Goal: Task Accomplishment & Management: Use online tool/utility

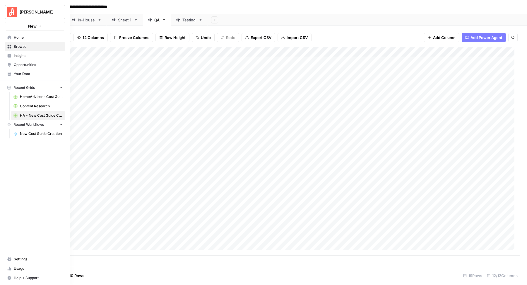
scroll to position [1, 142]
click at [36, 74] on span "Your Data" at bounding box center [38, 73] width 49 height 5
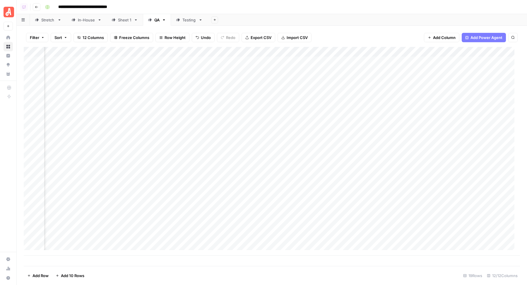
click at [81, 54] on div "Add Column" at bounding box center [272, 151] width 497 height 209
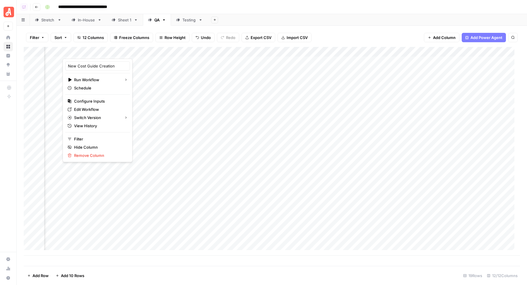
click at [352, 8] on div "**********" at bounding box center [282, 6] width 479 height 9
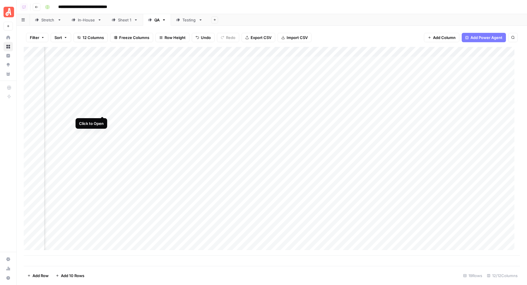
click at [103, 111] on div "Add Column" at bounding box center [272, 151] width 497 height 209
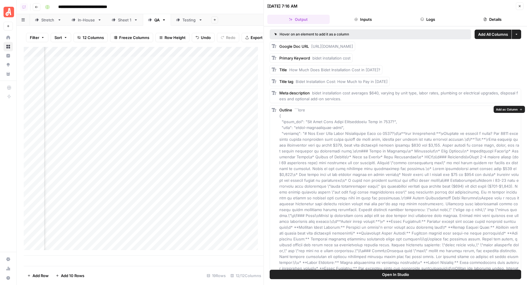
click at [354, 275] on button "Open In Studio" at bounding box center [396, 274] width 252 height 9
click at [102, 126] on div "Add Column" at bounding box center [144, 151] width 240 height 209
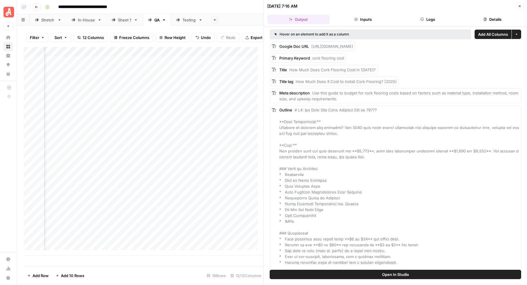
click at [397, 273] on span "Open In Studio" at bounding box center [395, 274] width 27 height 6
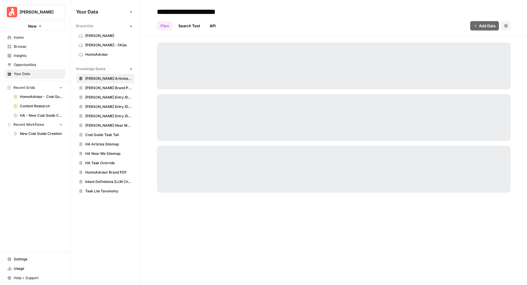
click at [105, 52] on span "HomeAdvisor" at bounding box center [108, 54] width 47 height 5
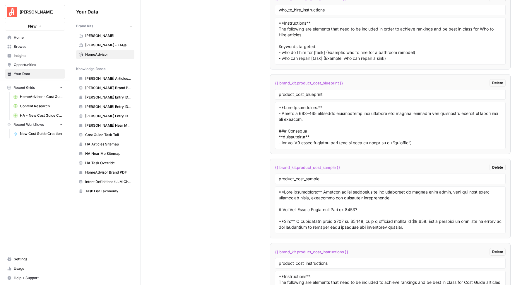
scroll to position [3020, 0]
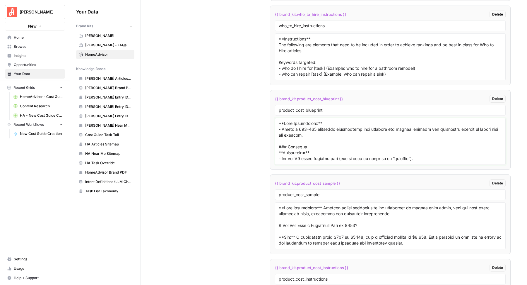
click at [360, 131] on textarea at bounding box center [390, 141] width 223 height 42
paste textarea "**Meta Description:** - Write a 120–160 character description that mentions the…"
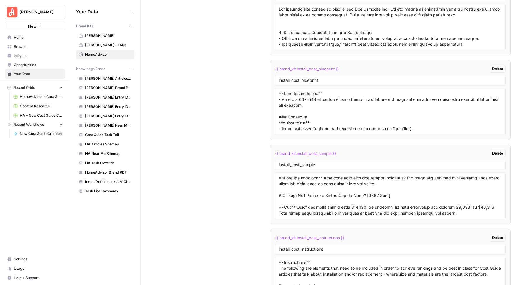
scroll to position [2555, 0]
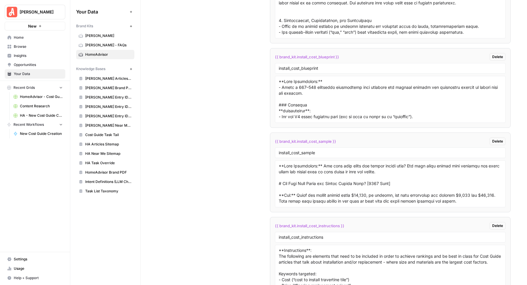
type textarea "**Meta Description:** - Write a 120–160 character description that mentions the…"
click at [338, 95] on textarea at bounding box center [390, 100] width 223 height 42
paste textarea "**Meta Description:** - Write a 120–160 character description that mentions the…"
type textarea "**Meta Description:** - Write a 120–160 character description that mentions the…"
click at [241, 93] on div "Custom Variables Create custom variables that will appear as global brand varia…" at bounding box center [334, 10] width 354 height 3155
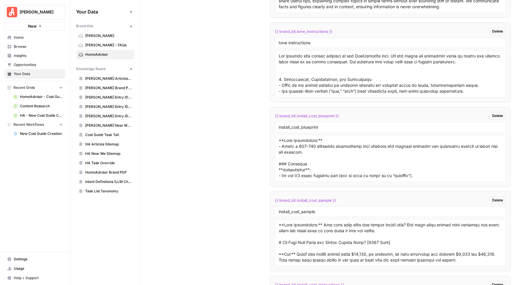
scroll to position [2556, 0]
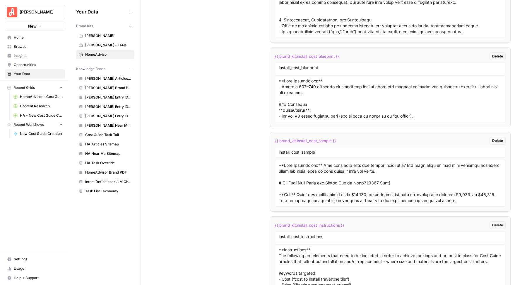
click at [214, 96] on div "Custom Variables Create custom variables that will appear as global brand varia…" at bounding box center [334, 9] width 354 height 3155
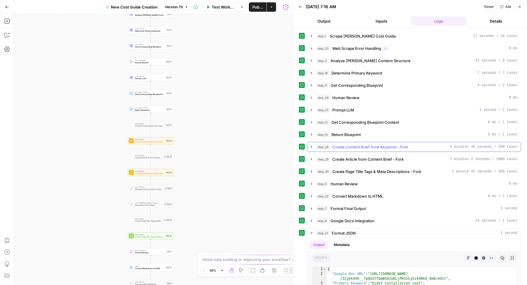
click at [349, 148] on button "step_28 Create Content Brief from Keyword - Fork 3 minutes 46 seconds / 500 tas…" at bounding box center [415, 146] width 214 height 9
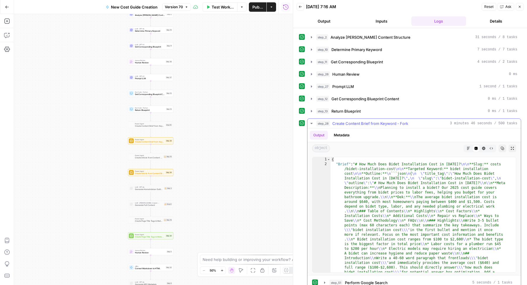
scroll to position [90, 0]
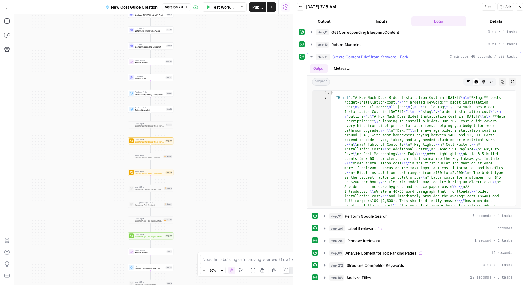
click at [465, 80] on button "Markdown" at bounding box center [469, 82] width 8 height 8
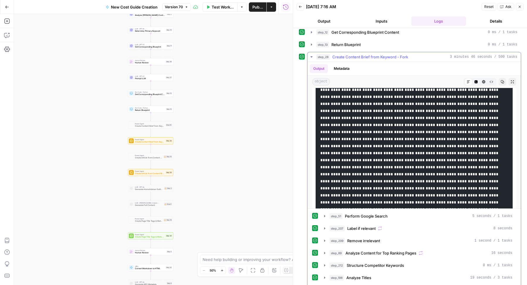
scroll to position [558, 0]
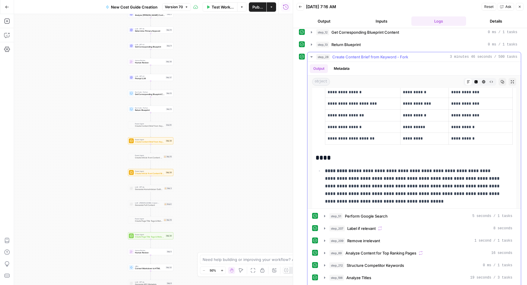
scroll to position [5399, 0]
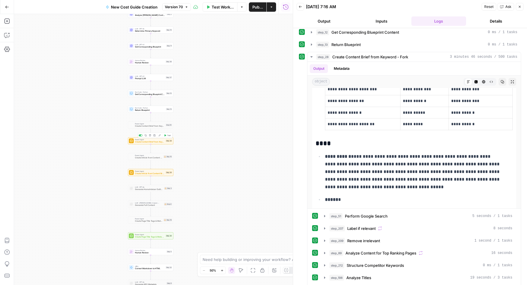
click at [135, 140] on span "Power Agent" at bounding box center [150, 139] width 30 height 2
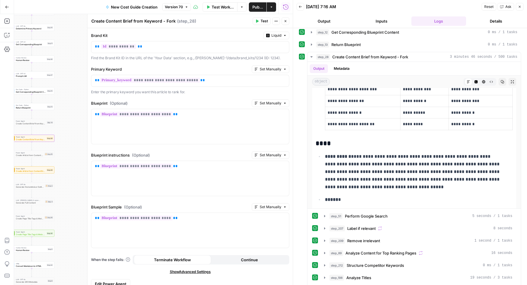
click at [101, 281] on span "Edit Power Agent" at bounding box center [111, 284] width 32 height 6
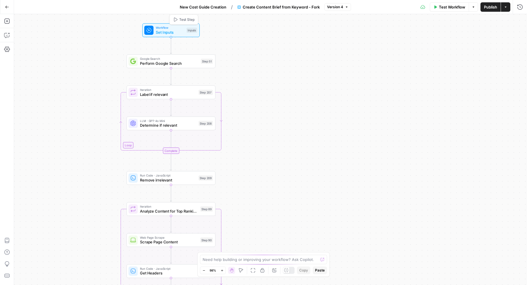
click at [157, 28] on span "Workflow" at bounding box center [170, 27] width 28 height 5
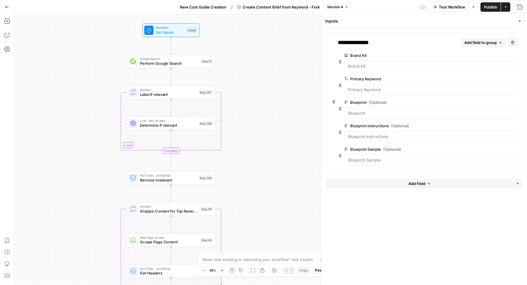
click at [479, 41] on span "Add field to group" at bounding box center [481, 43] width 33 height 6
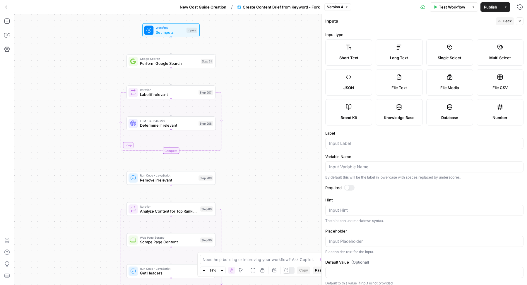
click at [372, 83] on label "JSON" at bounding box center [349, 82] width 47 height 26
click at [356, 149] on div "Label" at bounding box center [425, 139] width 198 height 19
click at [349, 146] on input "Label" at bounding box center [424, 143] width 191 height 6
type input "[PERSON_NAME] Data"
click at [505, 19] on span "Back" at bounding box center [508, 20] width 8 height 5
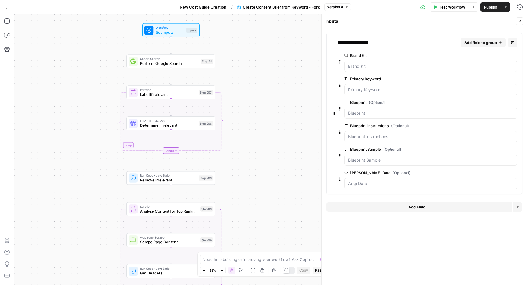
click at [520, 20] on icon "button" at bounding box center [520, 21] width 4 height 4
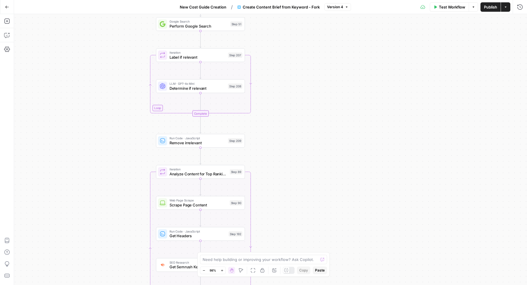
click at [489, 8] on span "Publish" at bounding box center [490, 7] width 13 height 6
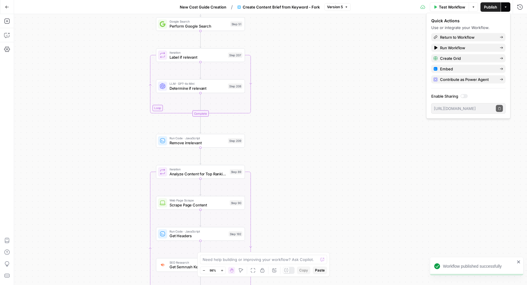
click at [212, 4] on span "New Cost Guide Creation" at bounding box center [203, 7] width 47 height 6
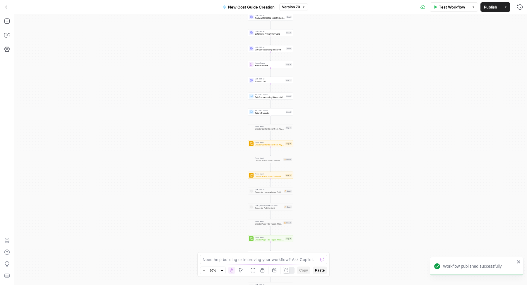
click at [267, 145] on span "Create Content Brief from Keyword - Fork" at bounding box center [270, 144] width 30 height 3
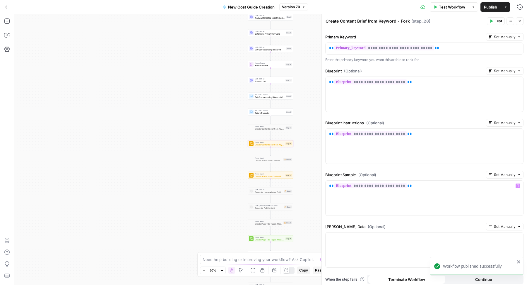
scroll to position [56, 0]
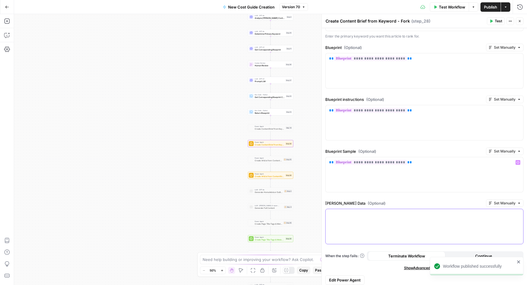
click at [378, 236] on div at bounding box center [425, 226] width 198 height 35
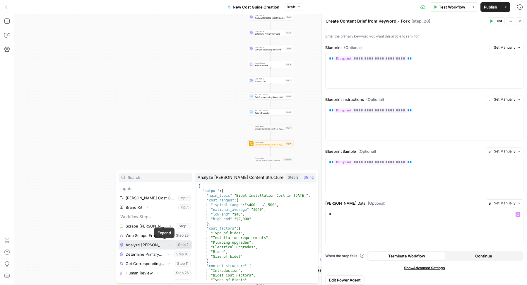
click at [168, 244] on icon "button" at bounding box center [170, 245] width 4 height 4
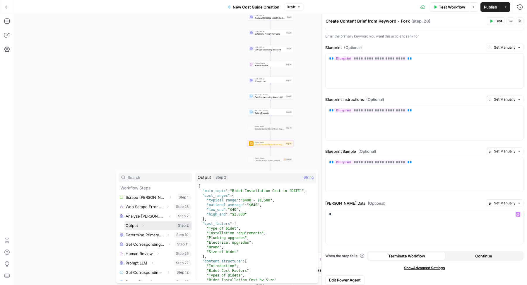
click at [157, 224] on button "Select variable Output" at bounding box center [158, 225] width 67 height 9
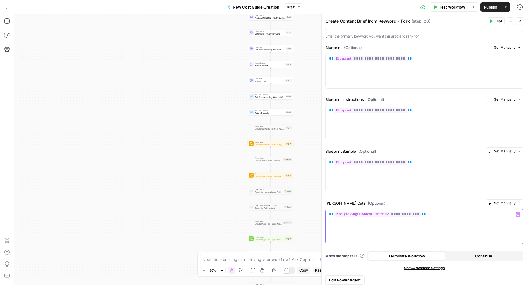
click at [380, 224] on div "**********" at bounding box center [425, 226] width 198 height 35
copy p "**********"
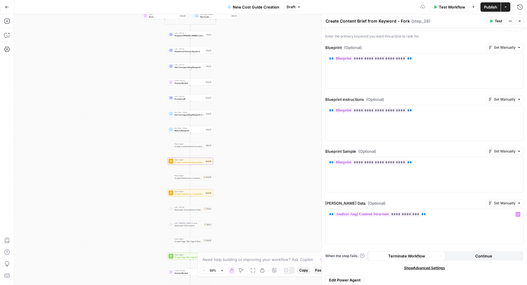
drag, startPoint x: 209, startPoint y: 159, endPoint x: 120, endPoint y: 175, distance: 91.1
click at [120, 176] on div "true false Workflow Set Inputs Inputs Web Page Scrape Scrape Angi Cost Guide St…" at bounding box center [270, 149] width 513 height 271
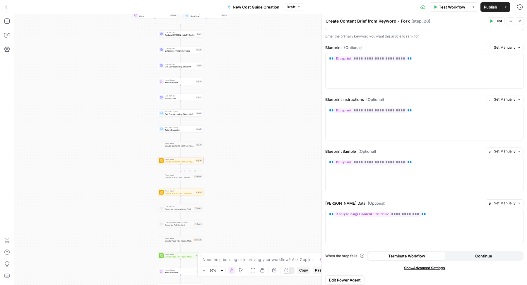
click at [238, 173] on div "true false Workflow Set Inputs Inputs Web Page Scrape Scrape Angi Cost Guide St…" at bounding box center [270, 149] width 513 height 271
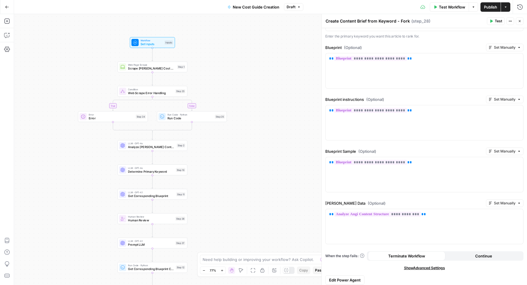
click at [290, 271] on div at bounding box center [289, 270] width 12 height 7
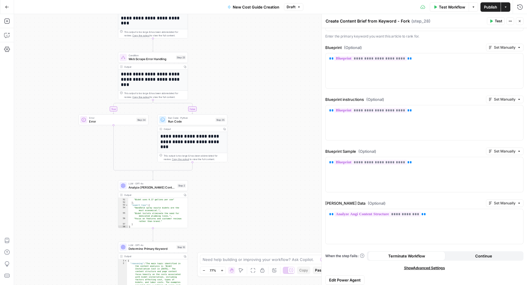
scroll to position [203, 0]
click at [146, 186] on span "Analyze Angi Content Structure" at bounding box center [152, 187] width 47 height 4
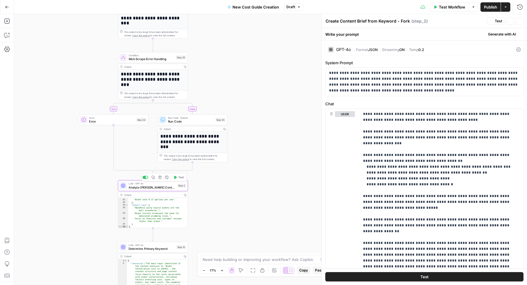
type textarea "Analyze Angi Content Structure"
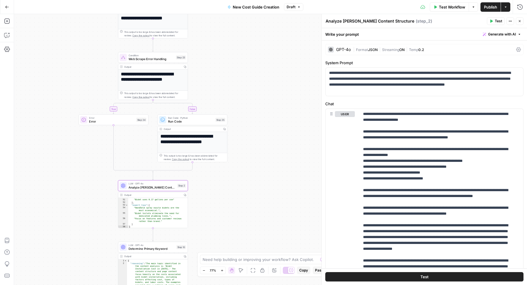
click at [475, 45] on div "GPT-4o | Format JSON | Streaming ON | Temp 0.2" at bounding box center [425, 49] width 198 height 11
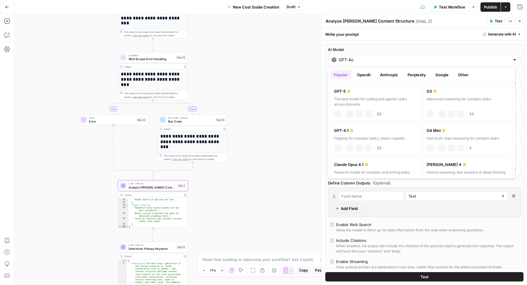
click at [429, 58] on input "GPT-4o" at bounding box center [424, 60] width 171 height 6
click at [389, 140] on label "GPT-4.1 Flagship for complex tasks, vision-capable chat Vision Capabilities JSO…" at bounding box center [375, 140] width 90 height 32
type input "GPT-4.1"
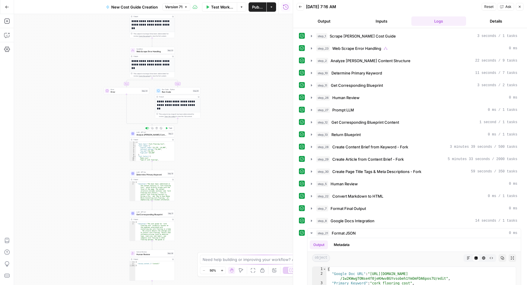
click at [169, 128] on span "Test" at bounding box center [171, 128] width 4 height 3
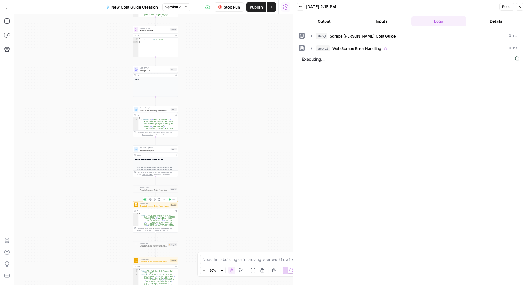
click at [161, 205] on span "Create Content Brief from Keyword - Fork" at bounding box center [155, 205] width 30 height 3
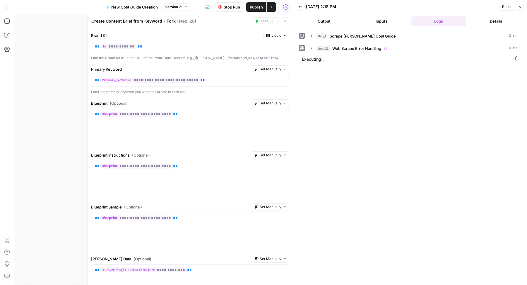
click at [285, 23] on button "Close" at bounding box center [286, 21] width 8 height 8
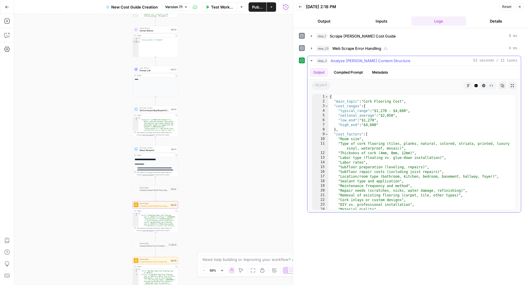
click at [504, 84] on icon "button" at bounding box center [503, 86] width 4 height 4
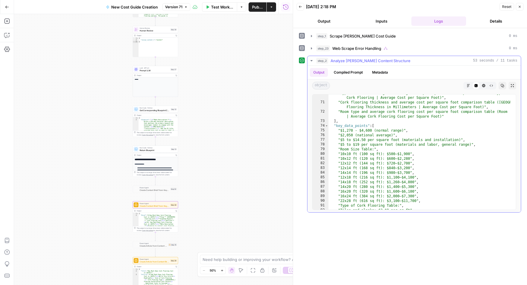
scroll to position [341, 0]
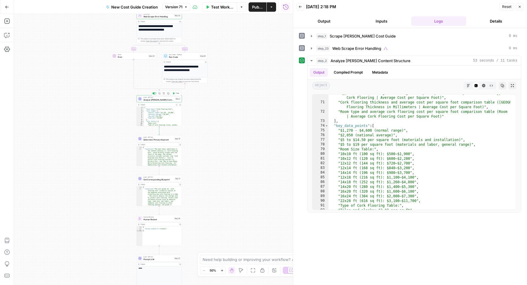
click at [167, 100] on span "Analyze Angi Content Structure" at bounding box center [159, 99] width 30 height 3
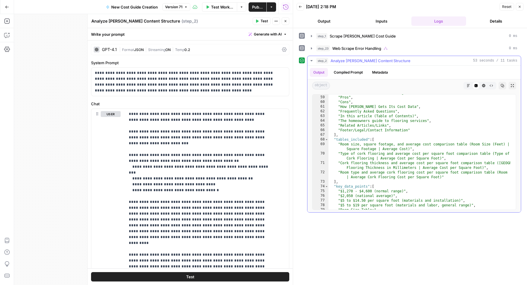
scroll to position [280, 0]
click at [270, 32] on span "Generate with AI" at bounding box center [268, 34] width 28 height 5
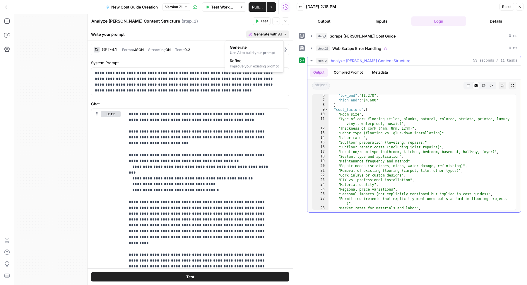
scroll to position [0, 0]
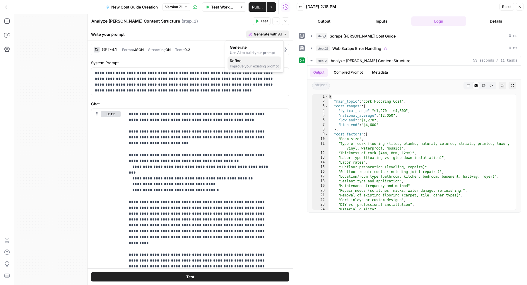
click at [259, 65] on div "Improve your existing prompt" at bounding box center [254, 66] width 49 height 5
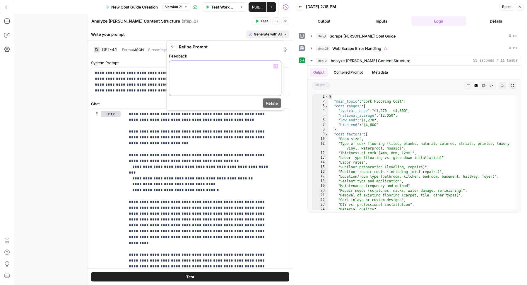
click at [228, 79] on div at bounding box center [225, 78] width 112 height 35
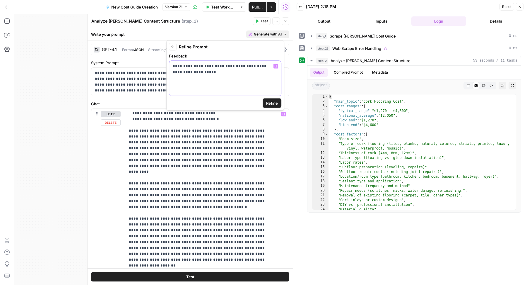
scroll to position [78, 0]
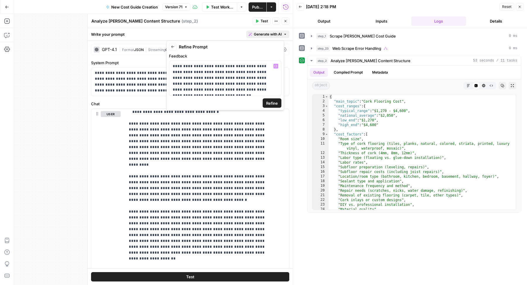
click at [277, 100] on span "Refine" at bounding box center [272, 103] width 12 height 6
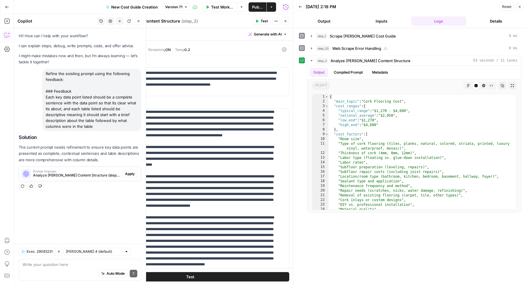
click at [131, 172] on span "Apply" at bounding box center [130, 173] width 10 height 5
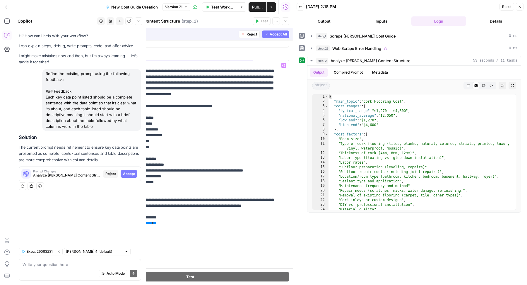
scroll to position [109, 0]
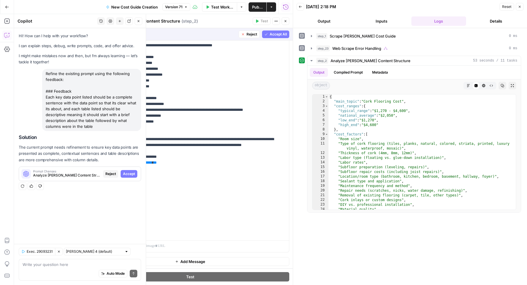
click at [132, 174] on span "Accept" at bounding box center [129, 173] width 12 height 5
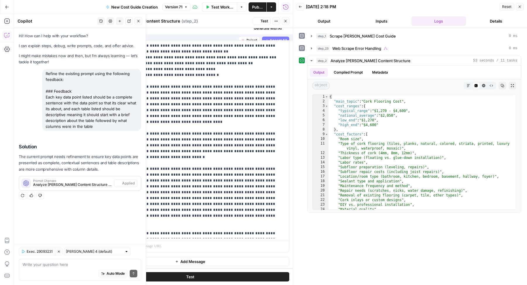
scroll to position [0, 0]
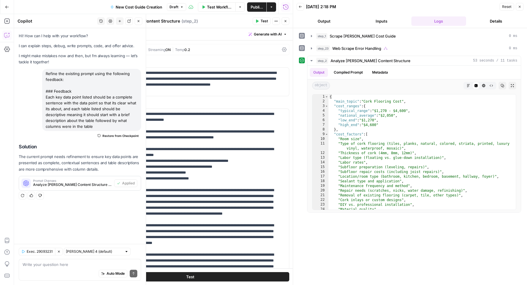
click at [266, 25] on header "Analyze Angi Content Structure Analyze Angi Content Structure ( step_2 ) Test A…" at bounding box center [190, 21] width 205 height 14
click at [259, 19] on icon "button" at bounding box center [257, 21] width 4 height 4
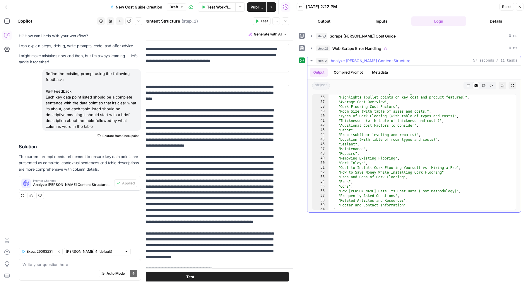
scroll to position [125, 0]
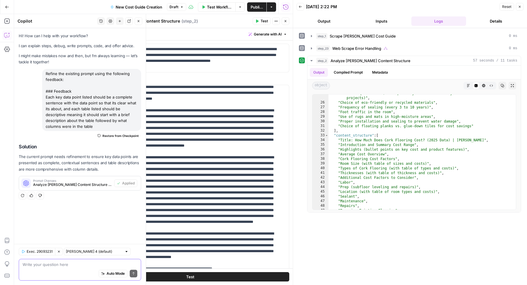
click at [60, 265] on textarea at bounding box center [80, 264] width 115 height 6
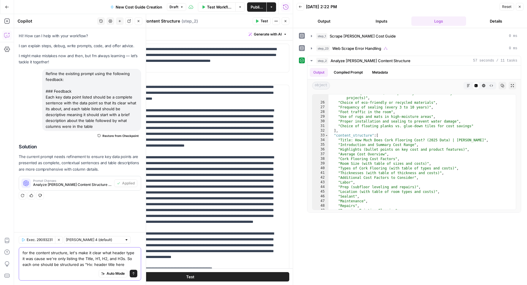
type textarea "for the content structure, let's make it clear what header type it was cause we…"
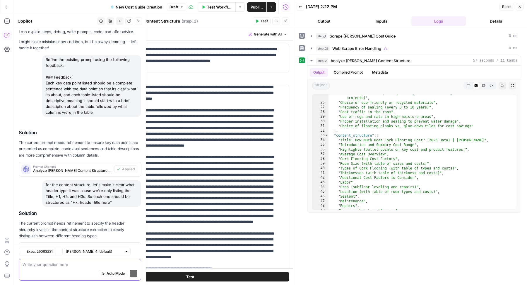
scroll to position [40, 0]
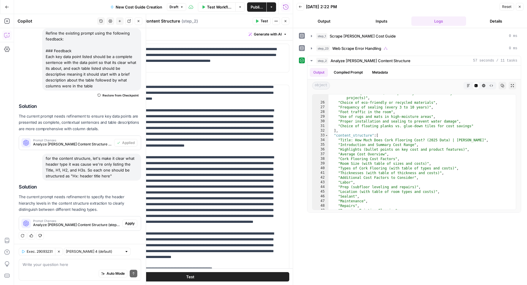
click at [125, 223] on span "Apply" at bounding box center [130, 223] width 10 height 5
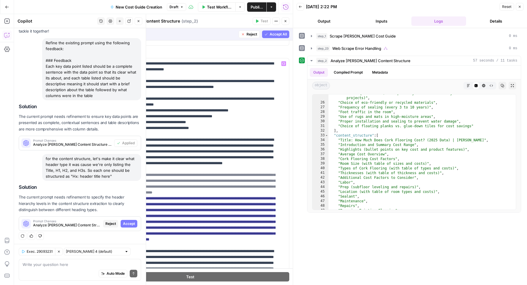
scroll to position [0, 0]
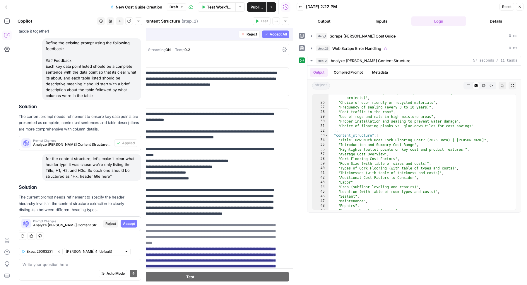
click at [268, 37] on button "Accept All" at bounding box center [275, 34] width 27 height 8
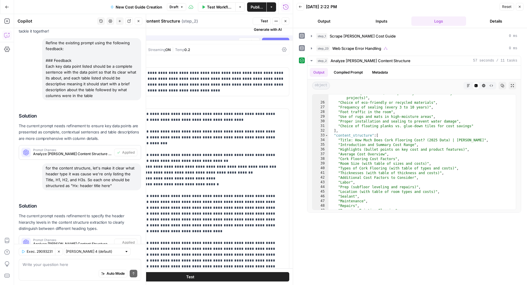
scroll to position [50, 0]
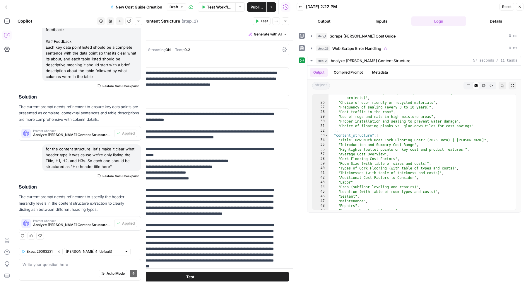
click at [265, 23] on span "Test" at bounding box center [264, 20] width 7 height 5
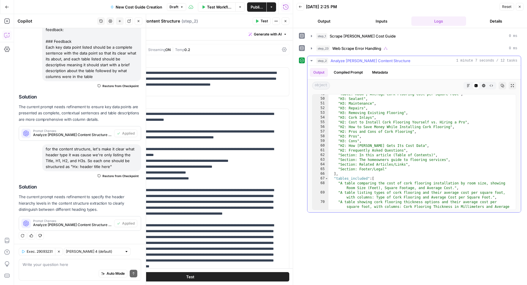
scroll to position [236, 0]
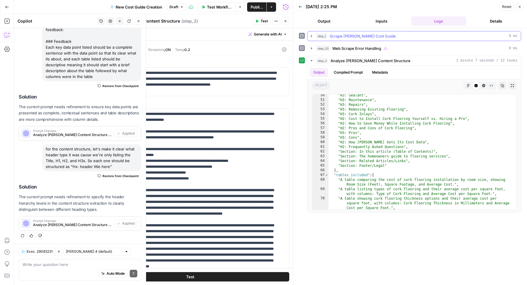
click at [418, 33] on div "step_1 Scrape Angi Cost Guide 0 ms" at bounding box center [416, 36] width 201 height 6
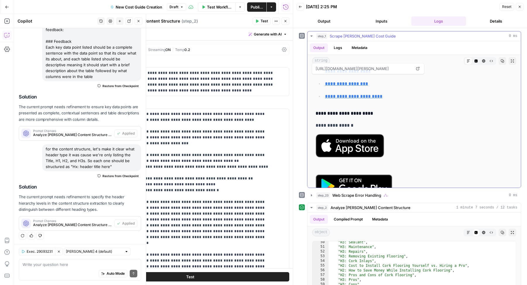
scroll to position [5426, 0]
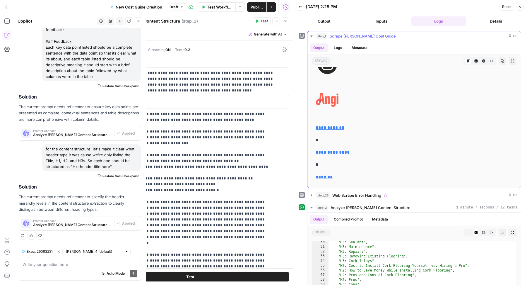
click at [411, 33] on div "step_1 Scrape Angi Cost Guide 0 ms" at bounding box center [416, 36] width 201 height 6
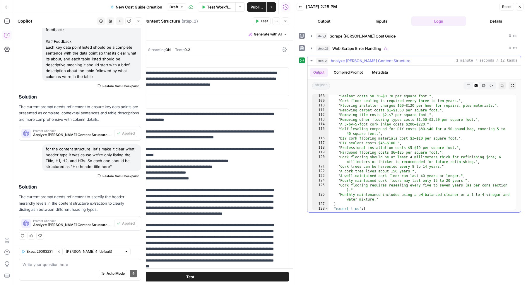
scroll to position [817, 0]
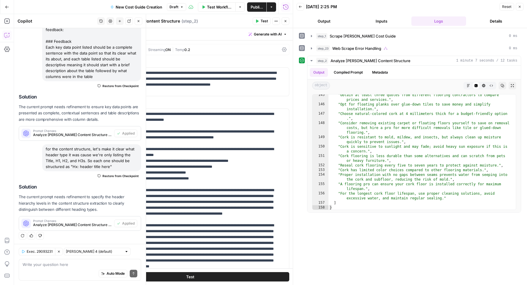
click at [286, 22] on icon "button" at bounding box center [286, 21] width 4 height 4
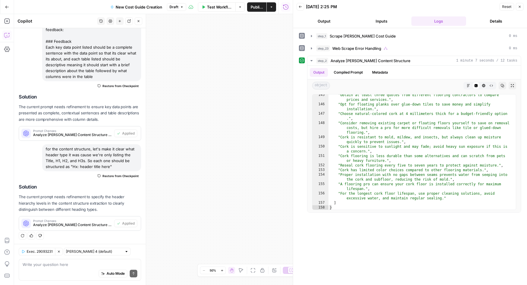
click at [138, 22] on icon "button" at bounding box center [139, 21] width 4 height 4
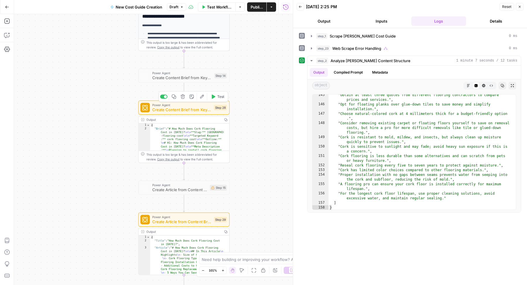
click at [200, 105] on span "Power Agent" at bounding box center [181, 105] width 59 height 5
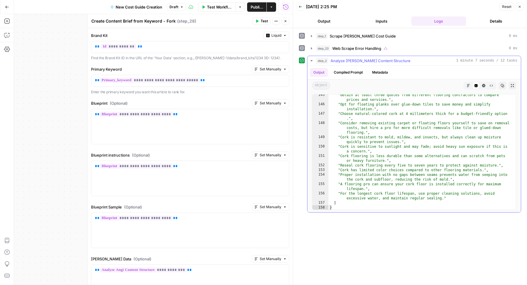
click at [504, 86] on icon "button" at bounding box center [502, 85] width 3 height 3
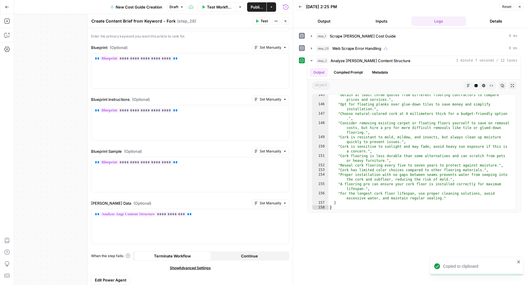
click at [257, 3] on button "Publish" at bounding box center [256, 6] width 19 height 9
click at [120, 277] on span "Edit Power Agent" at bounding box center [111, 280] width 32 height 6
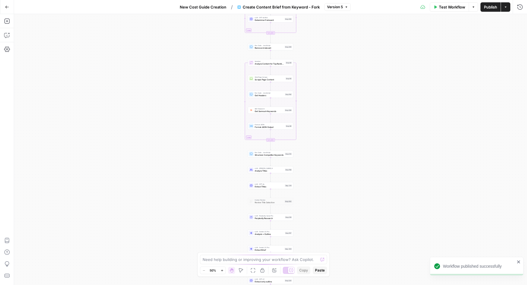
click at [450, 9] on span "Test Workflow" at bounding box center [452, 7] width 26 height 6
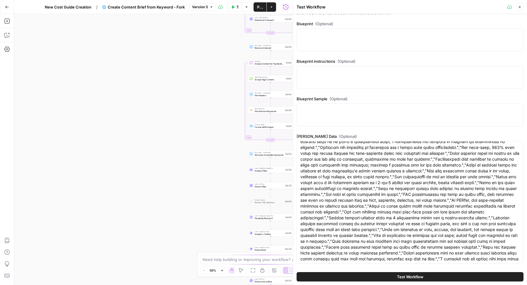
scroll to position [415, 0]
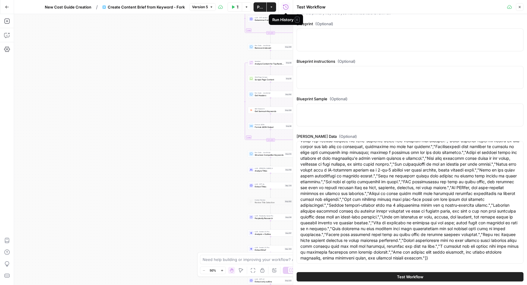
click at [286, 7] on icon "button" at bounding box center [285, 6] width 5 height 5
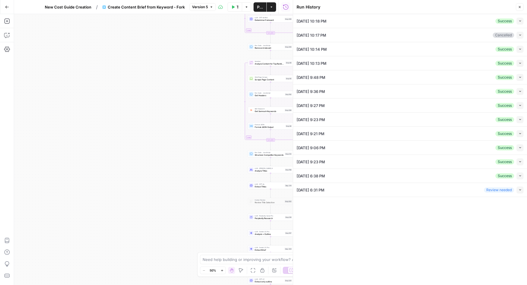
click at [521, 21] on icon "button" at bounding box center [520, 20] width 3 height 3
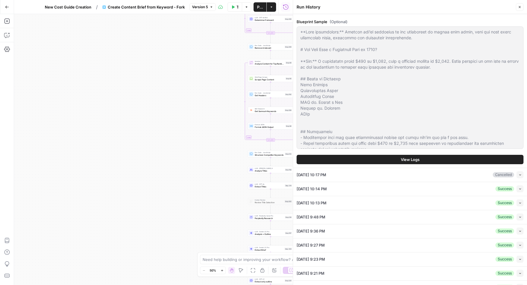
scroll to position [364, 0]
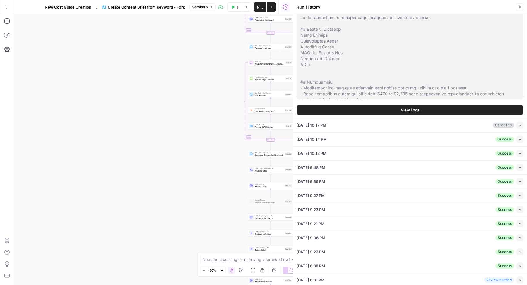
click at [408, 107] on span "View Logs" at bounding box center [410, 110] width 19 height 6
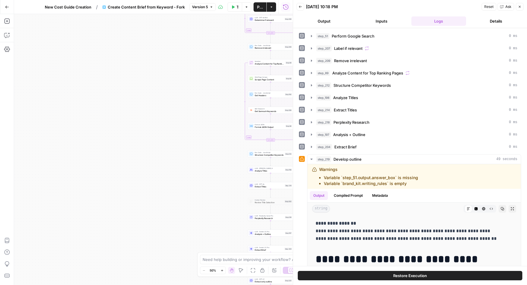
click at [361, 276] on button "Restore Execution" at bounding box center [410, 275] width 225 height 9
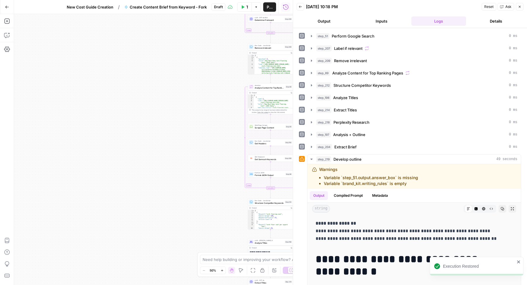
click at [243, 8] on icon "button" at bounding box center [243, 6] width 3 height 3
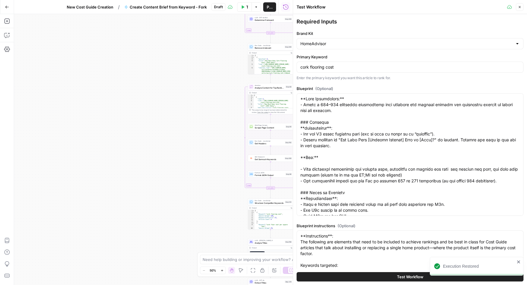
scroll to position [246, 0]
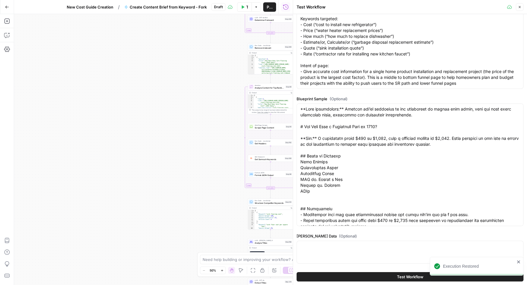
click at [372, 259] on div at bounding box center [410, 252] width 227 height 23
paste textarea "{ "main_topic": "Cork Flooring Cost", "cost_ranges": { "typical_range": "$1,270…"
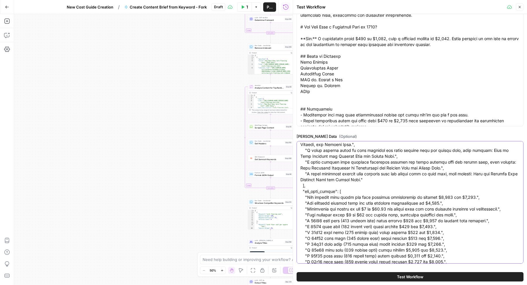
scroll to position [311, 0]
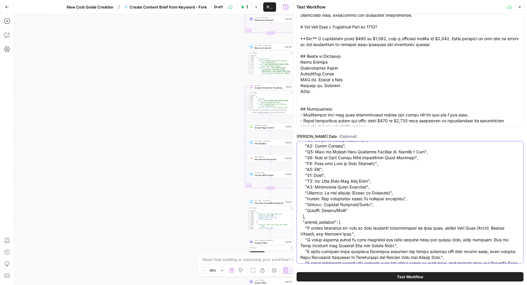
type textarea "{ "main_topic": "Cork Flooring Cost", "cost_ranges": { "typical_range": "$1,270…"
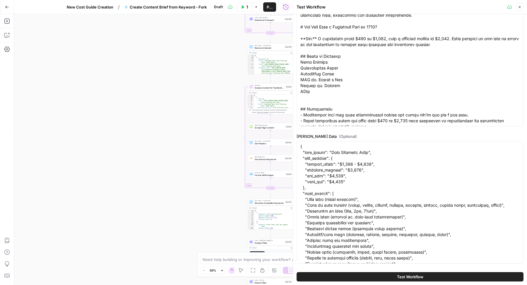
click at [370, 276] on button "Test Workflow" at bounding box center [410, 276] width 227 height 9
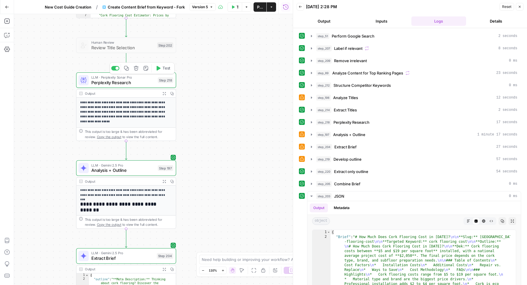
click at [146, 82] on span "Perplexity Research" at bounding box center [123, 82] width 64 height 6
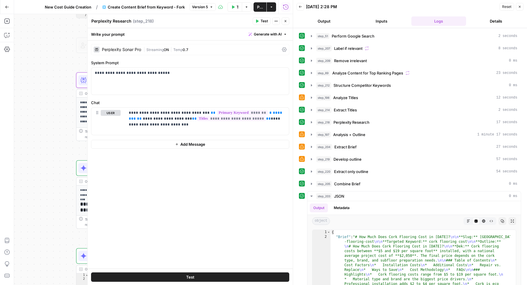
click at [262, 47] on div "| Streaming ON | Temp 0.7" at bounding box center [212, 50] width 136 height 6
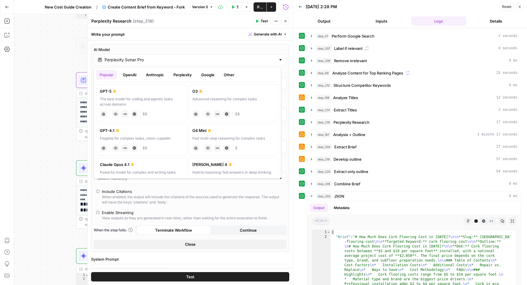
click at [217, 56] on div "Perplexity Sonar Pro" at bounding box center [190, 59] width 193 height 11
click at [205, 71] on button "Google" at bounding box center [208, 74] width 20 height 9
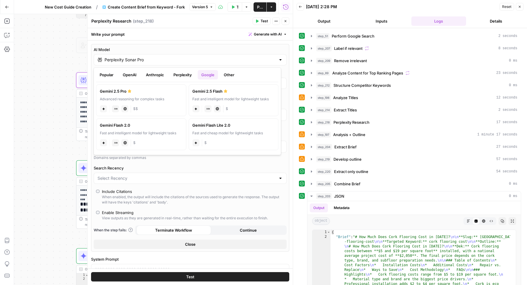
click at [158, 72] on button "Anthropic" at bounding box center [154, 74] width 25 height 9
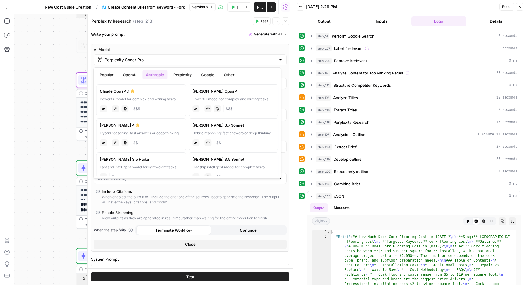
click at [148, 130] on div "Hybrid reasoning: fast answers or deep thinking" at bounding box center [141, 132] width 83 height 5
type input "[PERSON_NAME] 4"
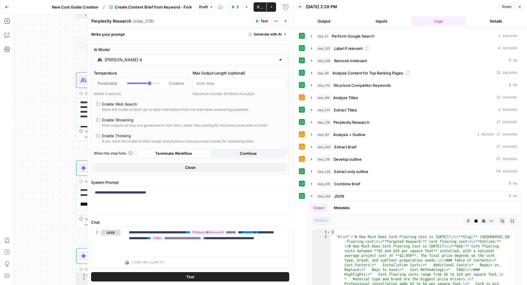
click at [178, 168] on button "Close" at bounding box center [190, 167] width 193 height 9
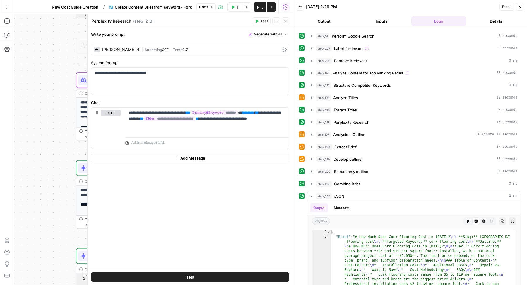
click at [287, 24] on button "Close" at bounding box center [286, 21] width 8 height 8
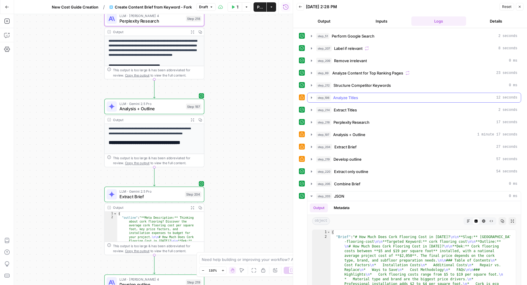
click at [350, 100] on button "step_198 Analyze Titles 12 seconds" at bounding box center [415, 97] width 214 height 9
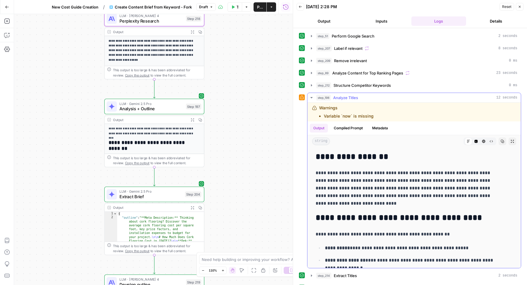
click at [371, 98] on div "step_198 Analyze Titles 12 seconds" at bounding box center [416, 98] width 201 height 6
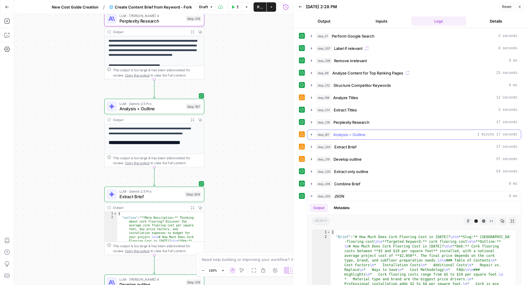
click at [357, 130] on button "step_197 Analysis + Outline 1 minute 17 seconds" at bounding box center [415, 134] width 214 height 9
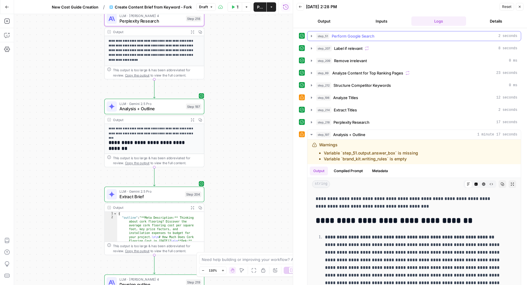
click at [376, 37] on div "step_51 Perform Google Search 2 seconds" at bounding box center [416, 36] width 201 height 6
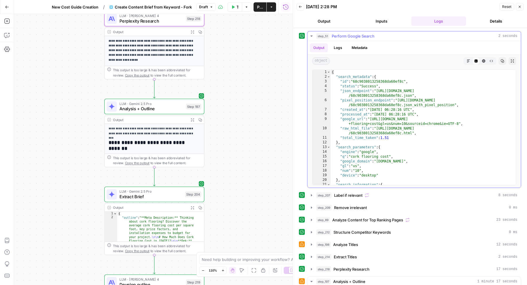
type textarea "**********"
click at [389, 90] on div "{ "search_metadata" : { "id" : "68c9038013258368da60ef8c" , "status" : "Success…" at bounding box center [421, 132] width 180 height 125
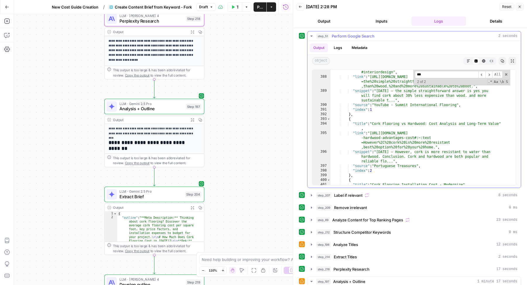
scroll to position [2778, 0]
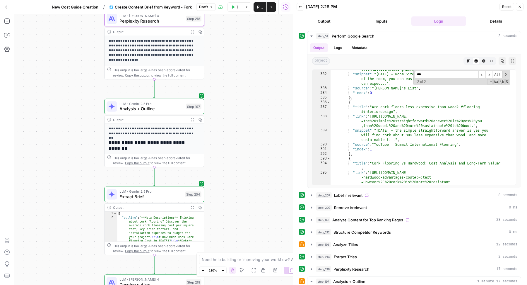
type input "***"
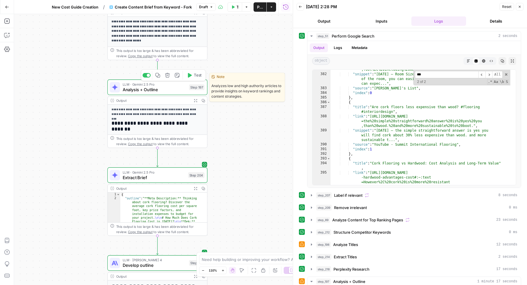
click at [162, 87] on span "Analysis + Outline" at bounding box center [155, 89] width 64 height 6
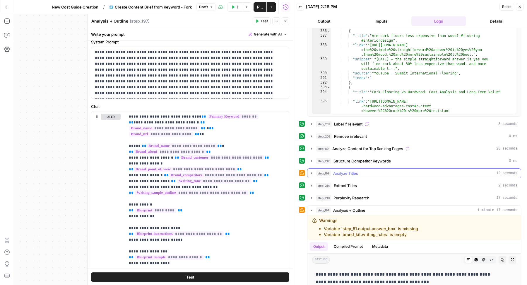
scroll to position [138, 0]
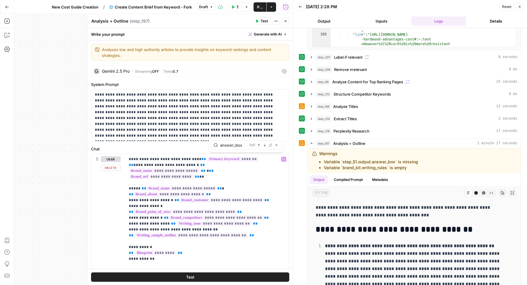
type input "answer_box"
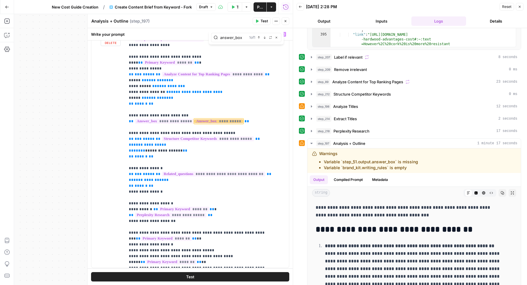
scroll to position [125, 0]
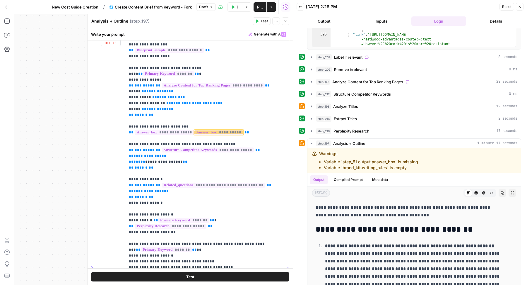
drag, startPoint x: 252, startPoint y: 112, endPoint x: 120, endPoint y: 113, distance: 132.7
click at [120, 113] on div "**********" at bounding box center [190, 148] width 198 height 238
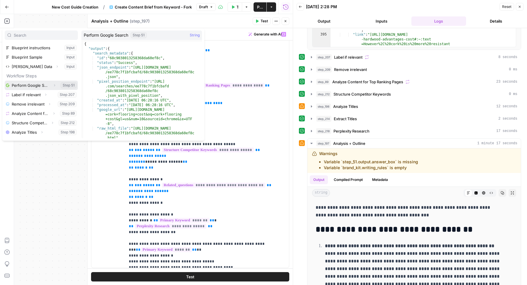
click at [53, 85] on icon "button" at bounding box center [55, 86] width 4 height 4
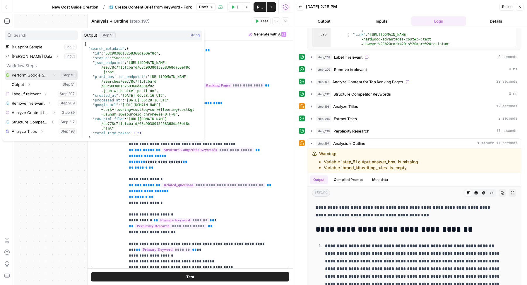
scroll to position [55, 0]
click at [29, 75] on icon "button" at bounding box center [29, 76] width 4 height 4
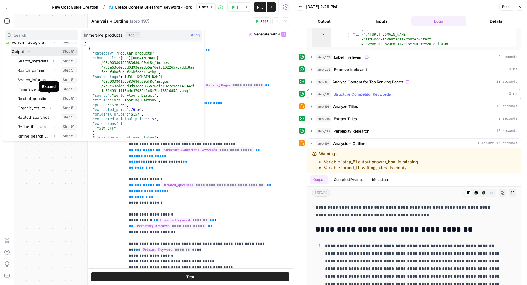
scroll to position [0, 0]
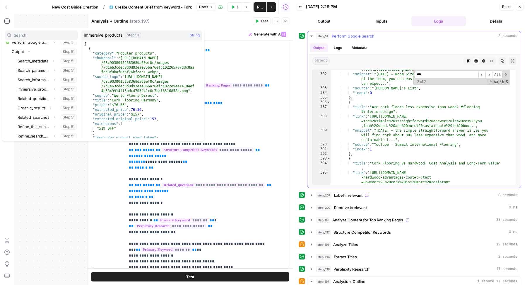
click at [430, 74] on input "***" at bounding box center [447, 74] width 64 height 7
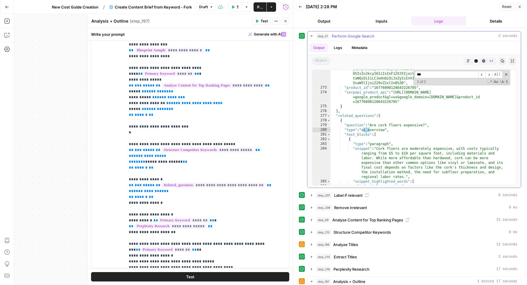
scroll to position [2277, 0]
drag, startPoint x: 136, startPoint y: 113, endPoint x: 121, endPoint y: 108, distance: 15.9
click at [121, 108] on div "**********" at bounding box center [190, 148] width 198 height 238
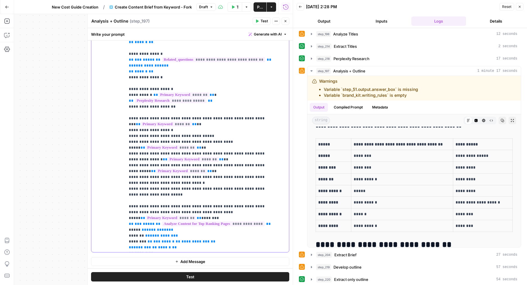
scroll to position [0, 0]
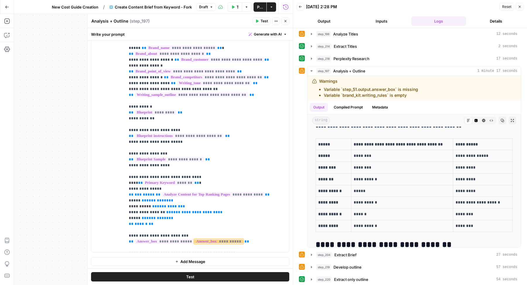
click at [265, 20] on span "Test" at bounding box center [264, 20] width 7 height 5
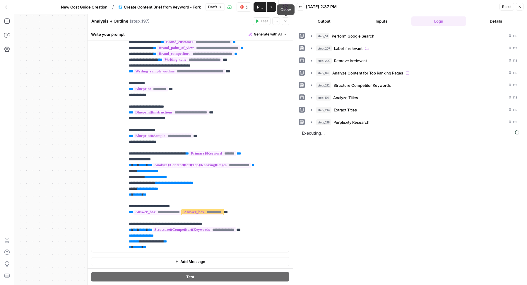
click at [286, 22] on icon "button" at bounding box center [286, 21] width 4 height 4
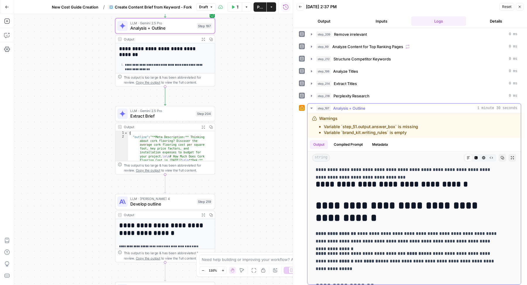
scroll to position [1909, 0]
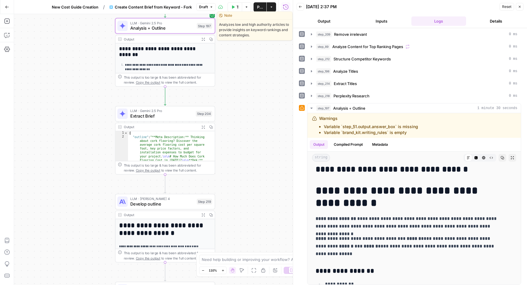
click at [143, 25] on span "Analysis + Outline" at bounding box center [162, 28] width 64 height 6
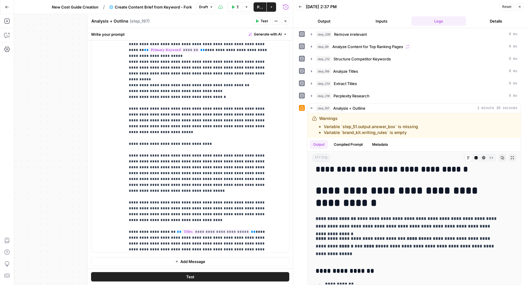
scroll to position [1127, 0]
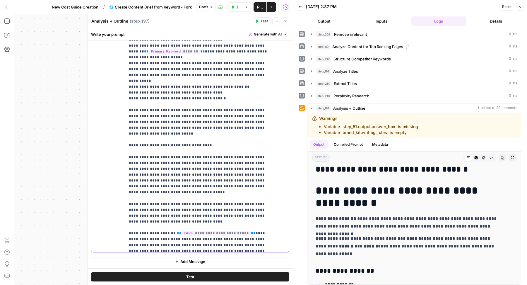
drag, startPoint x: 156, startPoint y: 133, endPoint x: 232, endPoint y: 135, distance: 75.6
drag, startPoint x: 149, startPoint y: 132, endPoint x: 272, endPoint y: 131, distance: 123.3
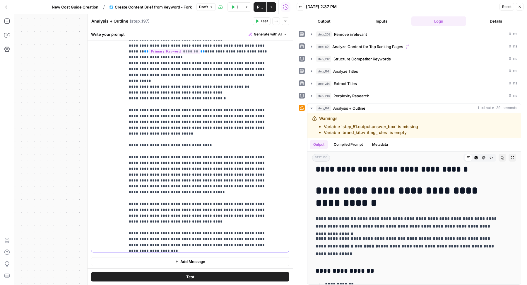
scroll to position [1122, 0]
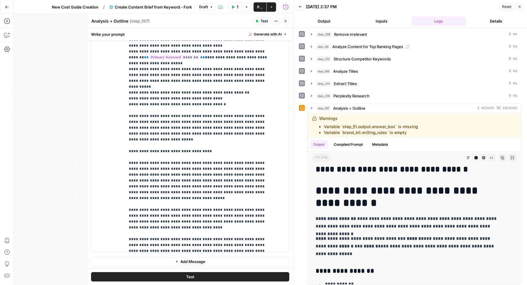
click at [255, 22] on button "Test" at bounding box center [262, 21] width 18 height 8
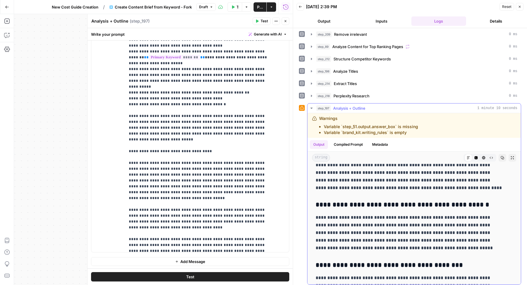
scroll to position [4818, 0]
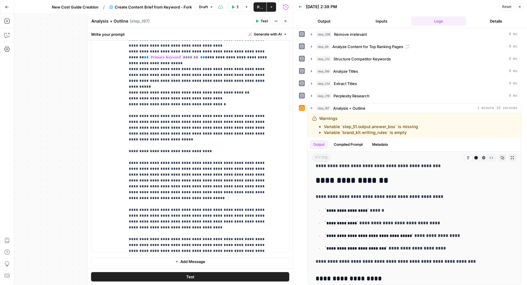
click at [283, 23] on button "Close" at bounding box center [286, 21] width 8 height 8
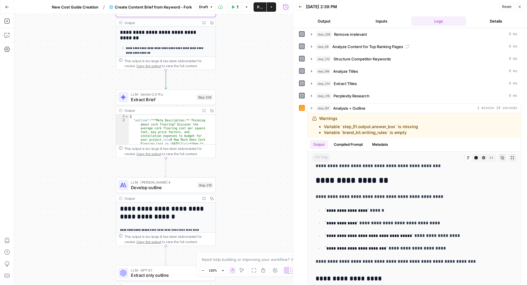
click at [143, 96] on span "Extract Brief" at bounding box center [162, 99] width 63 height 6
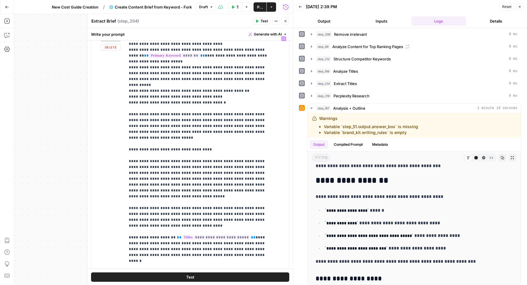
scroll to position [1140, 0]
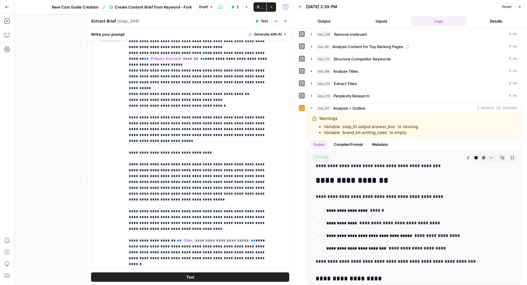
click at [287, 22] on icon "button" at bounding box center [286, 21] width 4 height 4
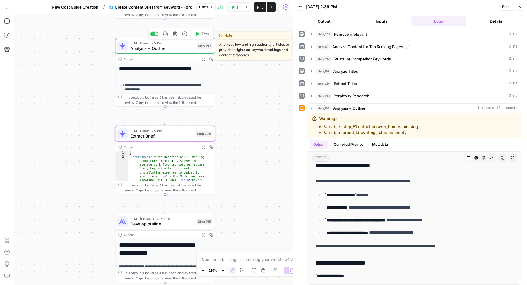
click at [134, 44] on span "LLM · Gemini 2.5 Pro" at bounding box center [162, 42] width 64 height 5
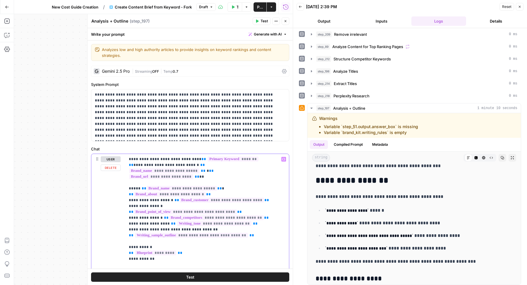
click at [288, 21] on button "Close" at bounding box center [286, 21] width 8 height 8
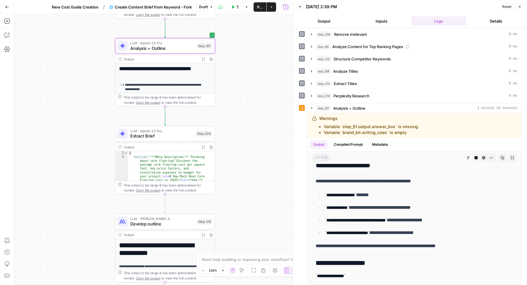
click at [147, 132] on span "LLM · Gemini 2.5 Pro" at bounding box center [161, 130] width 63 height 5
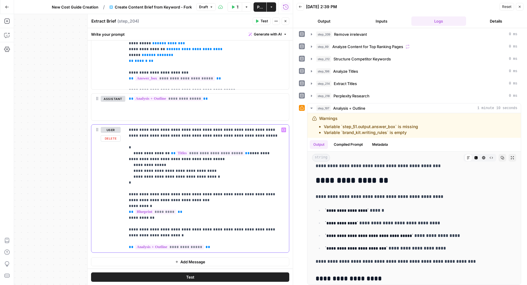
drag, startPoint x: 242, startPoint y: 153, endPoint x: 153, endPoint y: 153, distance: 88.5
click at [153, 153] on p "**********" at bounding box center [204, 188] width 151 height 123
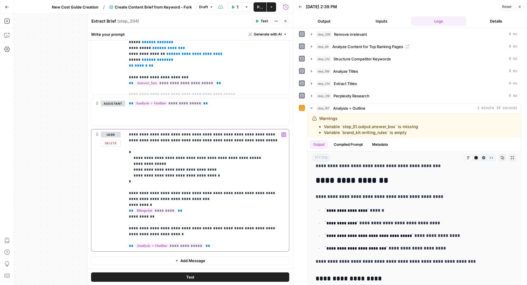
scroll to position [276, 0]
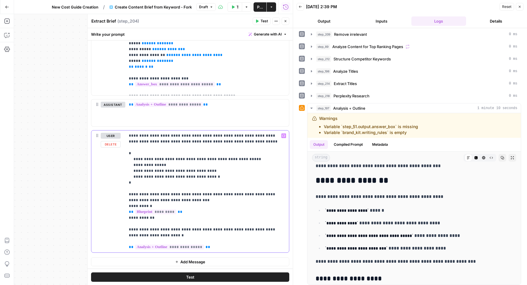
drag, startPoint x: 173, startPoint y: 158, endPoint x: 192, endPoint y: 159, distance: 18.5
click at [192, 159] on p "**********" at bounding box center [204, 191] width 151 height 117
click at [227, 194] on p "**********" at bounding box center [204, 191] width 151 height 117
click at [188, 225] on p "**********" at bounding box center [204, 191] width 151 height 117
click at [257, 19] on icon "button" at bounding box center [257, 21] width 4 height 4
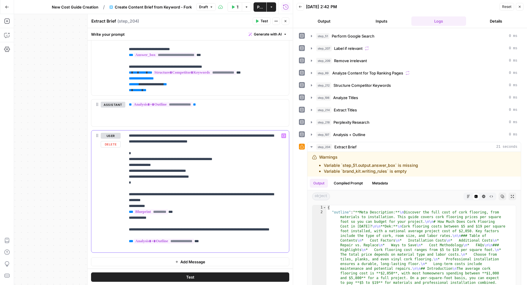
drag, startPoint x: 263, startPoint y: 134, endPoint x: 217, endPoint y: 142, distance: 46.6
click at [217, 142] on p "**********" at bounding box center [204, 191] width 151 height 117
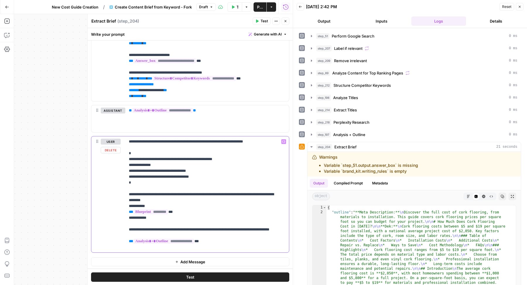
click at [159, 141] on p "**********" at bounding box center [204, 194] width 151 height 111
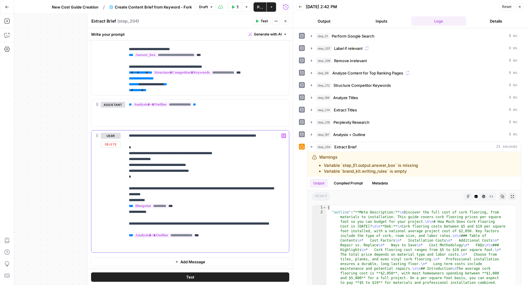
drag, startPoint x: 144, startPoint y: 183, endPoint x: 119, endPoint y: 150, distance: 40.7
click at [119, 150] on div "**********" at bounding box center [190, 191] width 198 height 122
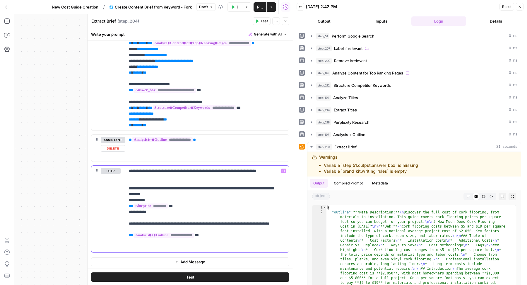
scroll to position [250, 0]
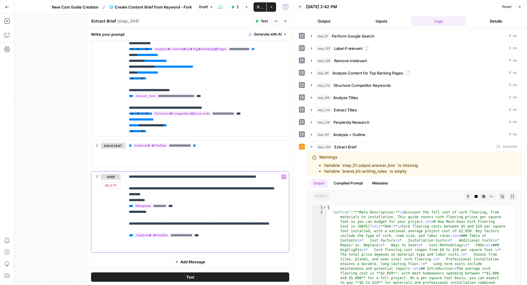
drag, startPoint x: 200, startPoint y: 175, endPoint x: 153, endPoint y: 181, distance: 47.6
click at [153, 181] on p "**********" at bounding box center [204, 212] width 151 height 76
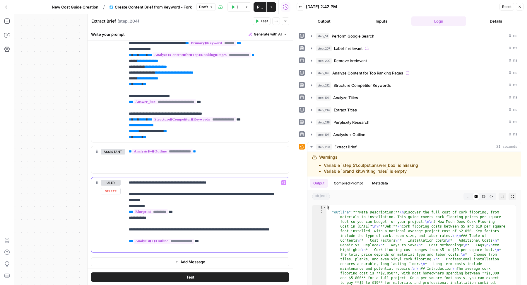
click at [231, 183] on p "**********" at bounding box center [204, 215] width 151 height 70
click at [260, 22] on button "Test" at bounding box center [262, 21] width 18 height 8
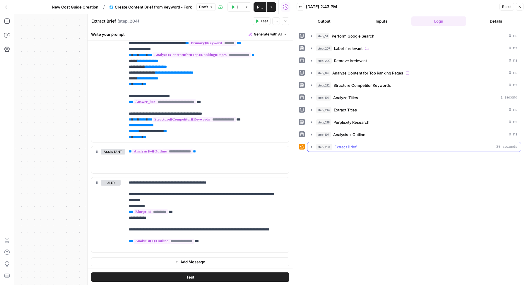
click at [374, 144] on div "step_204 Extract Brief 20 seconds" at bounding box center [416, 147] width 201 height 6
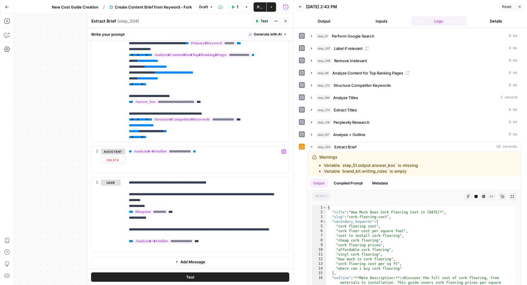
scroll to position [0, 0]
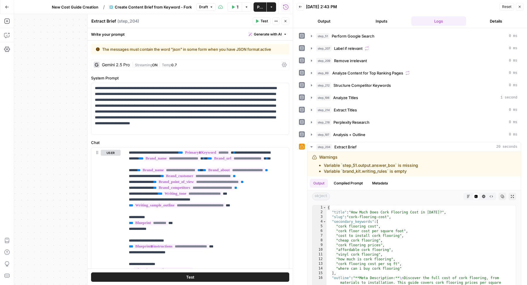
click at [215, 69] on div "Gemini 2.5 Pro | Streaming ON | Temp 0.7" at bounding box center [190, 64] width 198 height 11
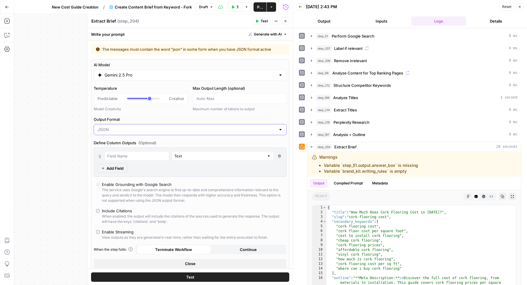
click at [207, 130] on input "Output Format" at bounding box center [187, 130] width 178 height 6
click at [173, 141] on span "Text" at bounding box center [186, 143] width 176 height 6
type input "Text"
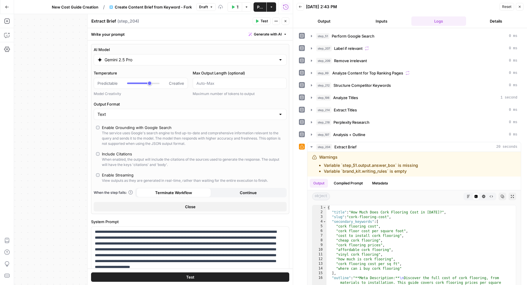
click at [103, 176] on div "Enable Streaming" at bounding box center [118, 175] width 32 height 6
click at [169, 205] on button "Close" at bounding box center [190, 206] width 193 height 9
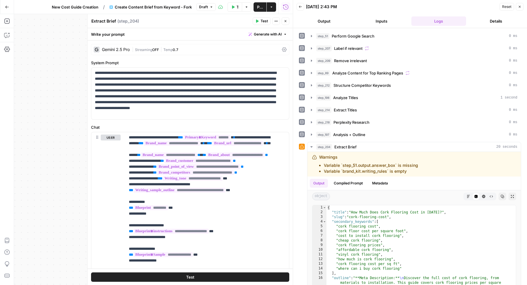
click at [260, 22] on button "Test" at bounding box center [262, 21] width 18 height 8
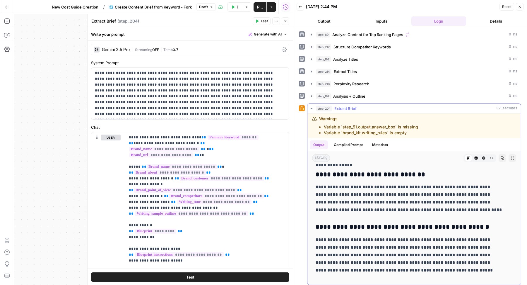
scroll to position [1504, 0]
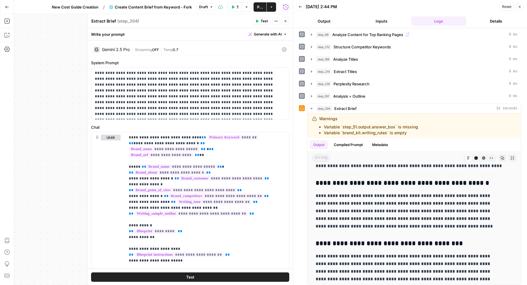
click at [284, 21] on icon "button" at bounding box center [286, 21] width 4 height 4
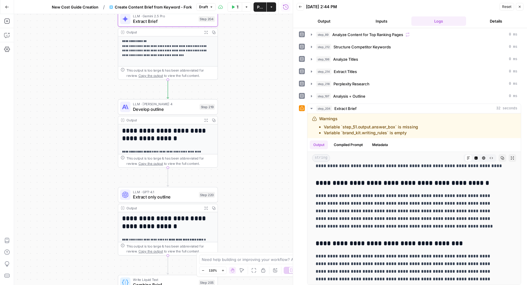
click at [173, 109] on span "Develop outline" at bounding box center [165, 109] width 64 height 6
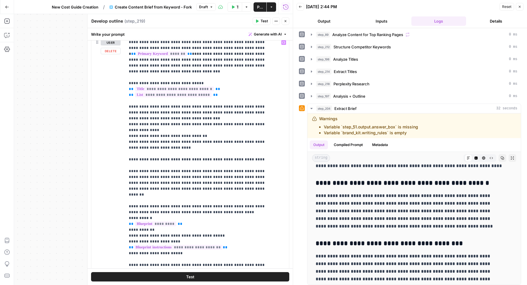
scroll to position [554, 0]
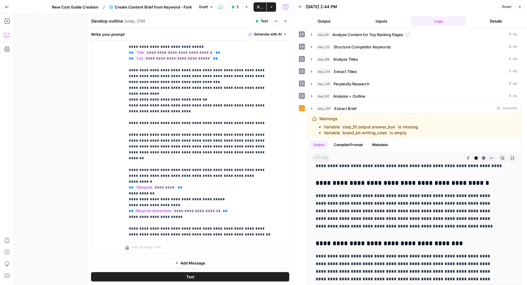
click at [9, 35] on icon "button" at bounding box center [7, 35] width 6 height 6
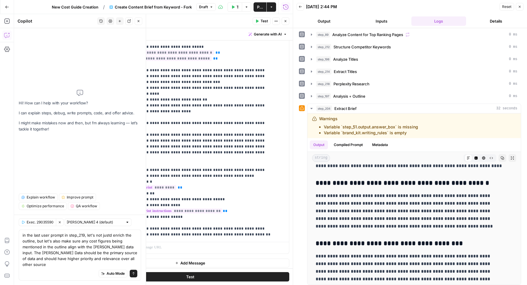
type textarea "in the last user prompt in step_219, let's not justd enrich the outline, but le…"
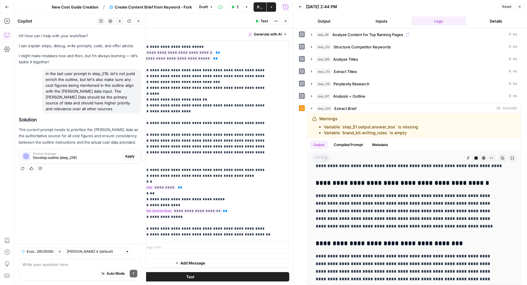
click at [133, 154] on span "Apply" at bounding box center [130, 156] width 10 height 5
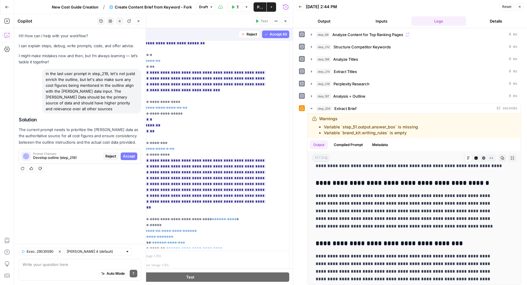
scroll to position [78, 0]
drag, startPoint x: 127, startPoint y: 64, endPoint x: 167, endPoint y: 105, distance: 57.4
click at [167, 105] on div "**********" at bounding box center [204, 129] width 159 height 238
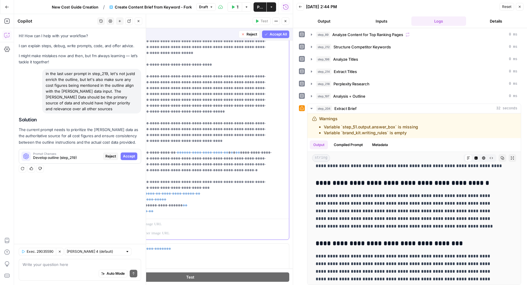
scroll to position [187, 0]
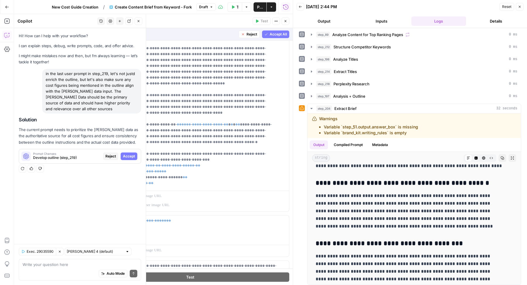
click at [272, 35] on span "Accept All" at bounding box center [278, 34] width 17 height 5
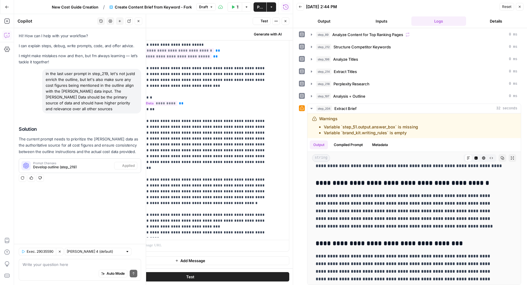
scroll to position [0, 0]
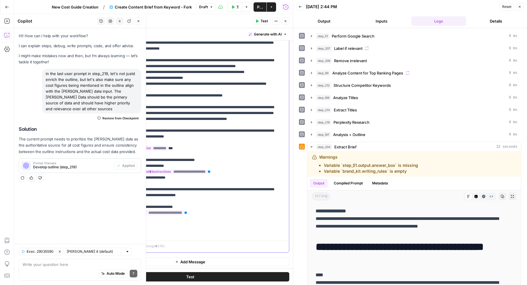
scroll to position [129, 0]
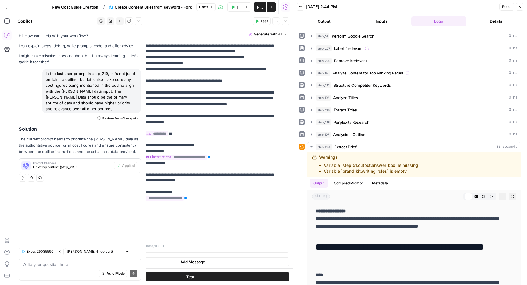
click at [125, 116] on span "Restore from Checkpoint" at bounding box center [121, 118] width 36 height 5
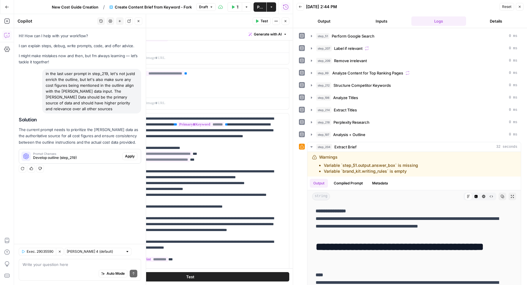
scroll to position [554, 0]
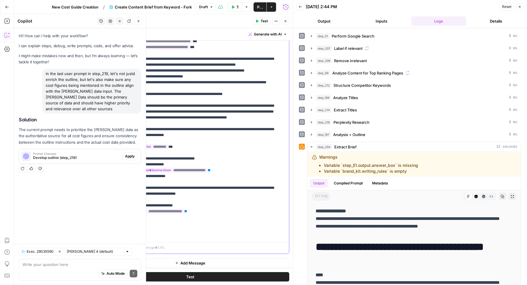
click at [231, 176] on p "**********" at bounding box center [202, 120] width 146 height 234
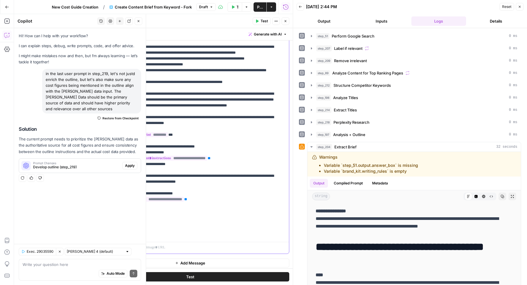
drag, startPoint x: 185, startPoint y: 209, endPoint x: 245, endPoint y: 209, distance: 59.8
click at [245, 209] on p "**********" at bounding box center [202, 55] width 146 height 363
drag, startPoint x: 185, startPoint y: 208, endPoint x: 199, endPoint y: 216, distance: 16.3
click at [199, 216] on p "**********" at bounding box center [202, 55] width 146 height 363
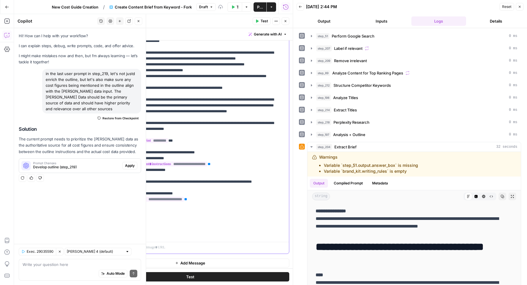
scroll to position [129, 0]
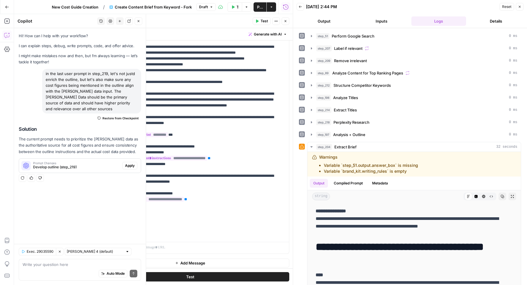
click at [261, 24] on button "Test" at bounding box center [262, 21] width 18 height 8
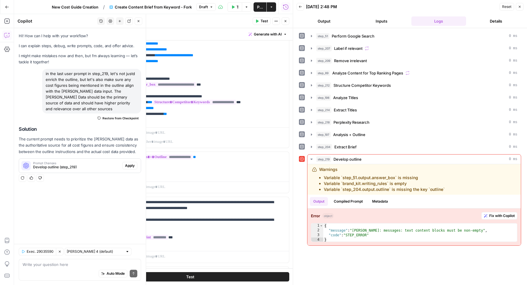
scroll to position [269, 0]
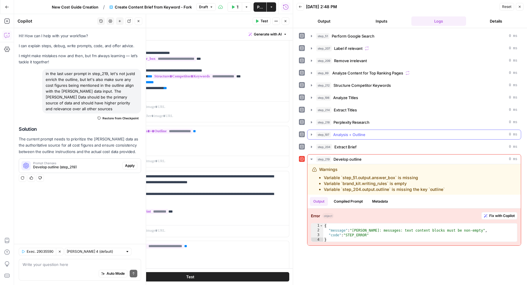
click at [350, 135] on button "step_197 Analysis + Outline 0 ms" at bounding box center [415, 134] width 214 height 9
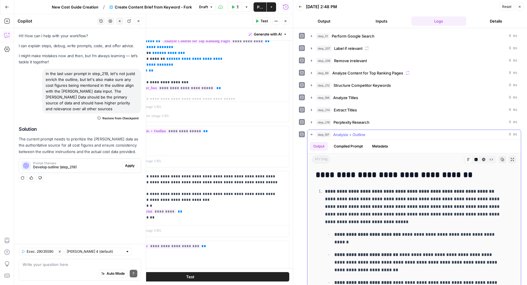
click at [350, 135] on button "step_197 Analysis + Outline 0 ms" at bounding box center [415, 134] width 214 height 9
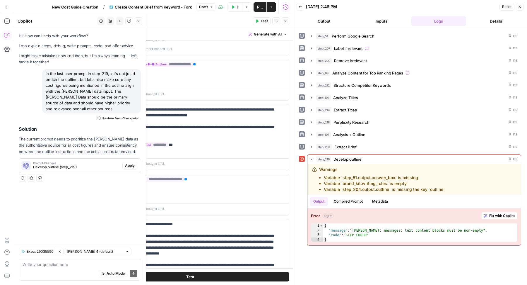
scroll to position [364, 0]
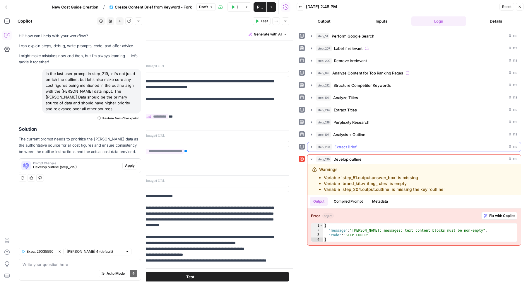
click at [343, 144] on span "Extract Brief" at bounding box center [346, 147] width 22 height 6
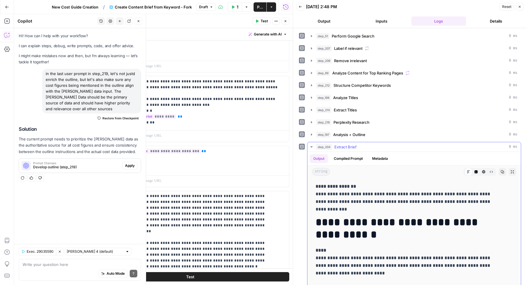
click at [343, 144] on span "Extract Brief" at bounding box center [346, 147] width 22 height 6
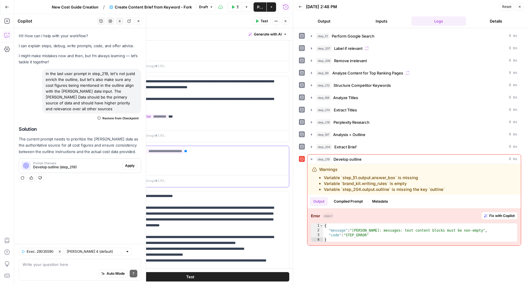
click at [224, 148] on p "**********" at bounding box center [207, 151] width 157 height 6
click at [264, 23] on span "Test" at bounding box center [264, 20] width 7 height 5
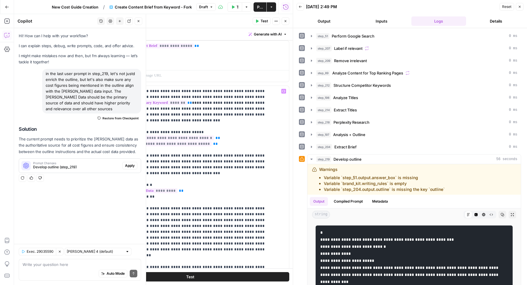
scroll to position [442, 0]
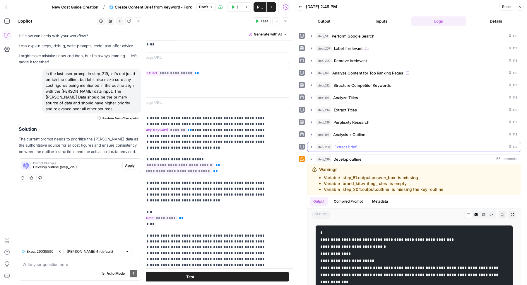
click at [339, 144] on span "Extract Brief" at bounding box center [346, 147] width 22 height 6
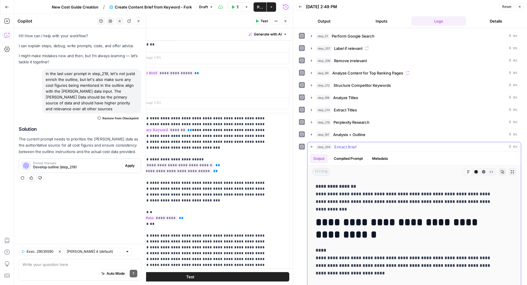
click at [339, 144] on span "Extract Brief" at bounding box center [346, 147] width 22 height 6
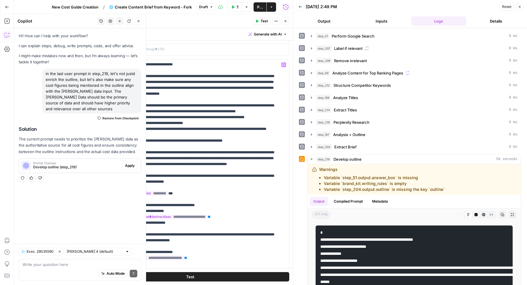
scroll to position [554, 0]
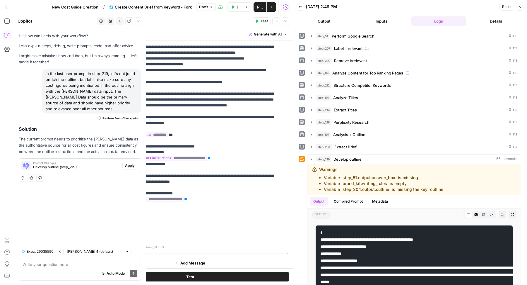
click at [214, 233] on p "**********" at bounding box center [202, 55] width 146 height 363
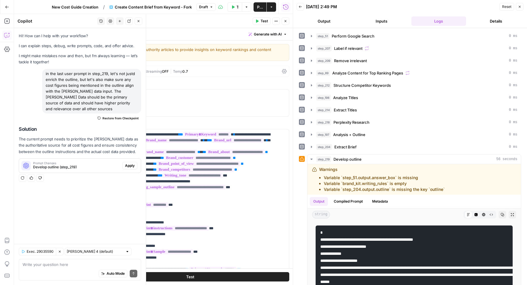
click at [268, 74] on div "[PERSON_NAME] 4 | Streaming OFF | Temp 0.7" at bounding box center [190, 71] width 198 height 11
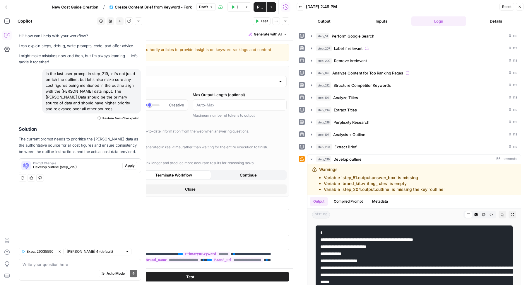
click at [229, 189] on button "Close" at bounding box center [190, 188] width 193 height 9
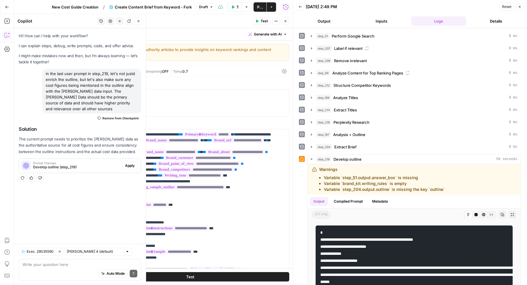
click at [270, 21] on button "Test" at bounding box center [262, 21] width 18 height 8
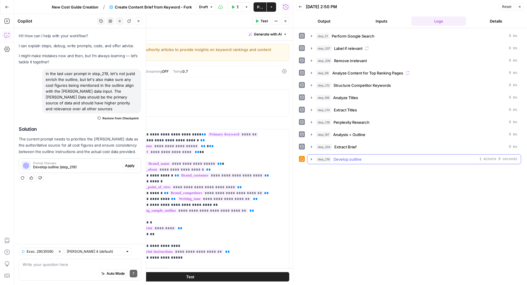
click at [432, 156] on div "step_219 Develop outline 1 minute 9 seconds" at bounding box center [416, 159] width 201 height 6
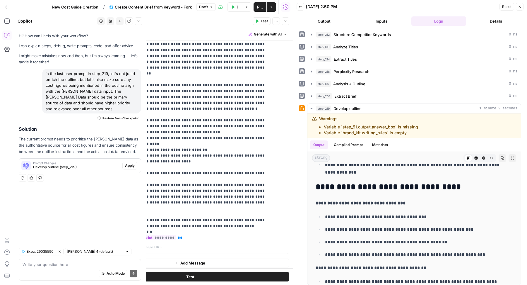
scroll to position [48, 0]
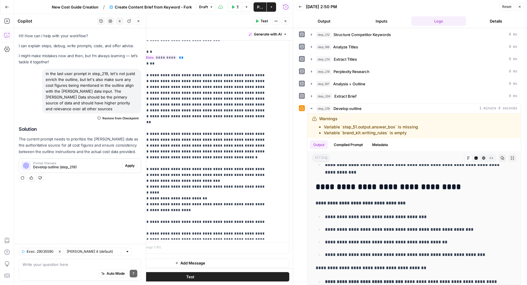
click at [63, 271] on div "Auto Mode Send" at bounding box center [80, 273] width 115 height 13
click at [60, 267] on div "Auto Mode Send" at bounding box center [80, 273] width 115 height 13
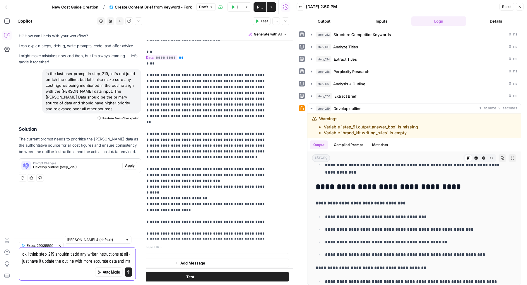
scroll to position [0, 0]
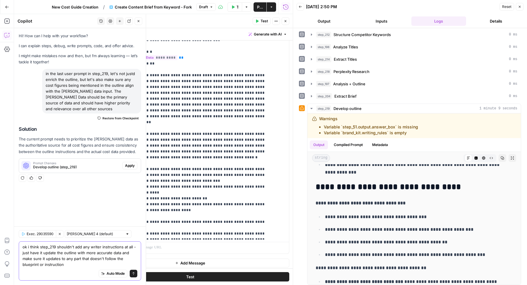
type textarea "ok i think step_219 shouldn't add any writer instructions at all - just have it…"
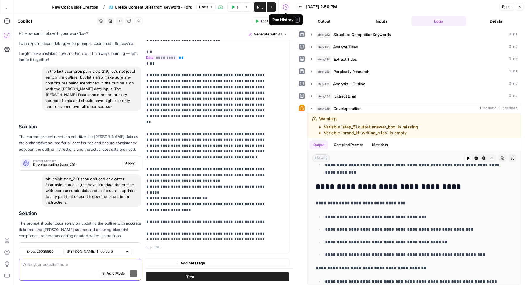
scroll to position [29, 0]
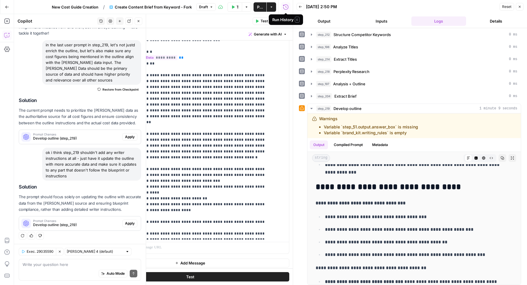
click at [128, 225] on span "Apply" at bounding box center [130, 223] width 10 height 5
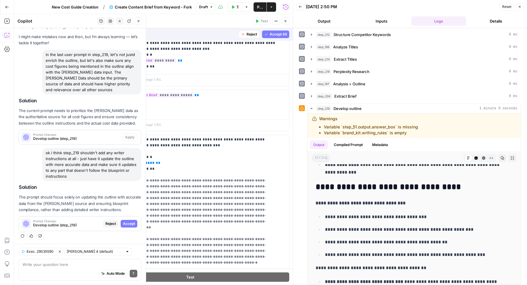
scroll to position [579, 0]
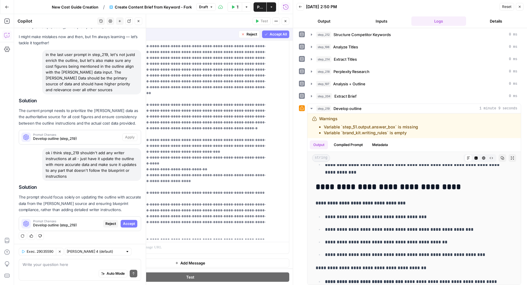
click at [272, 34] on span "Accept All" at bounding box center [278, 34] width 17 height 5
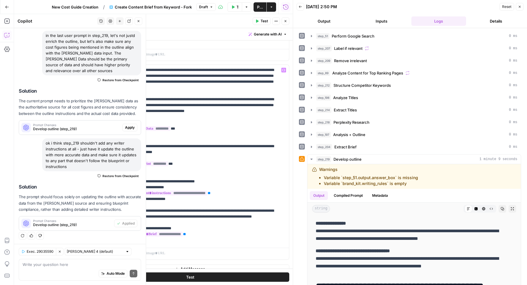
scroll to position [511, 0]
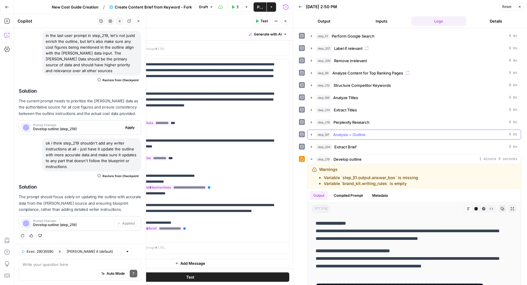
click at [419, 132] on div "step_197 Analysis + Outline 0 ms" at bounding box center [416, 135] width 201 height 6
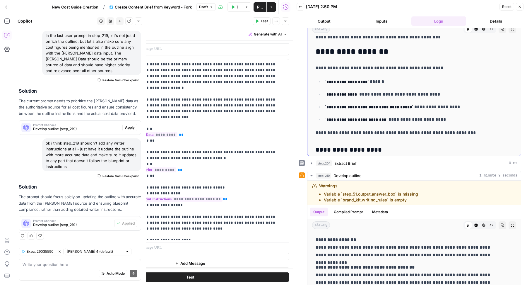
scroll to position [130, 0]
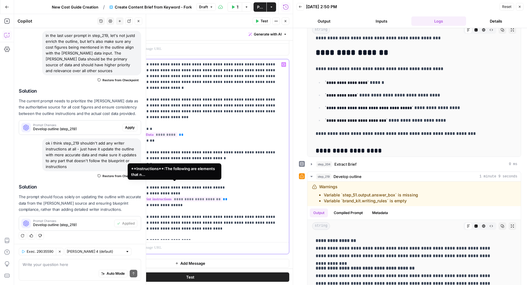
click at [206, 197] on span "**********" at bounding box center [178, 199] width 89 height 5
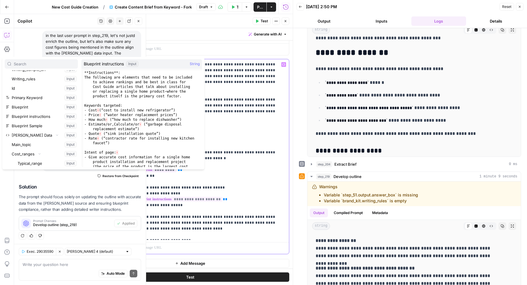
click at [237, 136] on p "**********" at bounding box center [204, 150] width 151 height 176
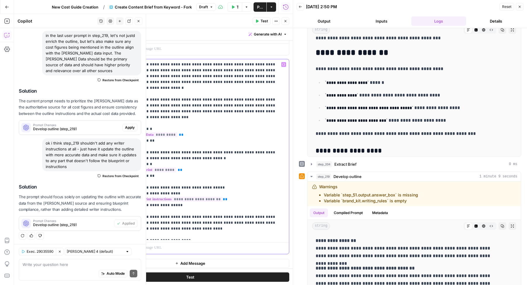
click at [185, 214] on p "**********" at bounding box center [204, 150] width 151 height 176
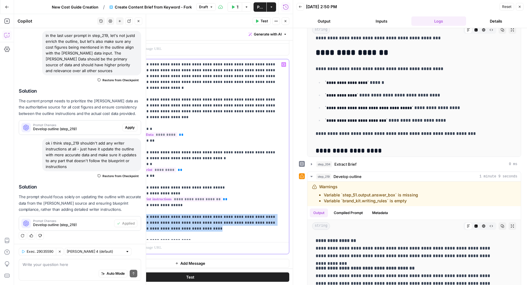
drag, startPoint x: 181, startPoint y: 214, endPoint x: 120, endPoint y: 203, distance: 61.8
click at [120, 203] on div "**********" at bounding box center [190, 156] width 198 height 195
copy p "**********"
click at [258, 19] on icon "button" at bounding box center [257, 21] width 4 height 4
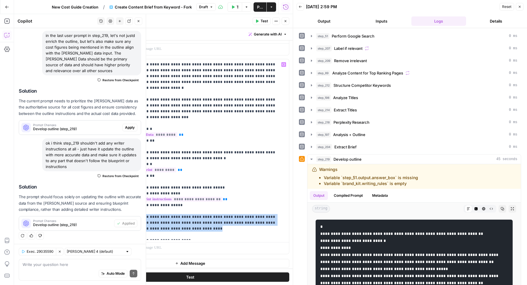
scroll to position [498, 0]
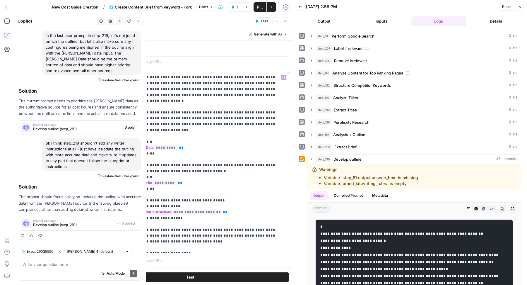
click at [219, 142] on p "**********" at bounding box center [204, 162] width 151 height 176
click at [137, 23] on button "Close" at bounding box center [139, 21] width 8 height 8
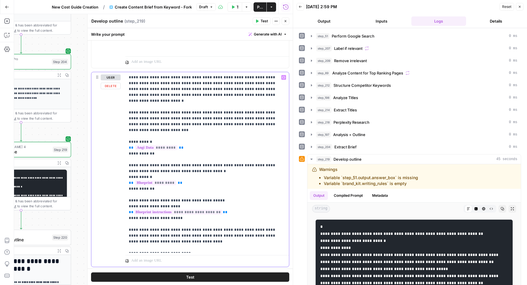
click at [207, 148] on p "**********" at bounding box center [204, 162] width 151 height 176
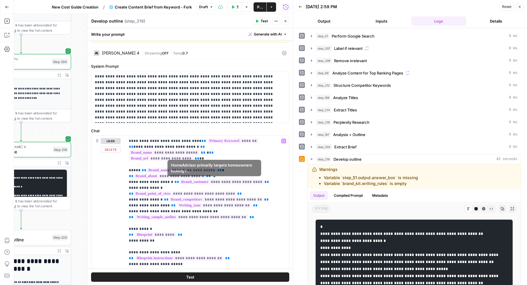
scroll to position [7, 0]
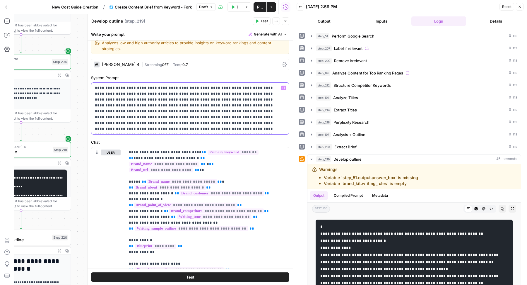
click at [223, 103] on p "**********" at bounding box center [187, 108] width 185 height 47
click at [268, 76] on label "System Prompt" at bounding box center [190, 78] width 198 height 6
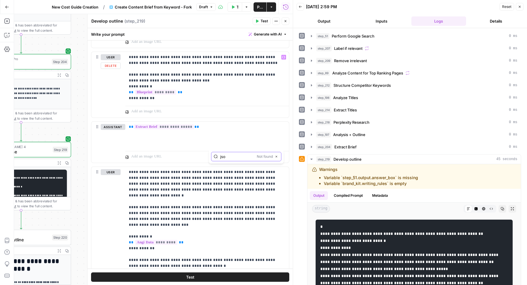
type input "json"
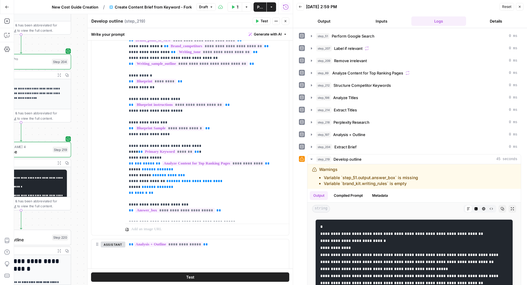
scroll to position [85, 0]
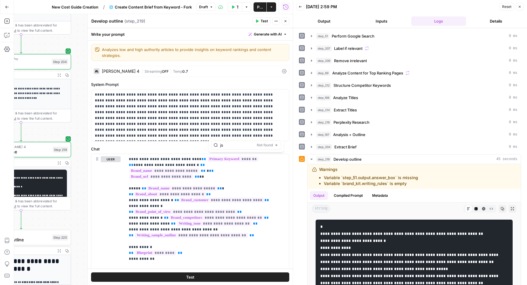
type input "js"
click at [204, 72] on div "| Streaming OFF | Temp 0.7" at bounding box center [211, 72] width 138 height 6
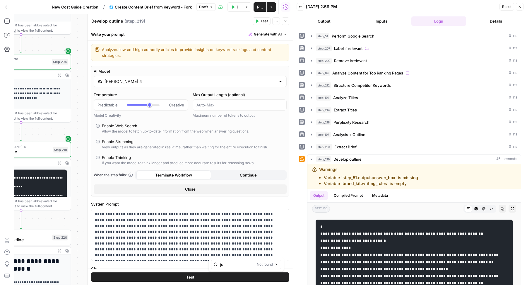
click at [170, 190] on button "Close" at bounding box center [190, 188] width 193 height 9
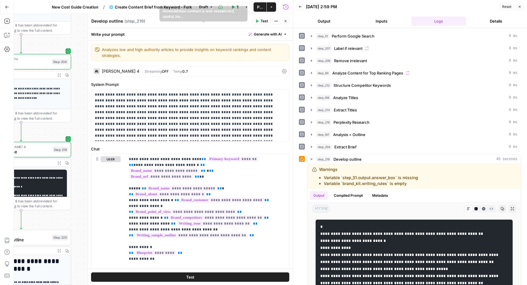
scroll to position [511, 0]
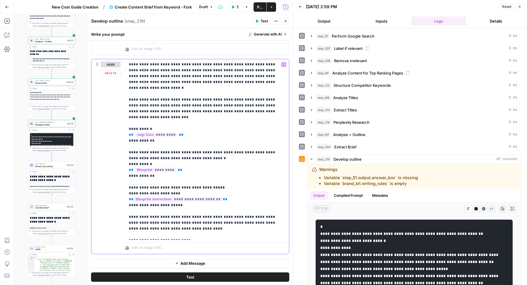
click at [228, 196] on p "**********" at bounding box center [204, 150] width 151 height 176
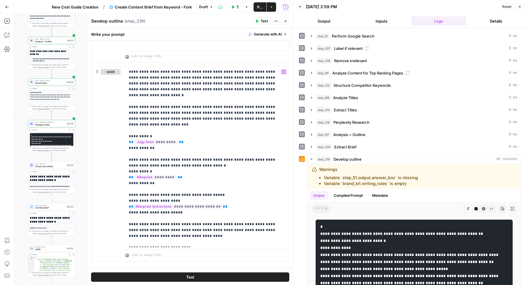
click at [288, 21] on button "Close" at bounding box center [286, 21] width 8 height 8
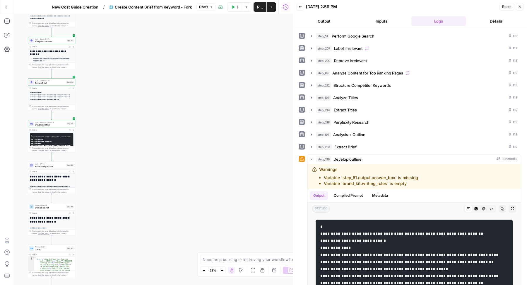
click at [260, 8] on span "Publish" at bounding box center [260, 7] width 6 height 6
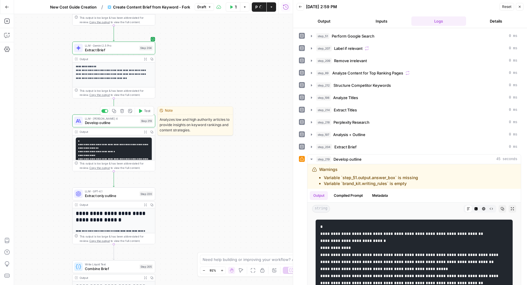
click at [143, 108] on button "Test" at bounding box center [144, 111] width 17 height 7
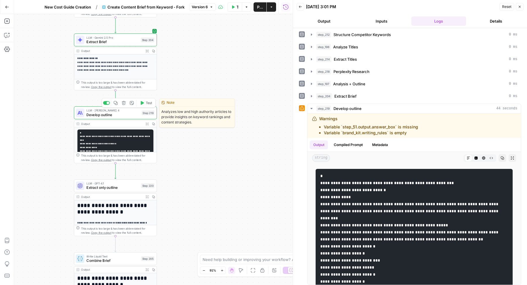
click at [112, 113] on span "Develop outline" at bounding box center [112, 114] width 53 height 5
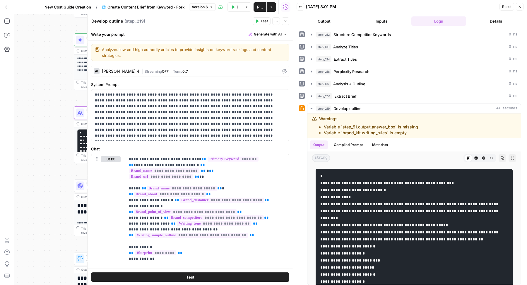
click at [209, 66] on div "Claude Sonnet 4 | Streaming OFF | Temp 0.7" at bounding box center [190, 71] width 198 height 11
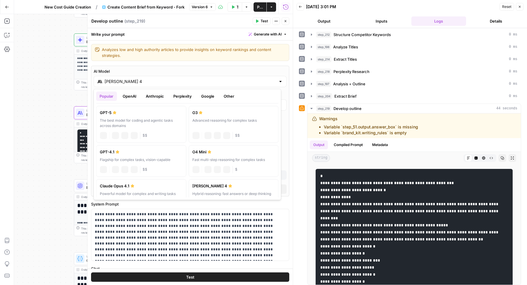
click at [173, 79] on input "Claude Sonnet 4" at bounding box center [190, 82] width 171 height 6
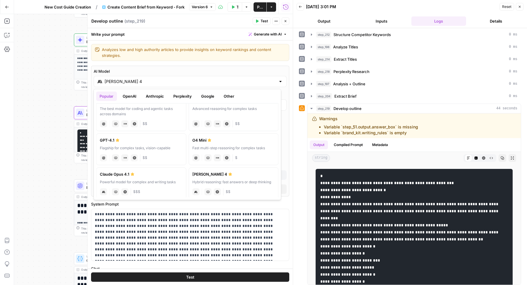
scroll to position [13, 0]
click at [159, 96] on button "Anthropic" at bounding box center [154, 95] width 25 height 9
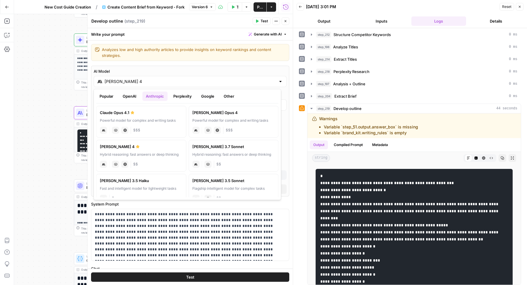
click at [157, 34] on div "Write your prompt Generate with AI" at bounding box center [190, 34] width 205 height 12
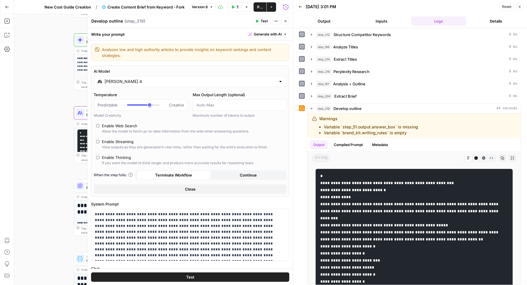
click at [181, 191] on button "Close" at bounding box center [190, 188] width 193 height 9
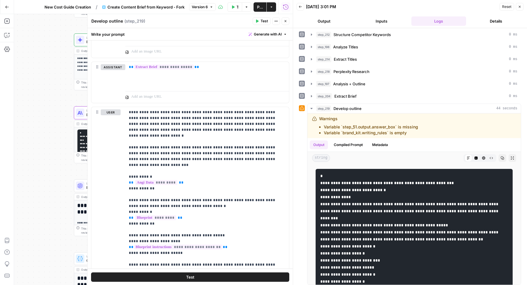
scroll to position [479, 0]
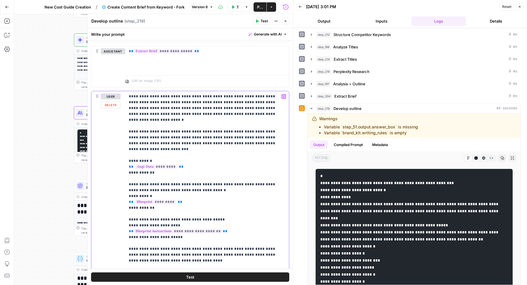
click at [190, 168] on p "**********" at bounding box center [204, 181] width 151 height 176
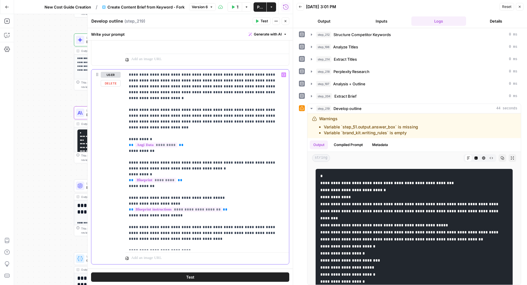
scroll to position [511, 0]
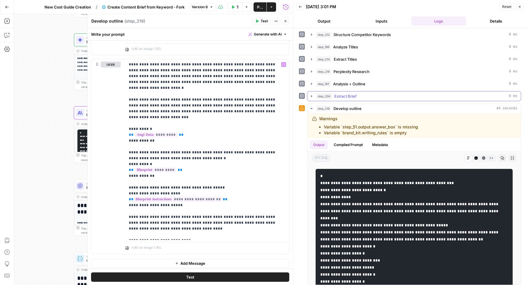
click at [356, 96] on button "step_204 Extract Brief 0 ms" at bounding box center [415, 95] width 214 height 9
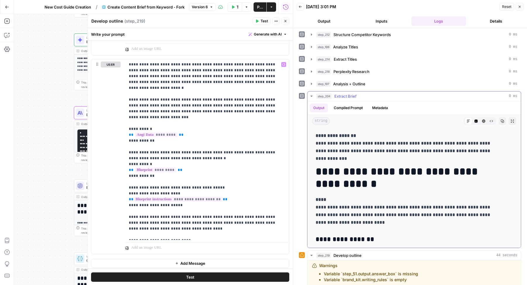
click at [356, 96] on button "step_204 Extract Brief 0 ms" at bounding box center [415, 95] width 214 height 9
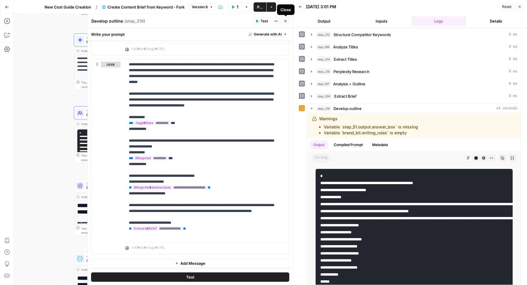
click at [286, 24] on button "Close" at bounding box center [286, 21] width 8 height 8
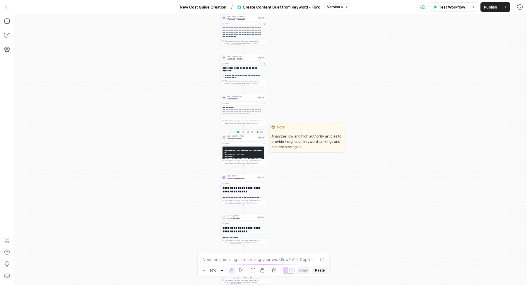
click at [261, 132] on span "Test" at bounding box center [262, 132] width 4 height 3
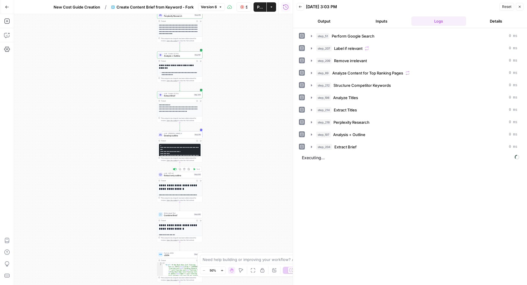
click at [174, 168] on div at bounding box center [175, 169] width 4 height 2
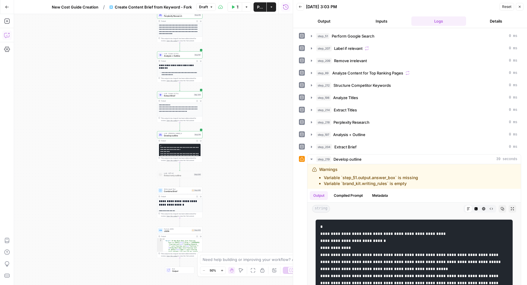
click at [8, 38] on button "Copilot" at bounding box center [6, 34] width 9 height 9
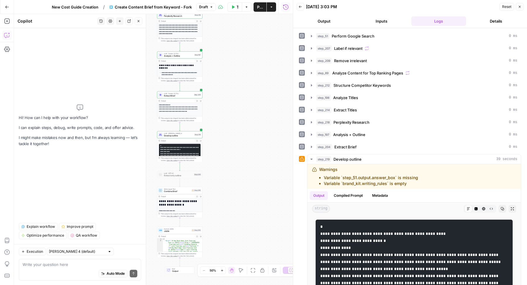
click at [32, 250] on span "Execution" at bounding box center [35, 251] width 16 height 5
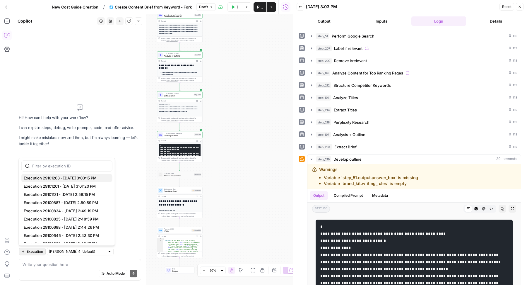
click at [70, 177] on span "Execution 29101263 - 9/16/2025, 3:03:15 PM" at bounding box center [66, 178] width 84 height 6
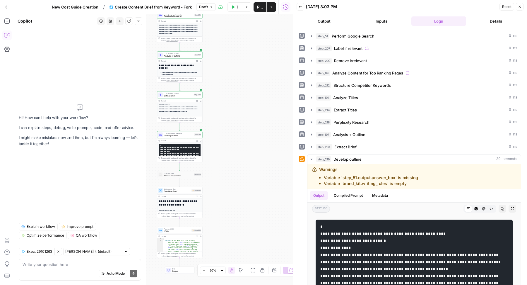
click at [62, 270] on div "Auto Mode Send" at bounding box center [80, 273] width 115 height 13
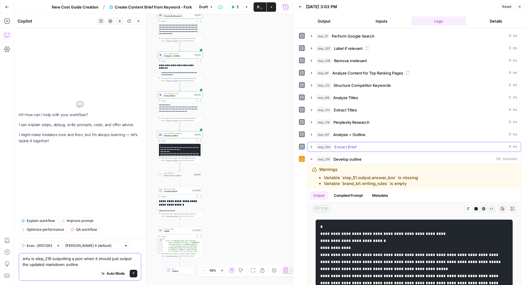
type textarea "why is step_219 outputting a json when it should just output the updated markdo…"
click at [334, 146] on div "step_204 Extract Brief 0 ms" at bounding box center [416, 147] width 201 height 6
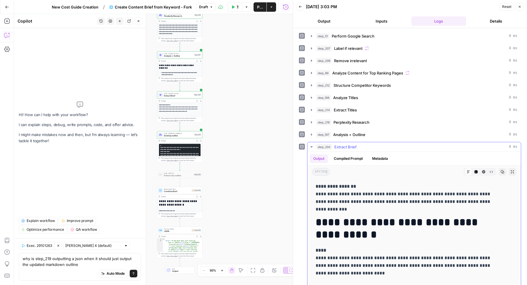
click at [334, 146] on div "step_204 Extract Brief 0 ms" at bounding box center [416, 147] width 201 height 6
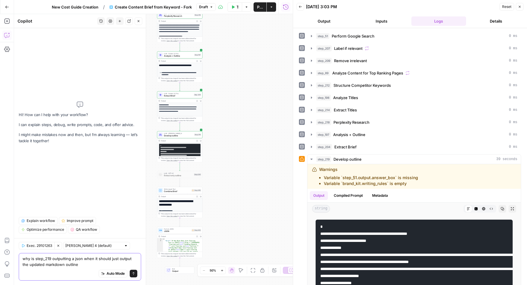
click at [135, 274] on icon "submit" at bounding box center [134, 274] width 4 height 4
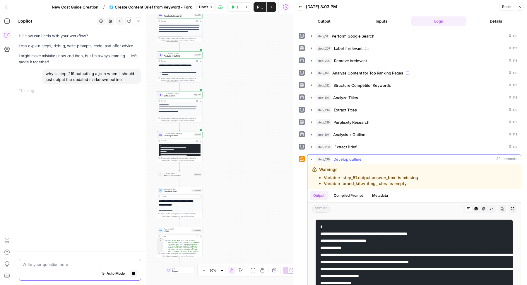
click at [356, 192] on button "Compiled Prompt" at bounding box center [348, 195] width 36 height 9
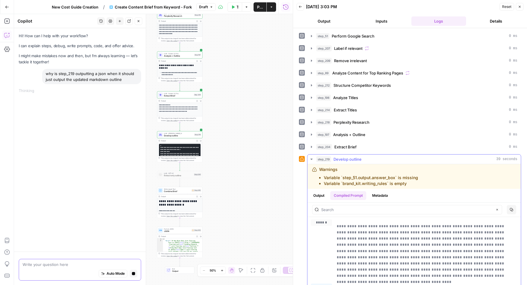
scroll to position [51, 0]
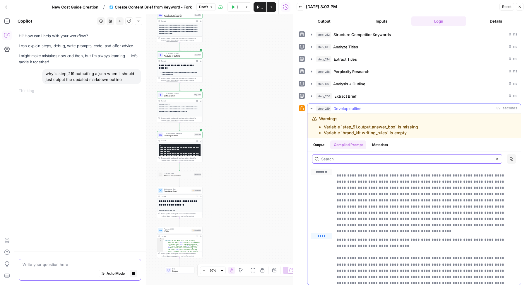
click at [441, 156] on input "text" at bounding box center [406, 159] width 171 height 6
type input "json"
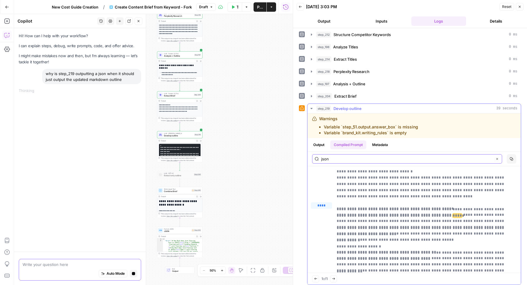
scroll to position [9332, 0]
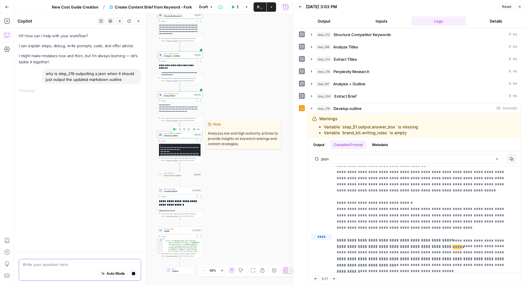
click at [178, 134] on span "Develop outline" at bounding box center [178, 135] width 29 height 3
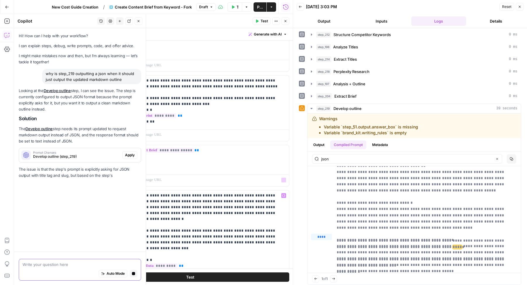
scroll to position [378, 0]
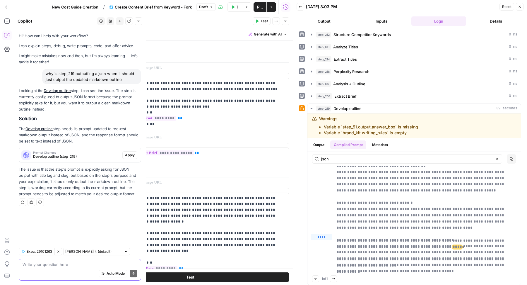
click at [141, 20] on button "Close" at bounding box center [139, 21] width 8 height 8
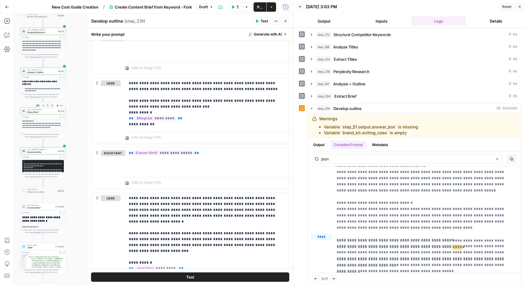
click at [31, 110] on span "Extract Brief" at bounding box center [41, 111] width 29 height 3
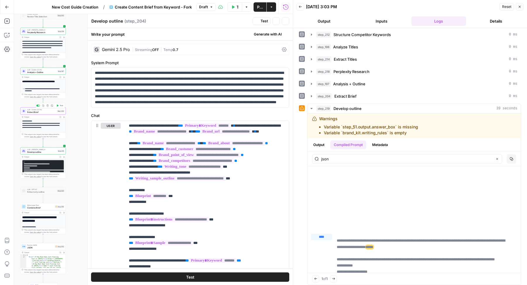
type textarea "Extract Brief"
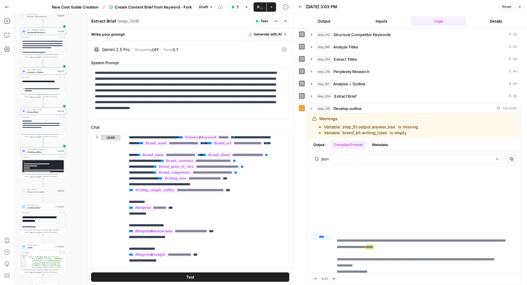
scroll to position [229, 0]
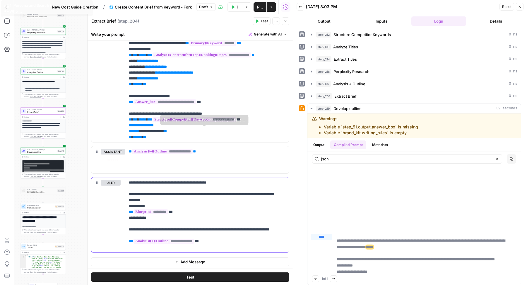
click at [240, 226] on p "**********" at bounding box center [204, 215] width 151 height 70
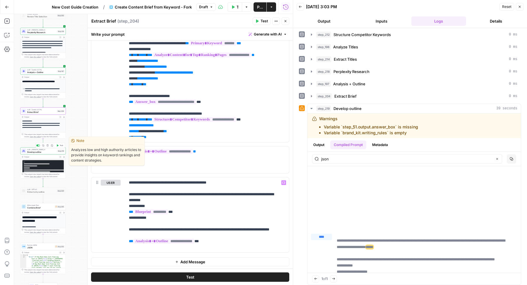
click at [42, 153] on span "Develop outline" at bounding box center [41, 151] width 29 height 3
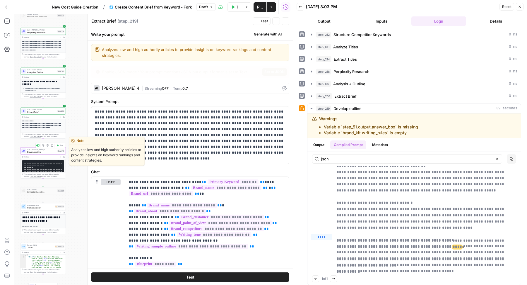
type textarea "Develop outline"
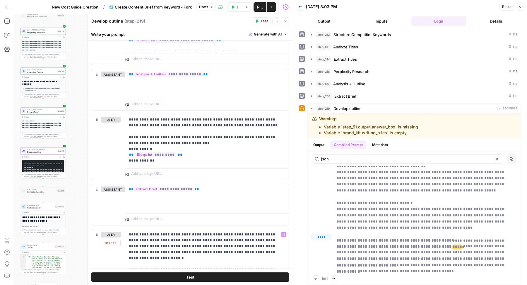
scroll to position [335, 0]
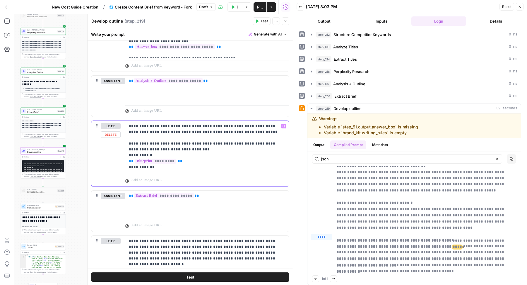
click at [182, 144] on p "**********" at bounding box center [204, 146] width 151 height 47
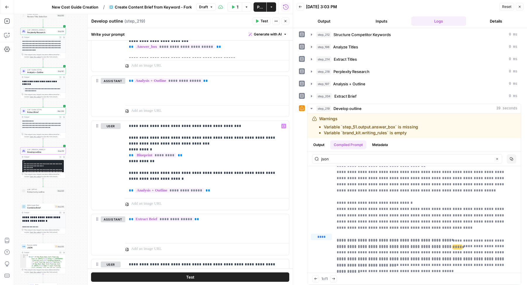
click at [261, 20] on span "Test" at bounding box center [264, 20] width 7 height 5
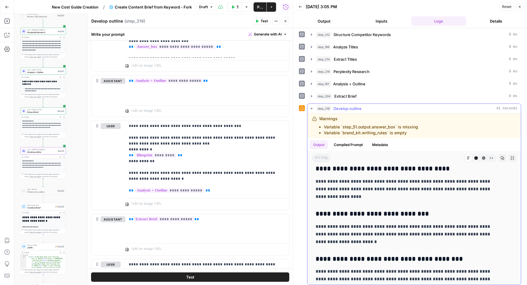
scroll to position [1728, 0]
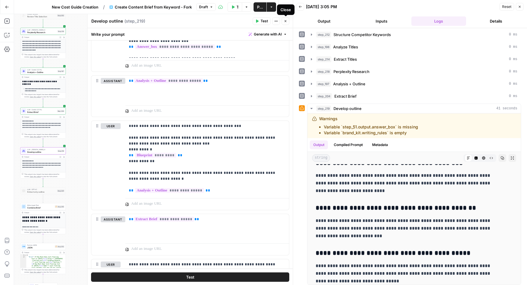
click at [286, 22] on icon "button" at bounding box center [286, 21] width 2 height 2
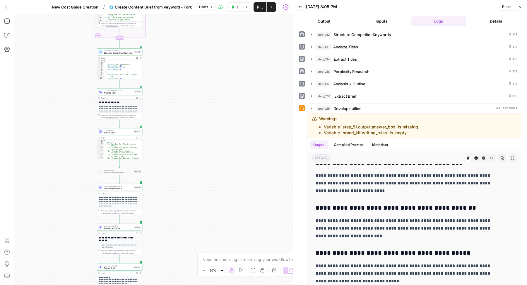
click at [285, 270] on div at bounding box center [289, 270] width 12 height 7
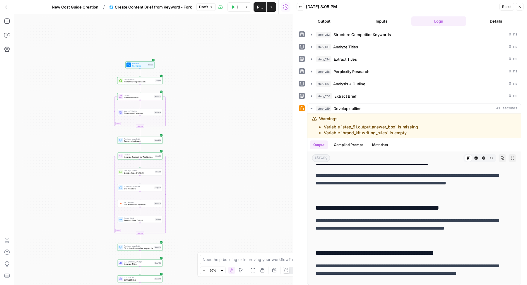
click at [258, 7] on span "Publish" at bounding box center [260, 7] width 6 height 6
click at [77, 7] on span "New Cost Guide Creation" at bounding box center [68, 7] width 47 height 6
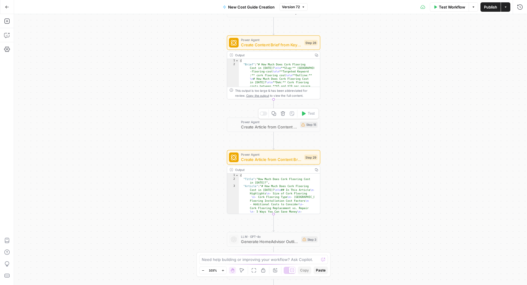
click at [283, 115] on icon "button" at bounding box center [283, 113] width 5 height 5
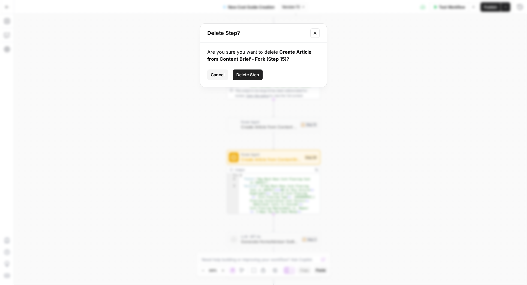
click at [254, 75] on span "Delete Step" at bounding box center [247, 75] width 23 height 6
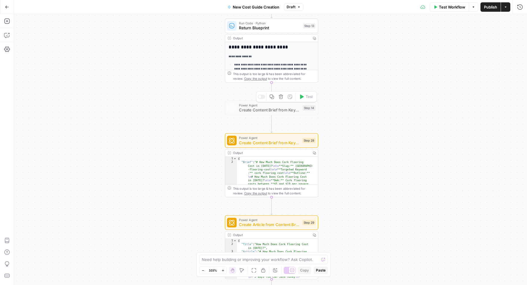
click at [282, 97] on icon "button" at bounding box center [281, 96] width 5 height 5
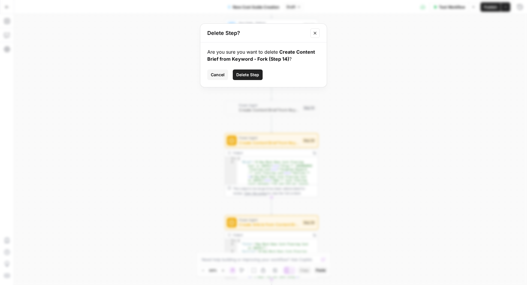
click at [241, 77] on span "Delete Step" at bounding box center [247, 75] width 23 height 6
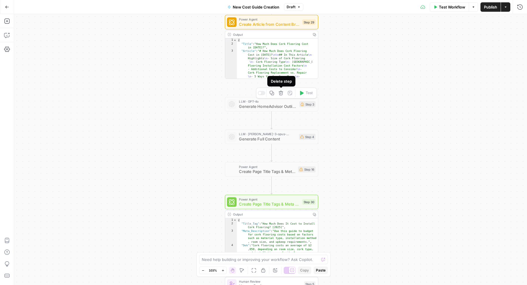
click at [280, 91] on icon "button" at bounding box center [281, 93] width 5 height 5
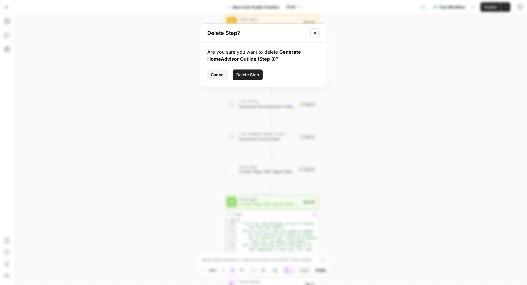
click at [247, 74] on span "Delete Step" at bounding box center [247, 75] width 23 height 6
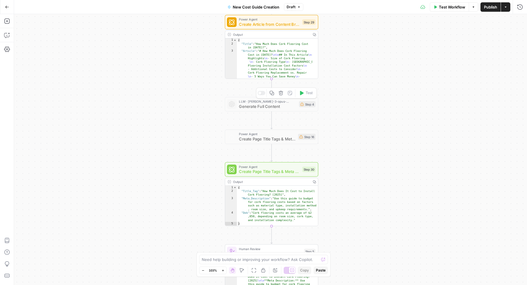
click at [282, 91] on icon "button" at bounding box center [281, 93] width 4 height 4
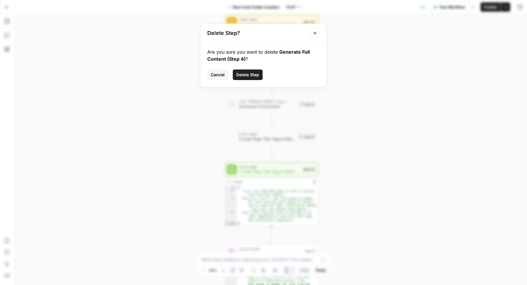
click at [255, 75] on span "Delete Step" at bounding box center [247, 75] width 23 height 6
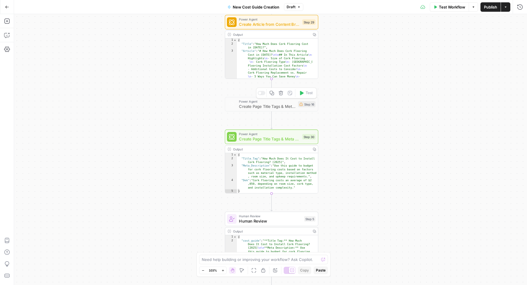
click at [280, 95] on icon "button" at bounding box center [281, 93] width 4 height 4
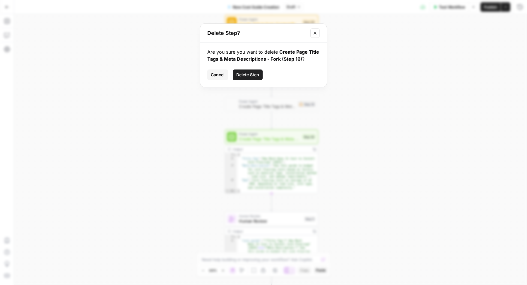
click at [253, 72] on span "Delete Step" at bounding box center [247, 75] width 23 height 6
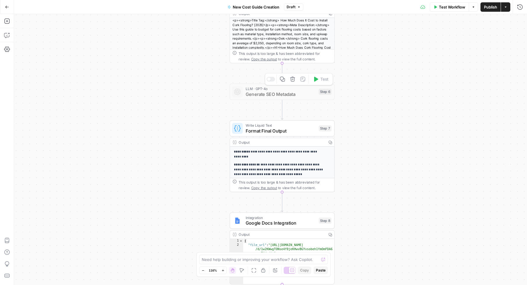
click at [291, 81] on icon "button" at bounding box center [293, 79] width 6 height 6
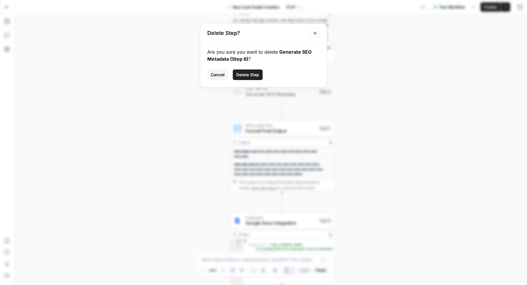
click at [243, 78] on button "Delete Step" at bounding box center [248, 74] width 30 height 11
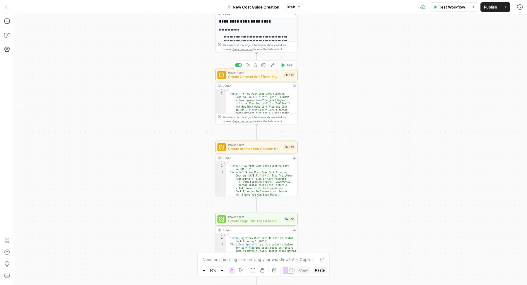
click at [245, 77] on span "Create Content Brief from Keyword - Fork" at bounding box center [255, 76] width 54 height 5
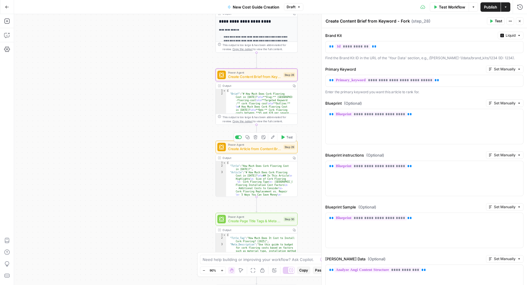
click at [260, 146] on span "Create Article from Content Brief - Fork" at bounding box center [255, 148] width 54 height 5
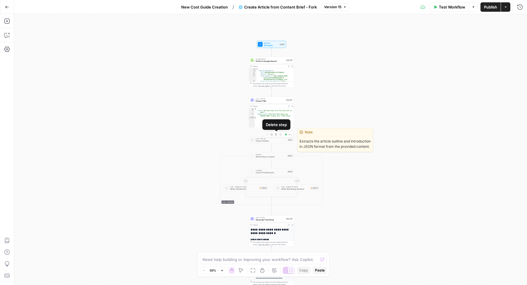
click at [275, 135] on icon "button" at bounding box center [276, 134] width 2 height 2
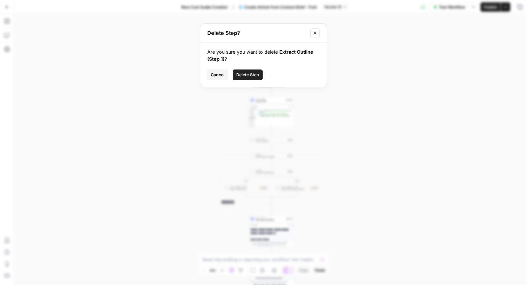
click at [254, 76] on span "Delete Step" at bounding box center [247, 75] width 23 height 6
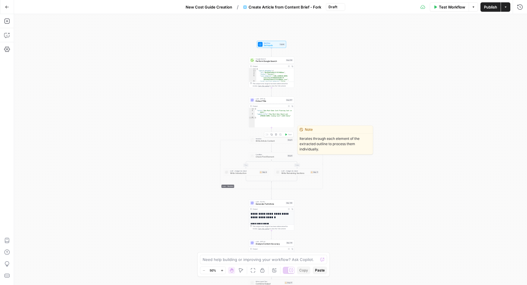
click at [277, 135] on icon "button" at bounding box center [276, 134] width 2 height 2
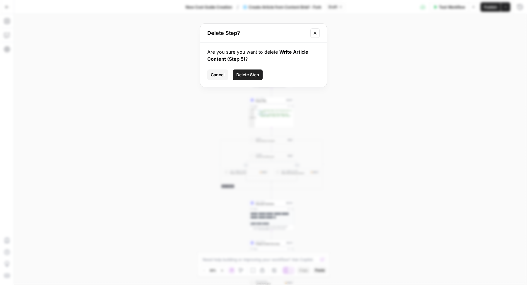
click at [251, 73] on span "Delete Step" at bounding box center [247, 75] width 23 height 6
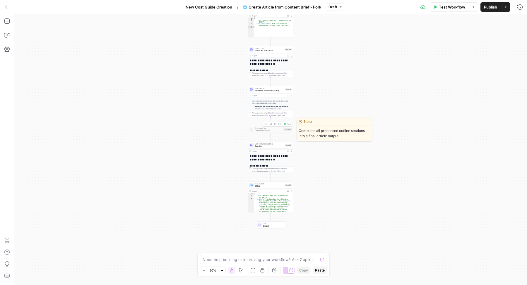
click at [275, 124] on icon "button" at bounding box center [275, 124] width 2 height 2
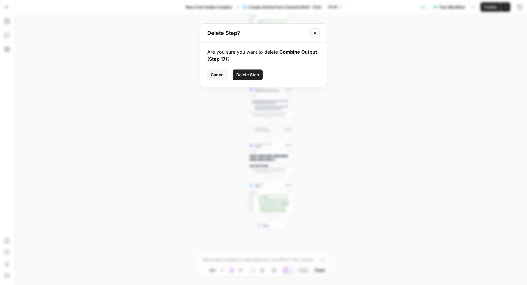
click at [250, 71] on button "Delete Step" at bounding box center [248, 74] width 30 height 11
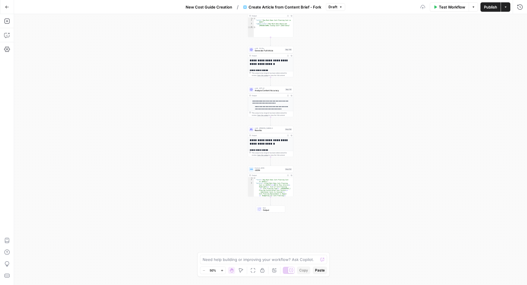
click at [292, 269] on icon at bounding box center [291, 270] width 4 height 4
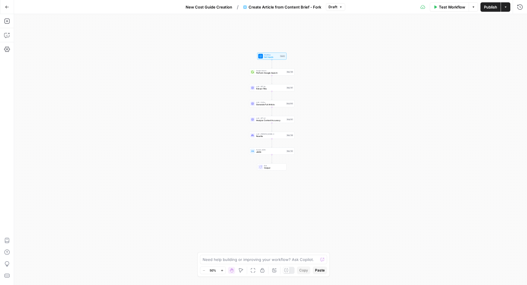
click at [241, 270] on icon "button" at bounding box center [241, 270] width 5 height 5
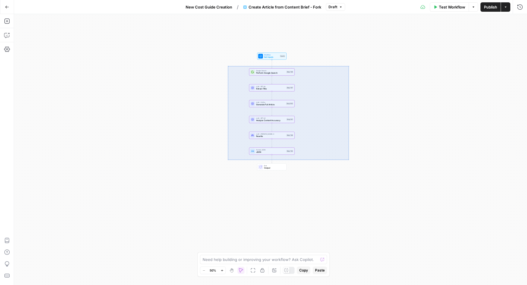
drag, startPoint x: 228, startPoint y: 66, endPoint x: 349, endPoint y: 158, distance: 152.0
click at [349, 159] on div "Workflow Set Inputs Inputs Google Search Perform Google Search Step 139 LLM · G…" at bounding box center [270, 149] width 513 height 271
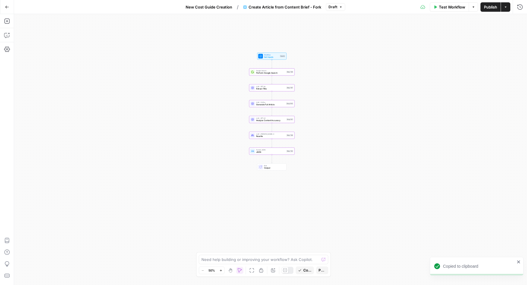
click at [484, 5] on span "Publish" at bounding box center [490, 7] width 13 height 6
click at [205, 6] on span "New Cost Guide Creation" at bounding box center [204, 7] width 47 height 6
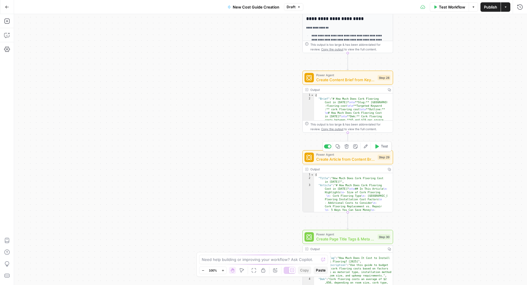
click at [329, 148] on div at bounding box center [329, 146] width 3 height 3
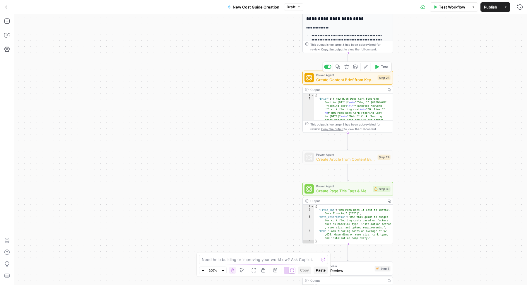
click at [319, 78] on span "Create Content Brief from Keyword - Fork" at bounding box center [345, 80] width 59 height 6
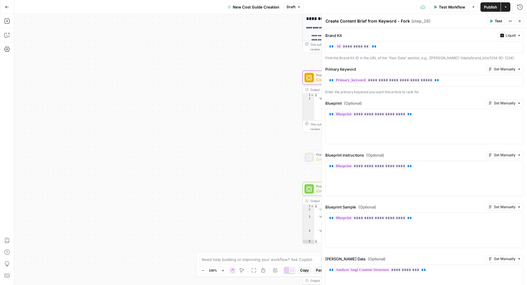
drag, startPoint x: 340, startPoint y: 20, endPoint x: 414, endPoint y: 23, distance: 73.6
click at [414, 23] on div "Create Content Brief from Keyword - Fork Create Content Brief from Keyword - Fo…" at bounding box center [406, 21] width 160 height 6
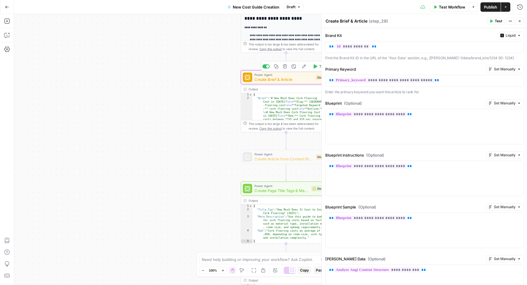
type textarea "Create Brief & Article"
click at [274, 78] on span "Create Brief & Article" at bounding box center [284, 79] width 59 height 6
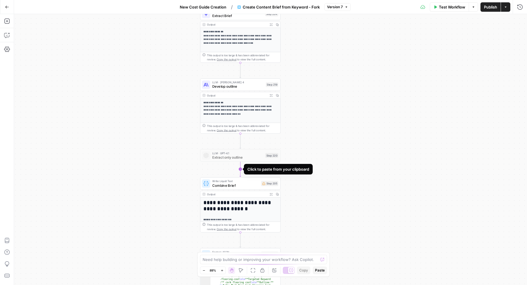
click at [241, 169] on icon "Edge from step_220 to step_205" at bounding box center [240, 168] width 1 height 15
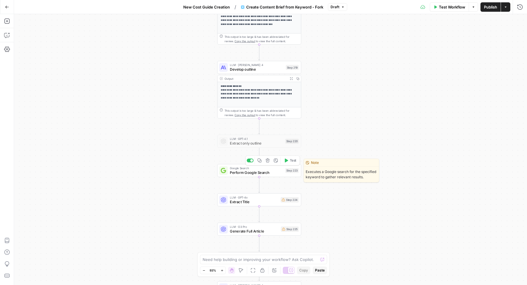
click at [239, 172] on span "Perform Google Search" at bounding box center [256, 173] width 53 height 6
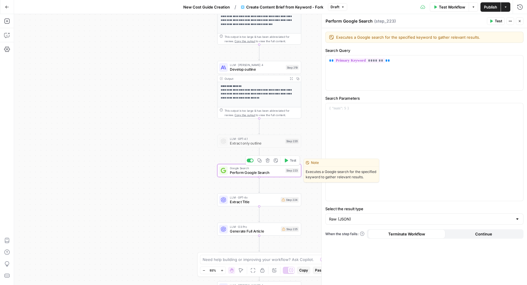
click at [251, 160] on div at bounding box center [252, 160] width 3 height 3
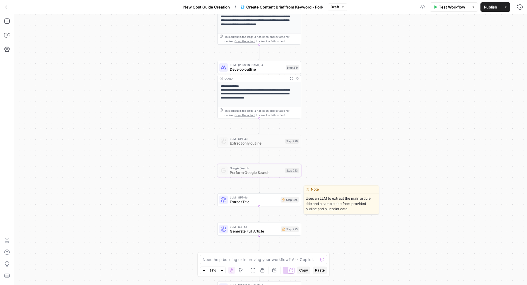
click at [238, 202] on span "Extract Title" at bounding box center [254, 202] width 49 height 6
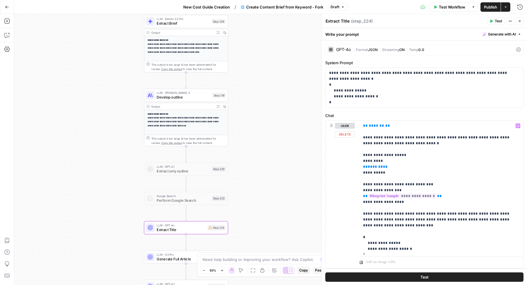
scroll to position [16, 0]
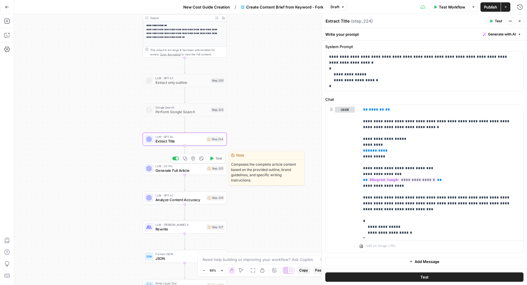
click at [191, 170] on span "Generate Full Article" at bounding box center [180, 171] width 49 height 6
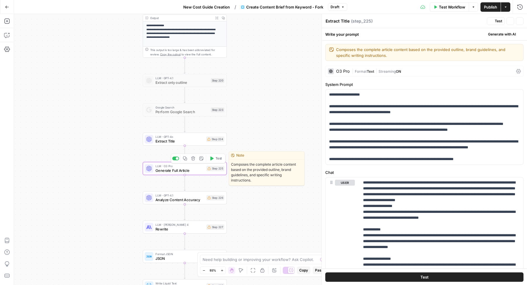
type textarea "Generate Full Article"
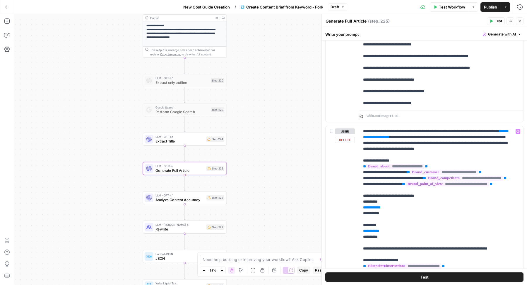
scroll to position [576, 0]
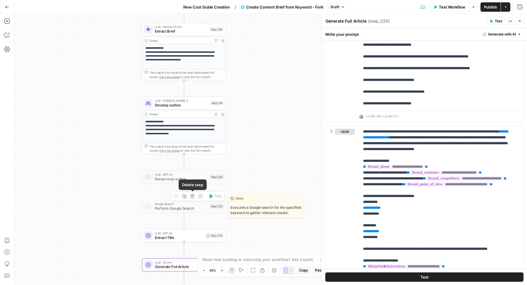
click at [192, 198] on icon "button" at bounding box center [192, 196] width 4 height 4
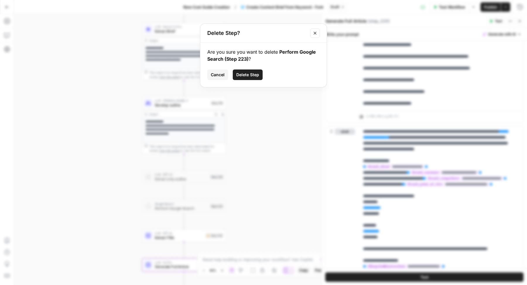
click at [244, 75] on span "Delete Step" at bounding box center [247, 75] width 23 height 6
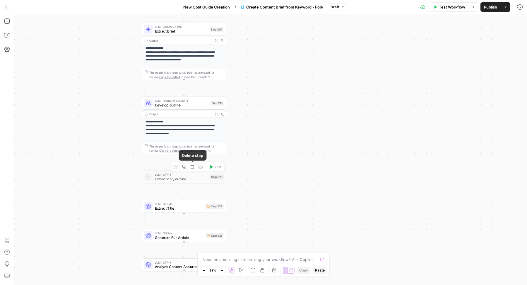
click at [192, 168] on icon "button" at bounding box center [192, 167] width 4 height 4
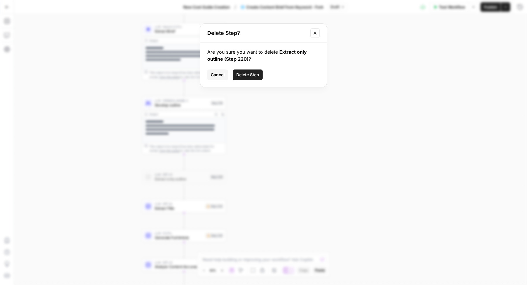
click at [240, 74] on span "Delete Step" at bounding box center [247, 75] width 23 height 6
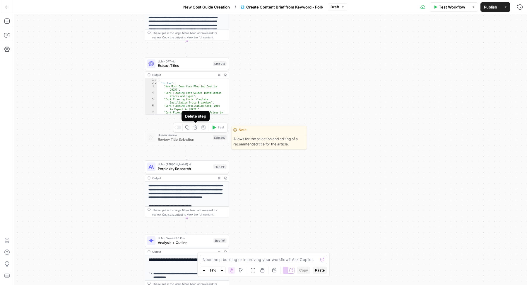
click at [193, 129] on icon "button" at bounding box center [195, 127] width 4 height 4
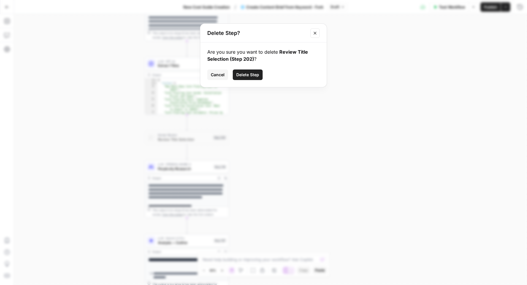
click at [84, 131] on div "Delete Step? Are you sure you want to delete Review Title Selection (Step 202) …" at bounding box center [263, 142] width 527 height 285
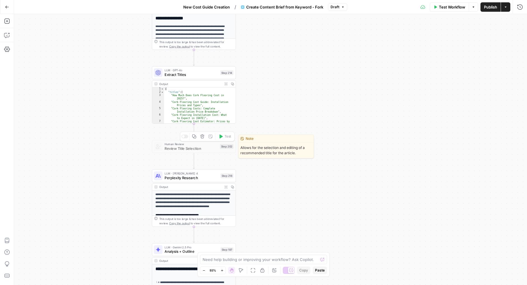
click at [203, 135] on icon "button" at bounding box center [202, 136] width 4 height 4
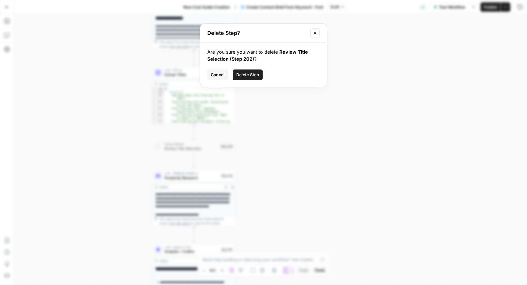
click at [240, 74] on span "Delete Step" at bounding box center [247, 75] width 23 height 6
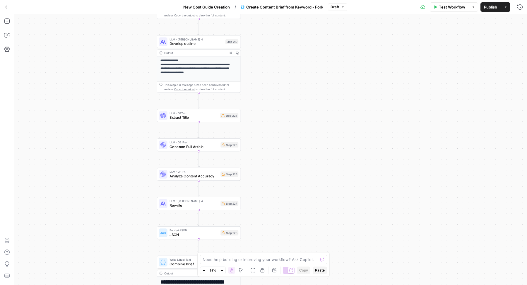
click at [191, 115] on span "Extract Title" at bounding box center [194, 118] width 49 height 6
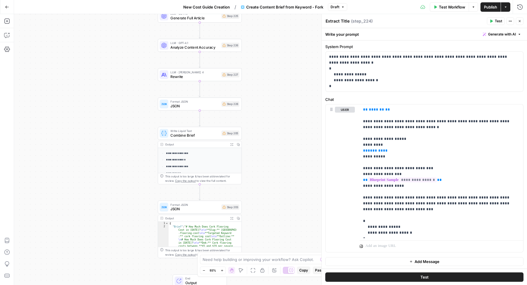
scroll to position [180, 0]
click at [203, 139] on div "Write Liquid Text Combine Brief Step 205 Copy step Delete step Add Note Test" at bounding box center [200, 133] width 84 height 13
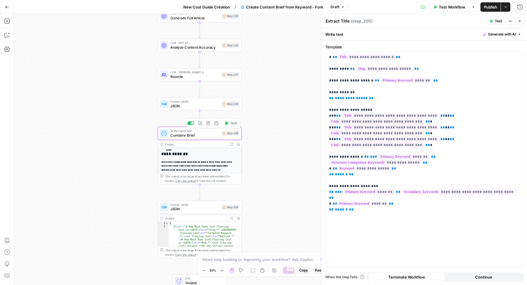
type textarea "Combine Brief"
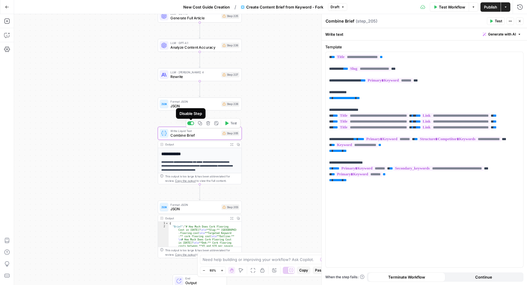
click at [191, 123] on div at bounding box center [192, 123] width 3 height 3
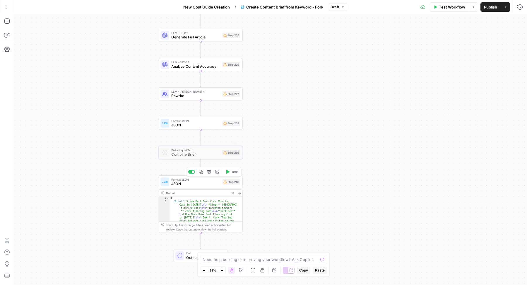
click at [186, 124] on span "JSON" at bounding box center [195, 125] width 49 height 6
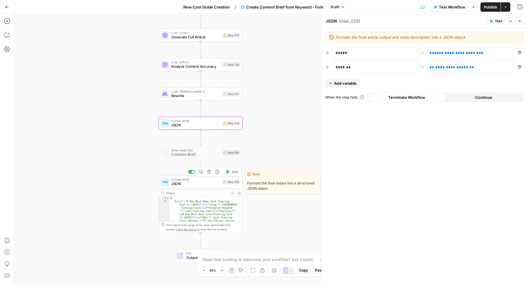
click at [214, 185] on span "JSON" at bounding box center [195, 184] width 49 height 6
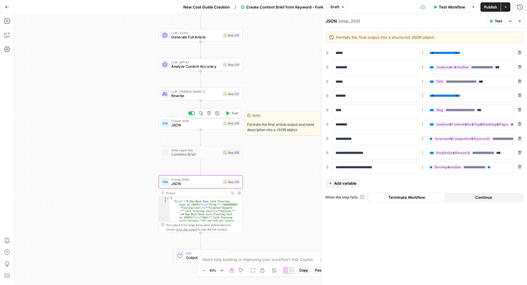
click at [191, 113] on div at bounding box center [191, 113] width 7 height 4
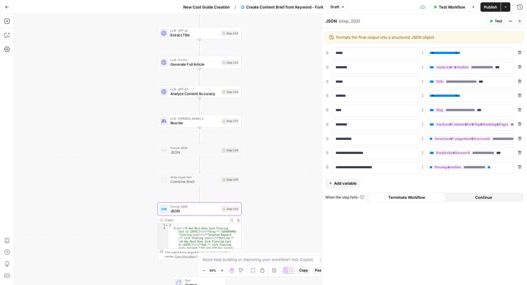
click at [267, 8] on span "Create Content Brief from Keyword - Fork" at bounding box center [284, 7] width 77 height 6
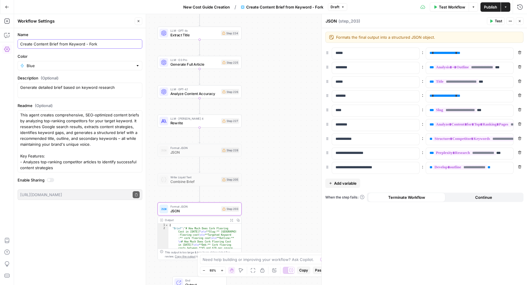
drag, startPoint x: 34, startPoint y: 43, endPoint x: 83, endPoint y: 43, distance: 48.6
click at [83, 43] on input "Create Content Brief from Keyword - Fork" at bounding box center [80, 44] width 120 height 6
drag, startPoint x: 75, startPoint y: 44, endPoint x: 111, endPoint y: 44, distance: 35.5
click at [111, 44] on input "Create Brief & New Cost Guide - Fork" at bounding box center [80, 44] width 120 height 6
type input "Create Brief & New Cost Guide"
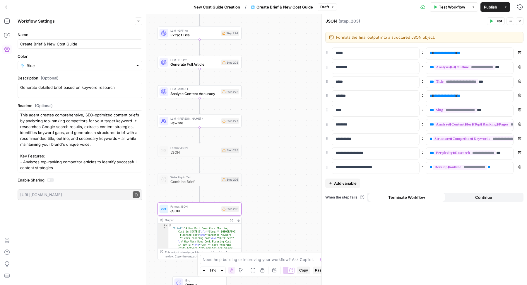
click at [120, 24] on div "Workflow Settings Close" at bounding box center [80, 21] width 125 height 8
click at [136, 23] on button "Close" at bounding box center [139, 21] width 8 height 8
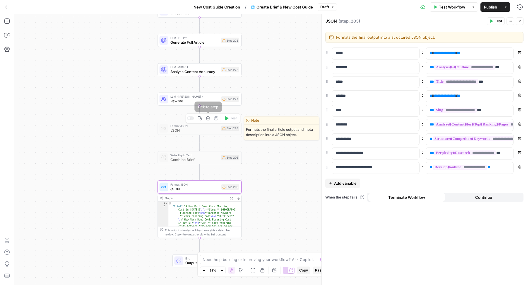
click at [207, 120] on icon "button" at bounding box center [208, 118] width 4 height 4
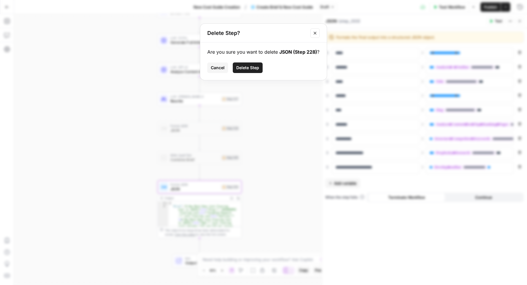
click at [261, 66] on button "Delete Step" at bounding box center [248, 67] width 30 height 11
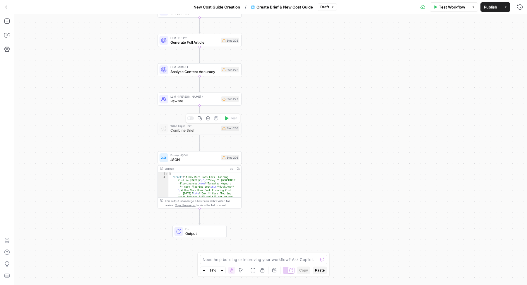
click at [209, 118] on icon "button" at bounding box center [208, 118] width 4 height 4
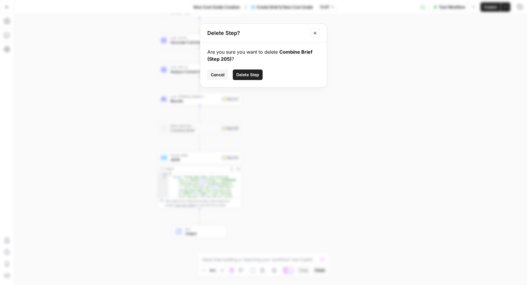
click at [255, 74] on span "Delete Step" at bounding box center [247, 75] width 23 height 6
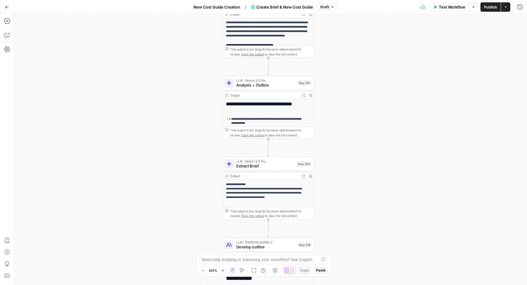
drag, startPoint x: 319, startPoint y: 108, endPoint x: 401, endPoint y: 110, distance: 81.5
click at [401, 110] on div "Workflow Set Inputs Inputs Google Search Perform Google Search Step 51 Output E…" at bounding box center [270, 149] width 513 height 271
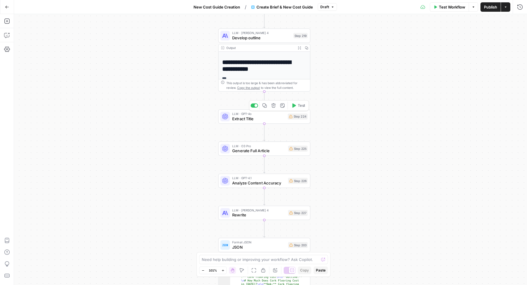
click at [250, 117] on span "Extract Title" at bounding box center [258, 118] width 53 height 6
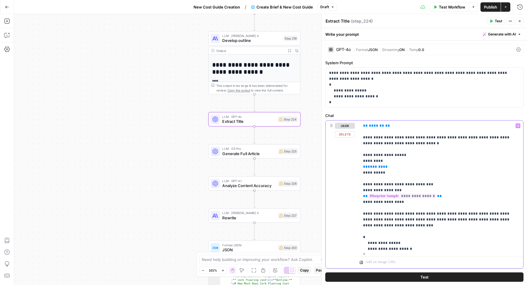
click at [375, 124] on span "*******" at bounding box center [376, 126] width 15 height 4
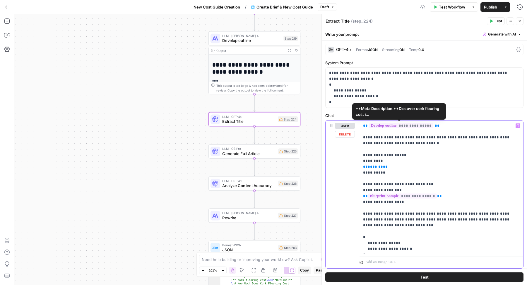
drag, startPoint x: 440, startPoint y: 127, endPoint x: 357, endPoint y: 127, distance: 83.5
click at [357, 127] on div "**********" at bounding box center [425, 194] width 198 height 148
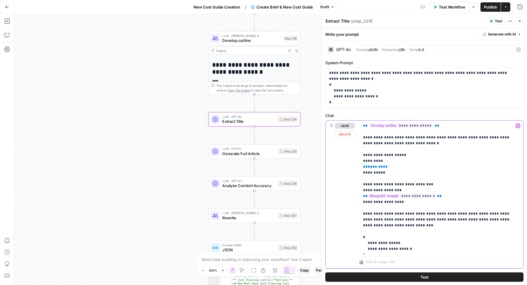
copy p "**********"
drag, startPoint x: 362, startPoint y: 138, endPoint x: 361, endPoint y: 126, distance: 11.5
click at [361, 126] on div "**********" at bounding box center [442, 187] width 164 height 134
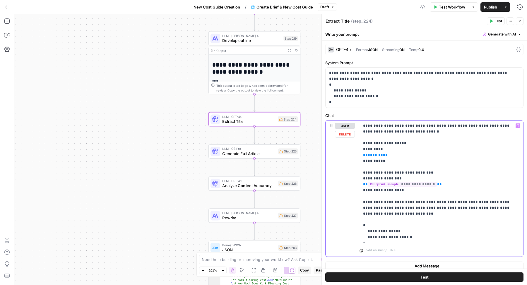
drag, startPoint x: 391, startPoint y: 154, endPoint x: 355, endPoint y: 153, distance: 36.1
click at [355, 153] on div "**********" at bounding box center [425, 188] width 198 height 136
click at [286, 110] on icon "button" at bounding box center [284, 108] width 5 height 5
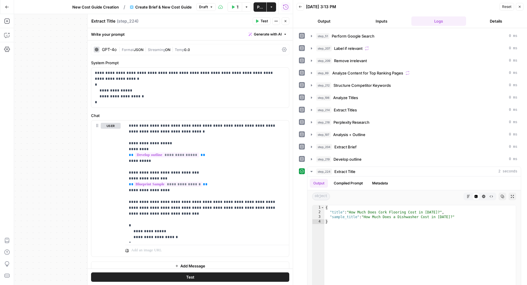
click at [283, 22] on button "Close" at bounding box center [286, 21] width 8 height 8
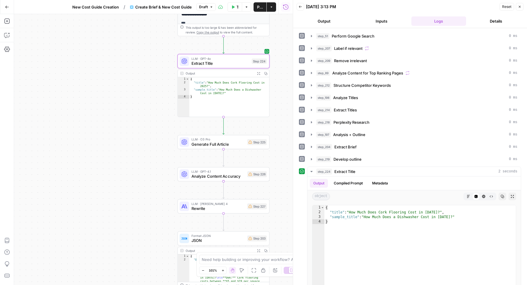
click at [198, 144] on span "Generate Full Article" at bounding box center [219, 144] width 54 height 6
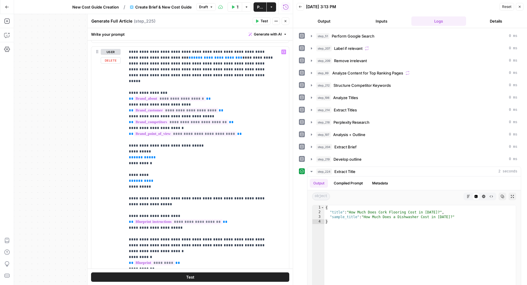
scroll to position [592, 0]
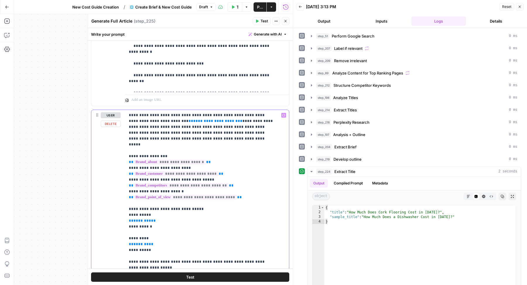
click at [193, 119] on span "**********" at bounding box center [215, 121] width 45 height 4
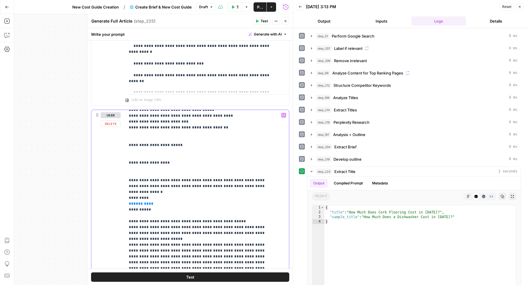
scroll to position [706, 0]
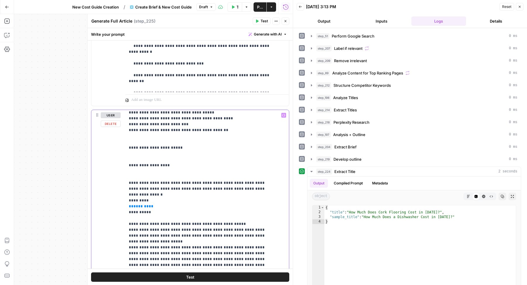
drag, startPoint x: 153, startPoint y: 164, endPoint x: 110, endPoint y: 164, distance: 43.4
click at [110, 164] on div "**********" at bounding box center [190, 236] width 198 height 253
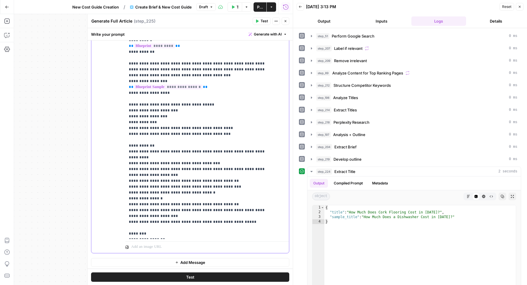
scroll to position [0, 0]
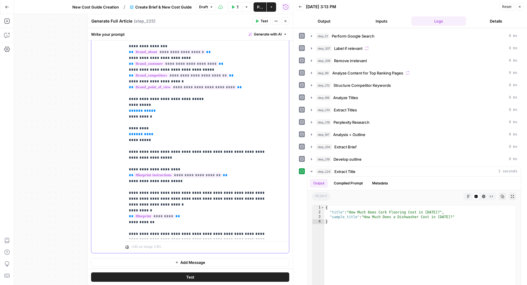
drag, startPoint x: 152, startPoint y: 127, endPoint x: 120, endPoint y: 127, distance: 31.4
click at [120, 127] on div "**********" at bounding box center [190, 126] width 198 height 253
click at [384, 36] on div "step_51 Perform Google Search 0 ms" at bounding box center [416, 36] width 201 height 6
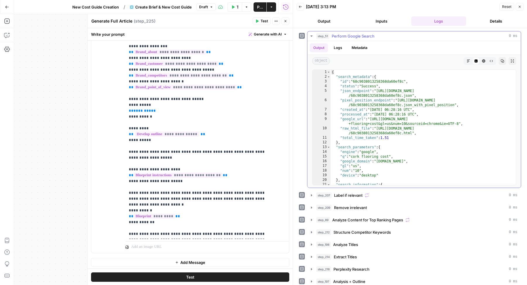
click at [383, 36] on div "step_51 Perform Google Search 0 ms" at bounding box center [416, 36] width 201 height 6
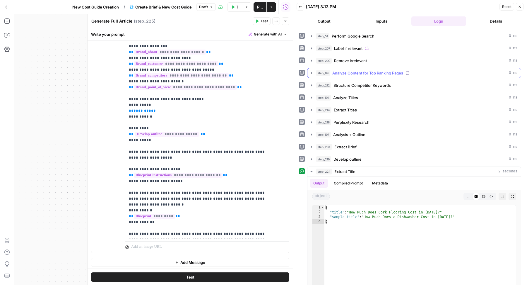
click at [369, 68] on button "step_89 Analyze Content for Top Ranking Pages 0 ms" at bounding box center [415, 72] width 214 height 9
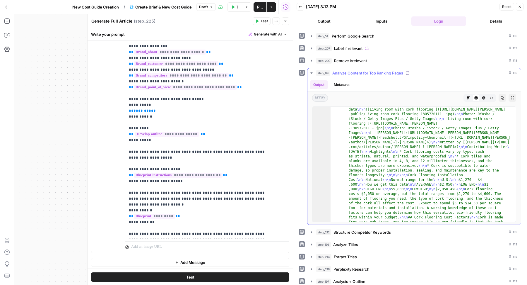
scroll to position [9485, 0]
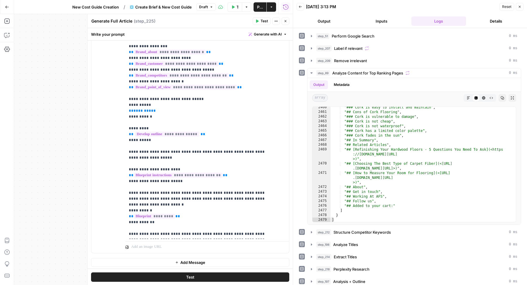
click at [284, 23] on button "Close" at bounding box center [286, 21] width 8 height 8
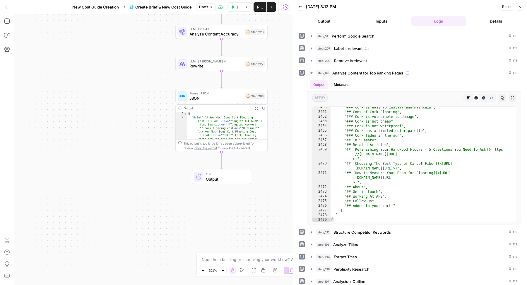
click at [196, 96] on span "JSON" at bounding box center [217, 98] width 54 height 6
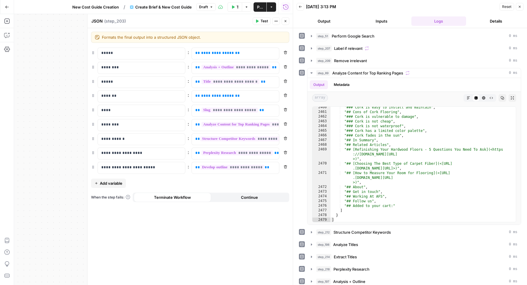
click at [287, 21] on icon "button" at bounding box center [286, 21] width 4 height 4
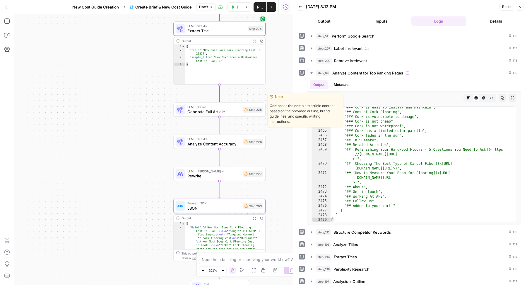
click at [202, 114] on span "Generate Full Article" at bounding box center [215, 112] width 54 height 6
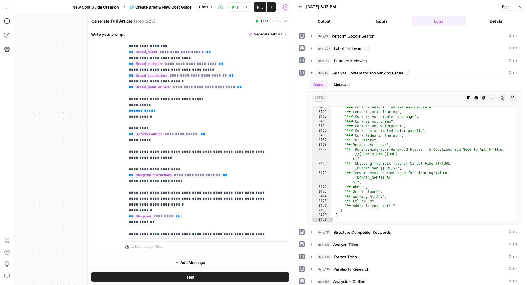
scroll to position [697, 0]
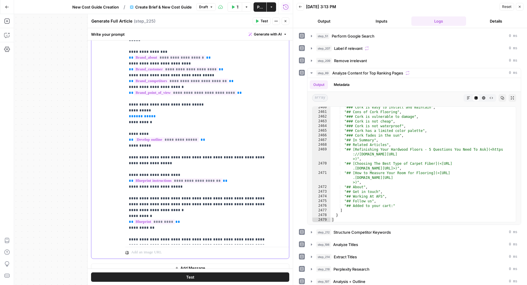
drag, startPoint x: 156, startPoint y: 108, endPoint x: 100, endPoint y: 108, distance: 55.7
click at [101, 108] on div "**********" at bounding box center [190, 132] width 198 height 253
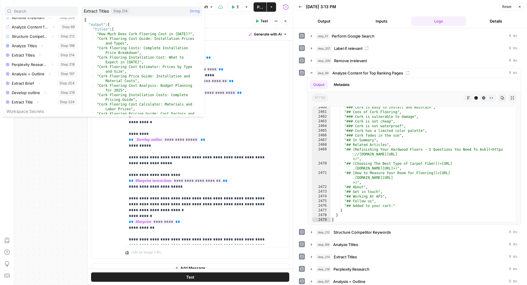
scroll to position [84, 0]
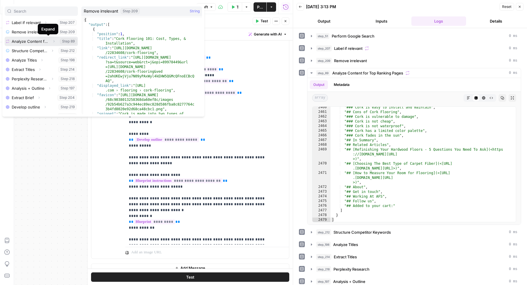
click at [54, 40] on icon "button" at bounding box center [54, 41] width 1 height 2
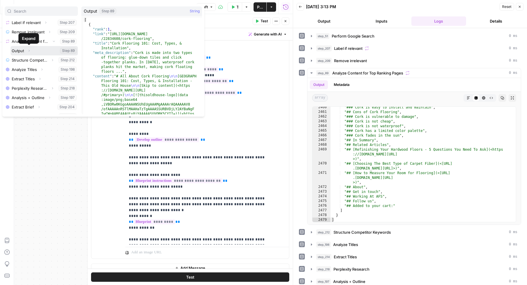
click at [40, 50] on button "Select variable Output" at bounding box center [44, 50] width 67 height 9
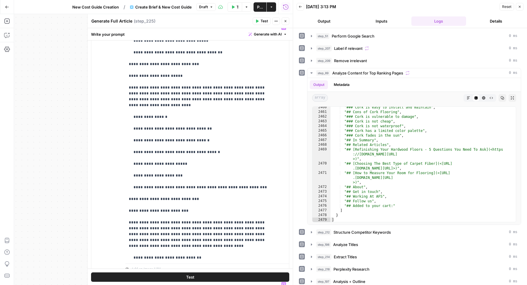
scroll to position [414, 0]
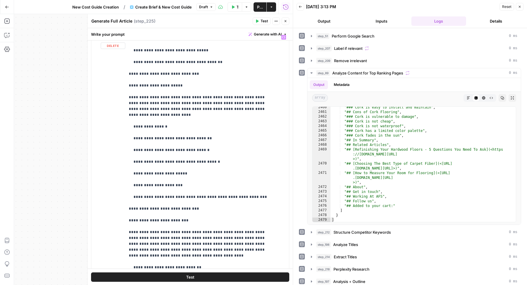
click at [285, 21] on icon "button" at bounding box center [286, 21] width 2 height 2
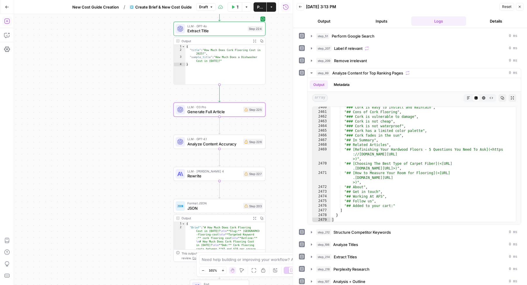
click at [8, 22] on icon "button" at bounding box center [7, 21] width 6 height 6
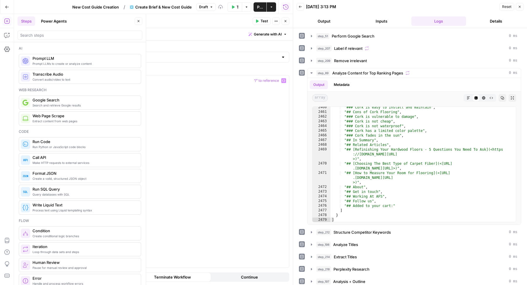
click at [218, 121] on div at bounding box center [196, 176] width 186 height 203
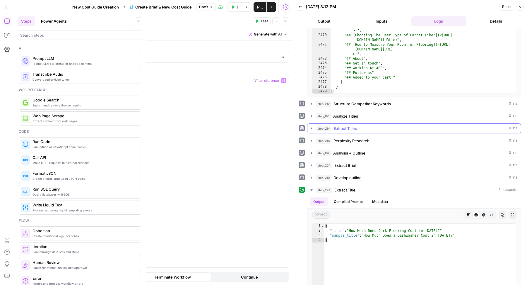
scroll to position [185, 0]
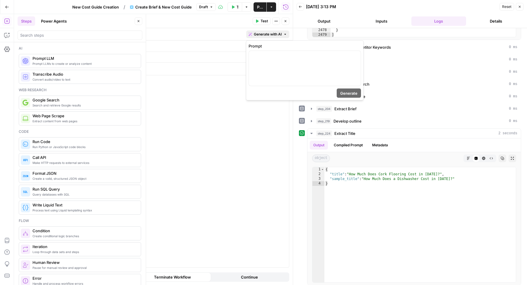
click at [275, 34] on span "Generate with AI" at bounding box center [268, 34] width 28 height 5
click at [259, 59] on p at bounding box center [305, 56] width 105 height 6
click at [340, 93] on button "Generate" at bounding box center [349, 92] width 24 height 9
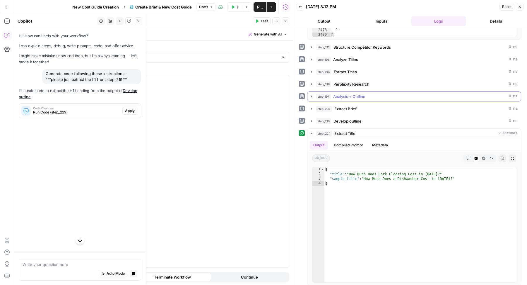
scroll to position [0, 0]
click at [134, 109] on span "Apply" at bounding box center [130, 110] width 10 height 5
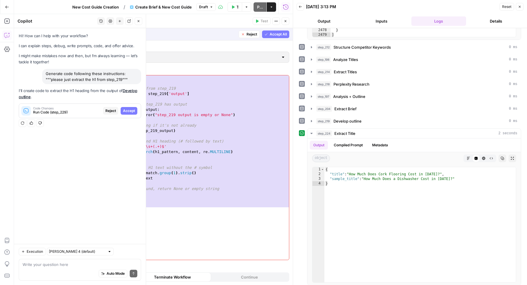
click at [272, 35] on span "Accept All" at bounding box center [278, 34] width 17 height 5
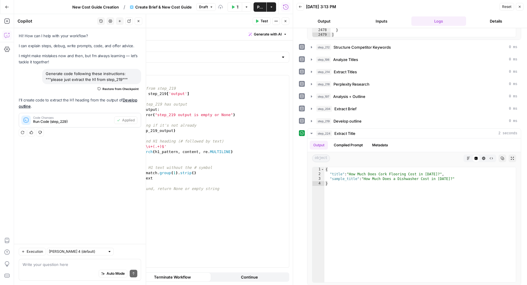
click at [259, 21] on icon "button" at bounding box center [257, 21] width 4 height 4
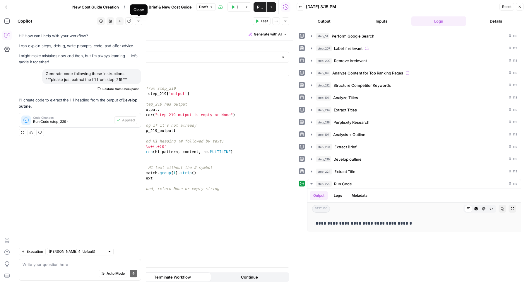
click at [140, 20] on icon "button" at bounding box center [139, 21] width 4 height 4
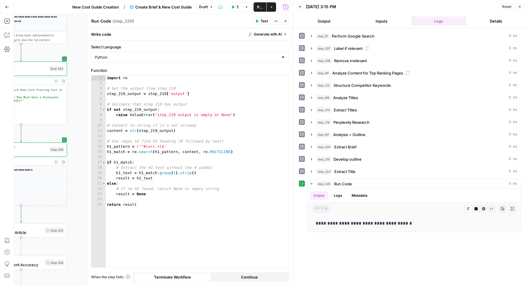
click at [288, 20] on button "Close" at bounding box center [286, 21] width 8 height 8
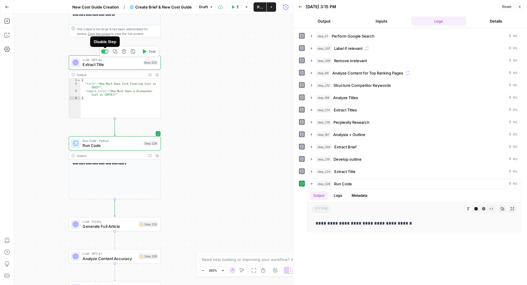
click at [105, 50] on div at bounding box center [105, 52] width 8 height 4
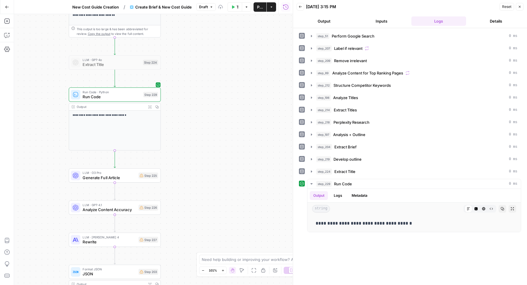
click at [99, 177] on span "Generate Full Article" at bounding box center [110, 178] width 54 height 6
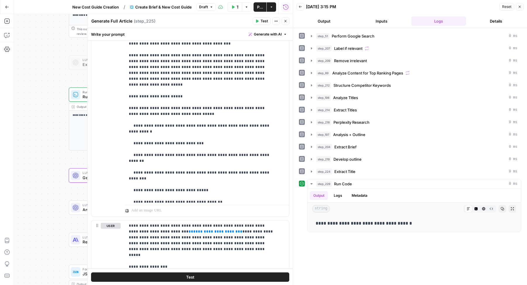
scroll to position [32, 0]
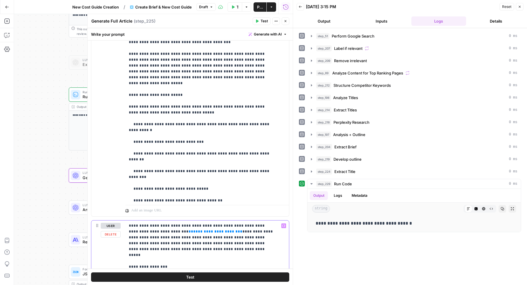
click at [193, 231] on span "**********" at bounding box center [215, 231] width 45 height 4
click at [193, 229] on span "**********" at bounding box center [209, 231] width 33 height 4
drag, startPoint x: 201, startPoint y: 229, endPoint x: 141, endPoint y: 230, distance: 60.4
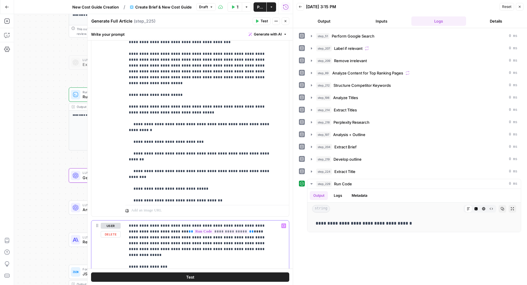
copy p "**********"
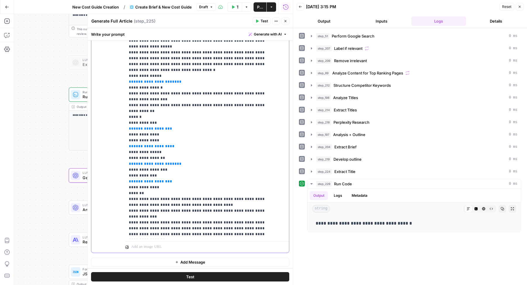
scroll to position [862, 0]
drag, startPoint x: 185, startPoint y: 226, endPoint x: 151, endPoint y: 229, distance: 33.8
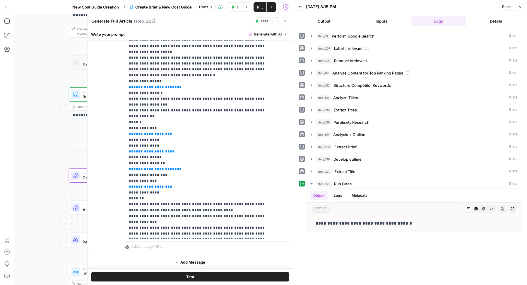
click at [383, 26] on header "Back 09/16/25 at 3:15 PM Reset Close Output Inputs Logs Details" at bounding box center [410, 14] width 234 height 28
click at [372, 16] on button "Inputs" at bounding box center [381, 20] width 55 height 9
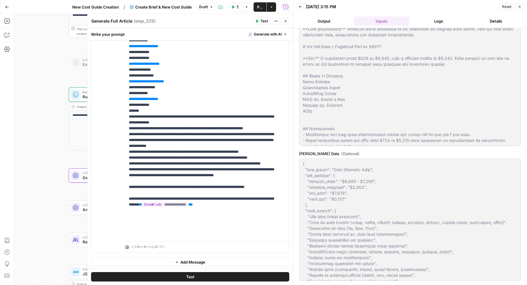
scroll to position [779, 0]
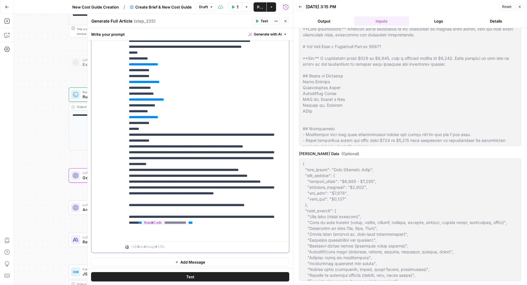
click at [133, 31] on span "**********" at bounding box center [146, 29] width 29 height 4
click at [133, 66] on span "**********" at bounding box center [143, 64] width 23 height 4
copy span "*****"
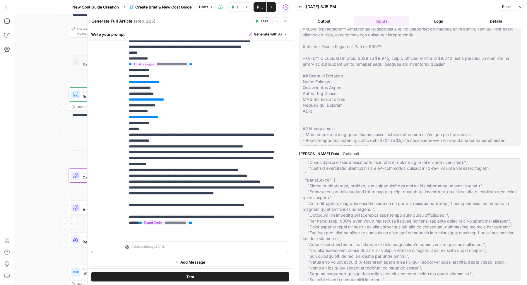
scroll to position [931, 0]
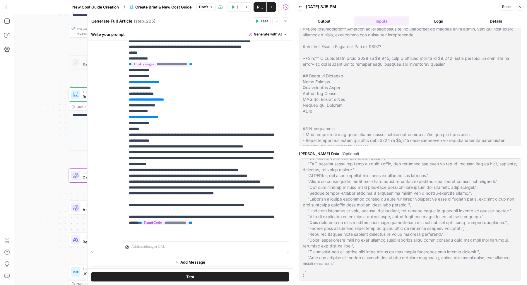
click at [132, 84] on span "**********" at bounding box center [144, 82] width 25 height 4
click at [132, 101] on span "**********" at bounding box center [146, 100] width 29 height 4
click at [132, 119] on span "**********" at bounding box center [143, 117] width 23 height 4
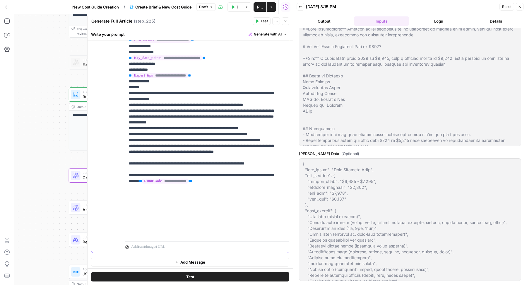
scroll to position [856, 0]
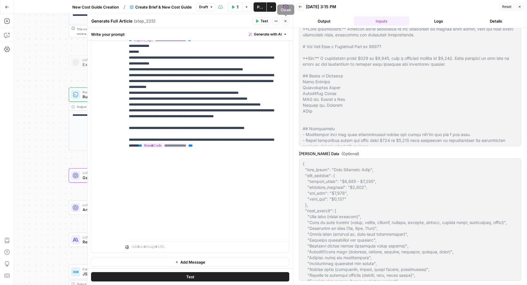
click at [286, 21] on icon "button" at bounding box center [286, 21] width 2 height 2
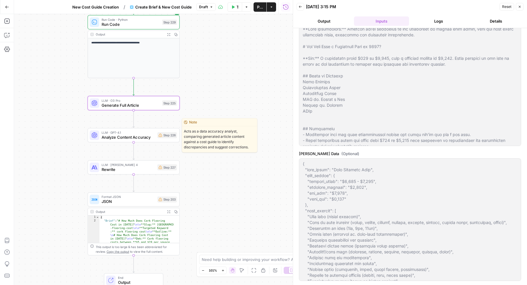
click at [150, 139] on span "Analyze Content Accuracy" at bounding box center [129, 137] width 54 height 6
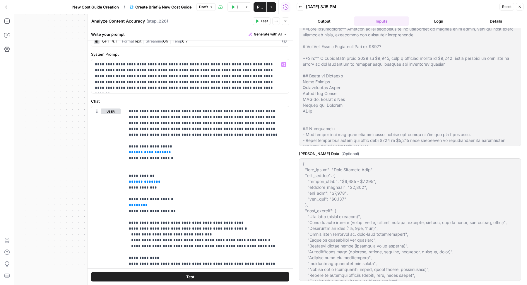
scroll to position [40, 0]
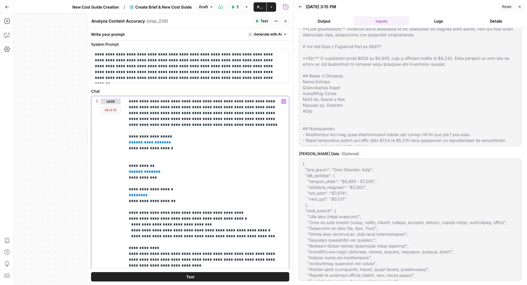
click at [147, 142] on span "**********" at bounding box center [150, 142] width 33 height 4
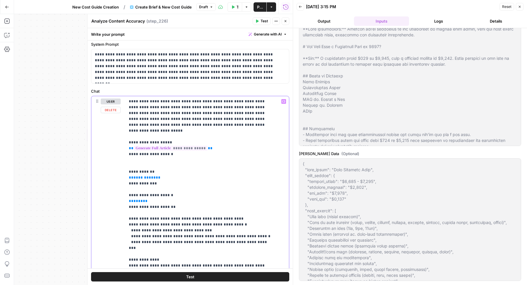
click at [144, 159] on p "**********" at bounding box center [202, 215] width 146 height 234
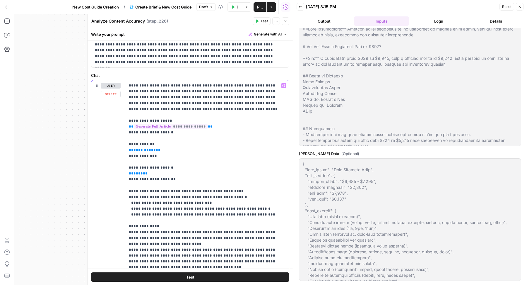
scroll to position [79, 0]
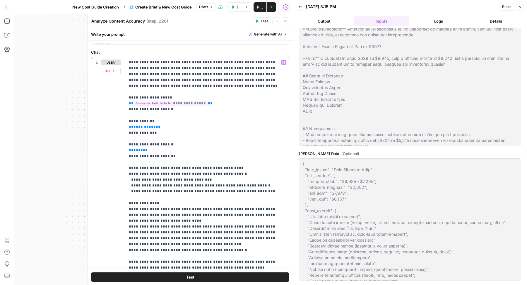
drag, startPoint x: 149, startPoint y: 150, endPoint x: 92, endPoint y: 150, distance: 56.5
click at [92, 150] on div "**********" at bounding box center [190, 180] width 198 height 247
click at [134, 151] on span "****" at bounding box center [138, 150] width 9 height 4
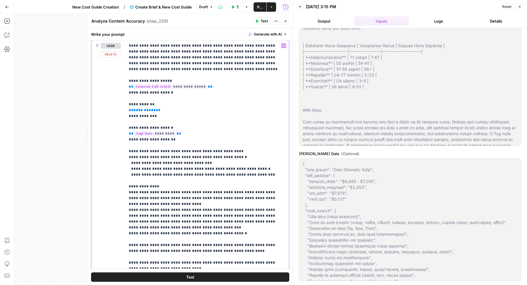
scroll to position [79, 0]
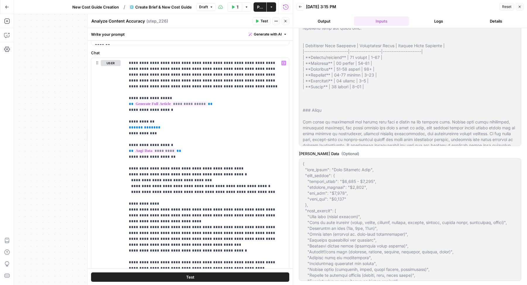
click at [287, 23] on button "Close" at bounding box center [286, 21] width 8 height 8
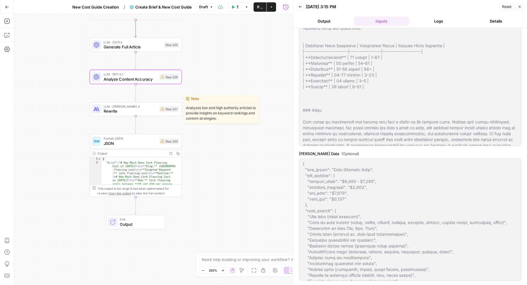
click at [162, 112] on div "LLM · Claude Sonnet 4 Rewrite Step 227 Copy step Delete step Edit Note Test" at bounding box center [135, 109] width 87 height 10
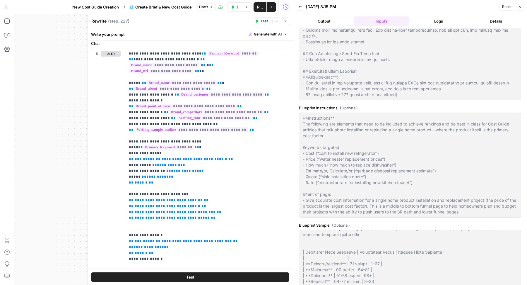
scroll to position [0, 0]
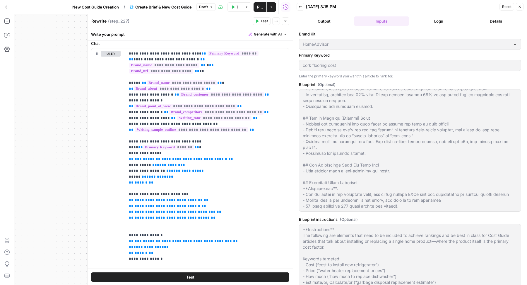
click at [433, 22] on button "Logs" at bounding box center [439, 20] width 55 height 9
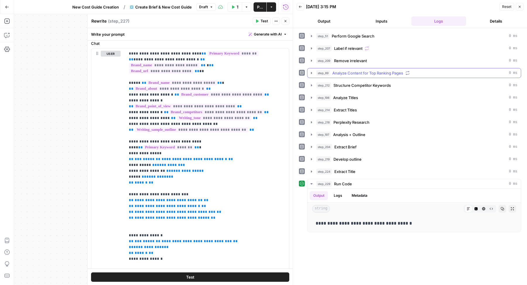
click at [362, 74] on span "Analyze Content for Top Ranking Pages" at bounding box center [368, 73] width 71 height 6
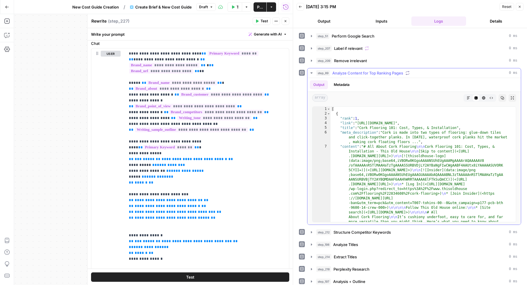
type textarea "**********"
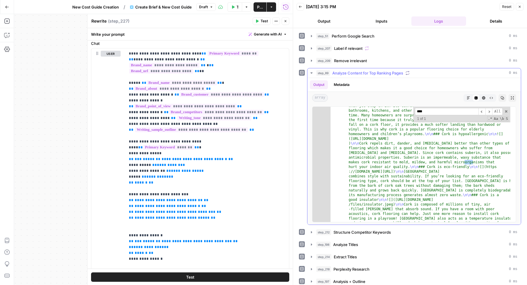
scroll to position [6528, 0]
type input "**********"
click at [173, 157] on span "**********" at bounding box center [195, 159] width 66 height 4
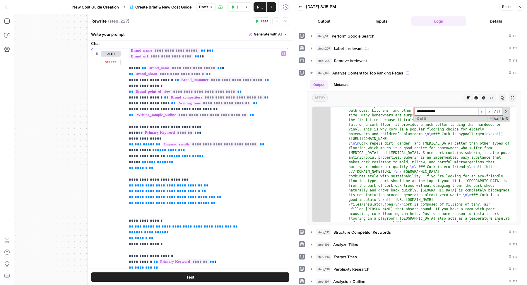
scroll to position [18, 0]
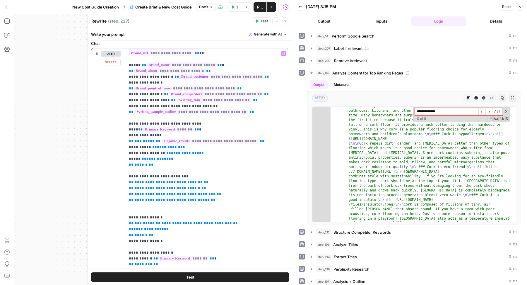
click at [147, 180] on span "**********" at bounding box center [169, 182] width 68 height 4
click at [149, 186] on span "**********" at bounding box center [168, 188] width 66 height 4
click at [148, 192] on span "**********" at bounding box center [175, 194] width 81 height 4
click at [148, 198] on span "**********" at bounding box center [172, 200] width 75 height 4
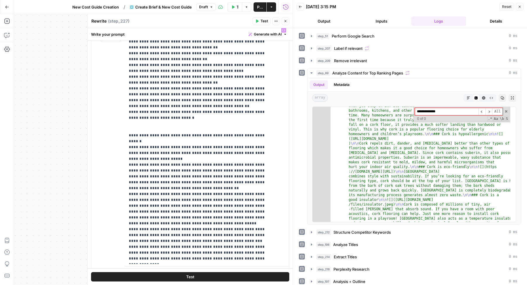
scroll to position [741, 0]
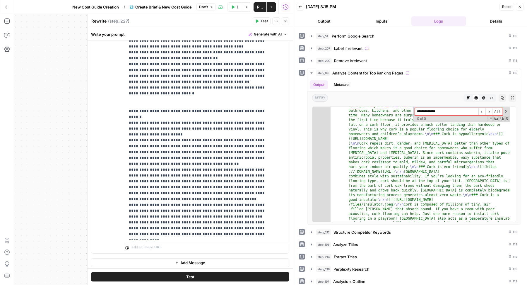
click at [283, 23] on button "Close" at bounding box center [286, 21] width 8 height 8
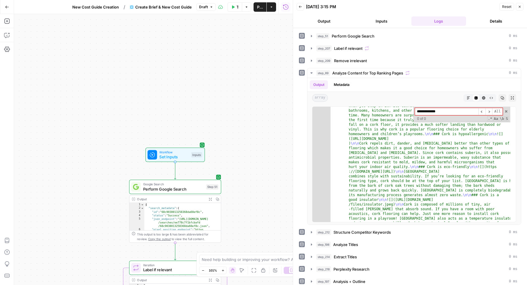
click at [161, 154] on span "Set Inputs" at bounding box center [173, 157] width 29 height 6
click at [171, 157] on span "Set Inputs" at bounding box center [174, 157] width 29 height 6
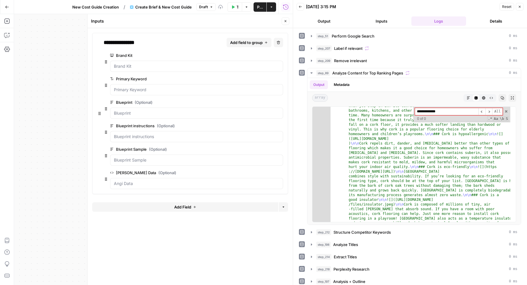
click at [253, 41] on span "Add field to group" at bounding box center [246, 43] width 33 height 6
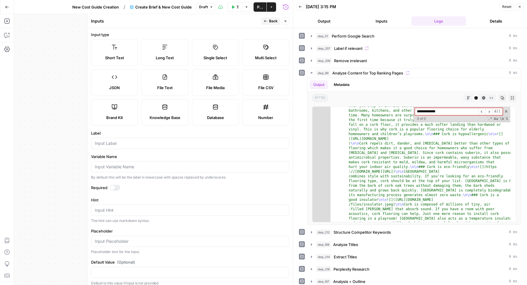
click at [188, 50] on label "Long Text" at bounding box center [165, 52] width 47 height 26
click at [120, 146] on input "Label" at bounding box center [190, 143] width 191 height 6
type input "Angi Cost Guide"
click at [271, 18] on button "Back" at bounding box center [271, 21] width 18 height 8
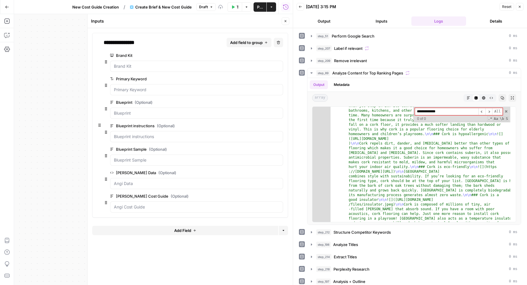
click at [284, 19] on icon "button" at bounding box center [286, 21] width 4 height 4
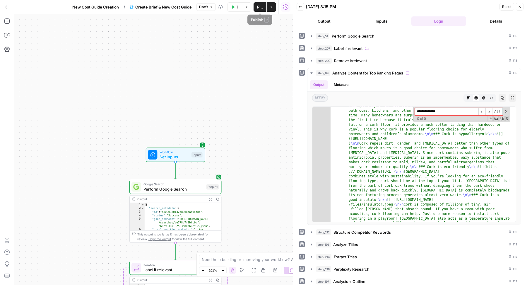
click at [258, 6] on span "Publish" at bounding box center [260, 7] width 6 height 6
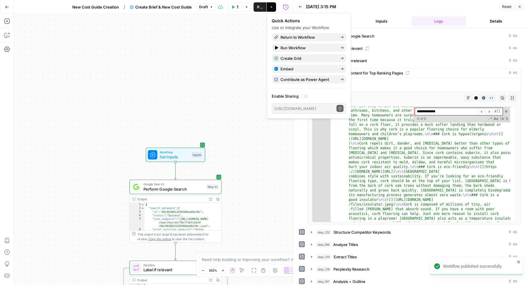
click at [89, 9] on span "New Cost Guide Creation" at bounding box center [95, 7] width 47 height 6
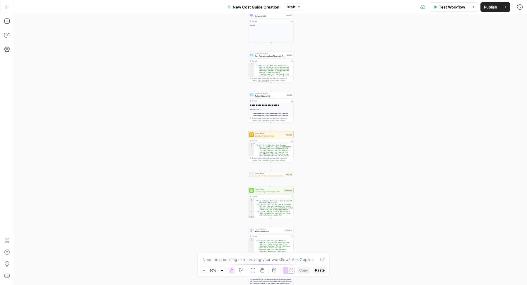
click at [258, 136] on span "Create Brief & Article" at bounding box center [270, 135] width 30 height 3
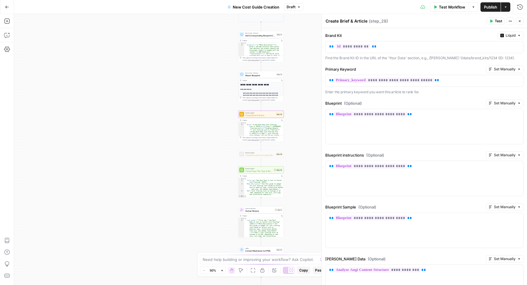
scroll to position [107, 0]
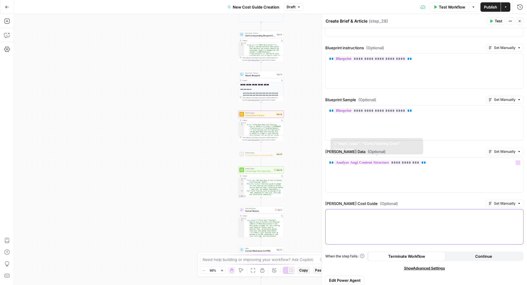
click at [354, 216] on div at bounding box center [425, 226] width 198 height 35
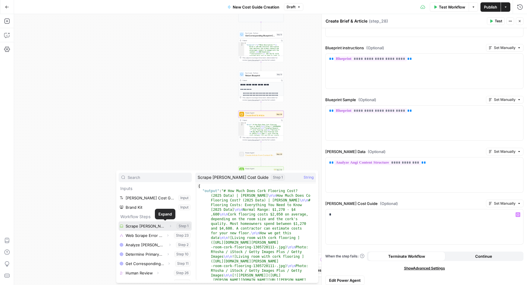
click at [169, 225] on icon "button" at bounding box center [171, 226] width 4 height 4
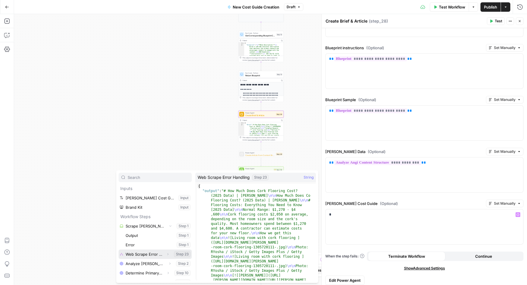
click at [166, 254] on icon "button" at bounding box center [168, 254] width 4 height 4
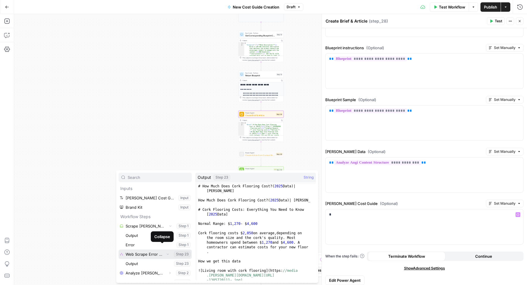
scroll to position [40, 0]
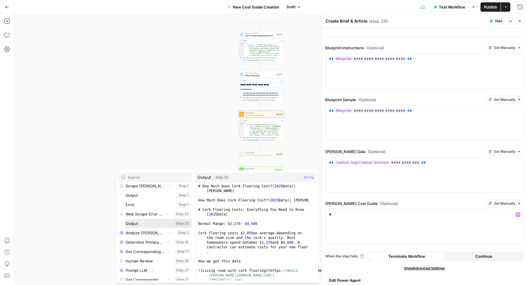
click at [135, 223] on button "Select variable Output" at bounding box center [158, 223] width 67 height 9
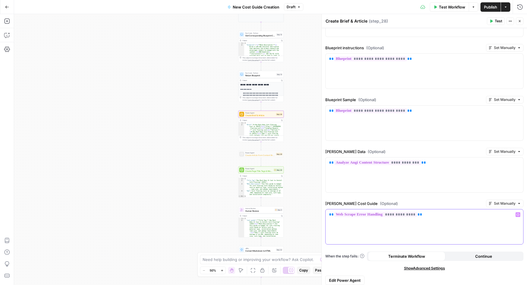
click at [439, 217] on div "**********" at bounding box center [425, 226] width 198 height 35
copy p "**********"
click at [488, 3] on button "Publish" at bounding box center [491, 6] width 20 height 9
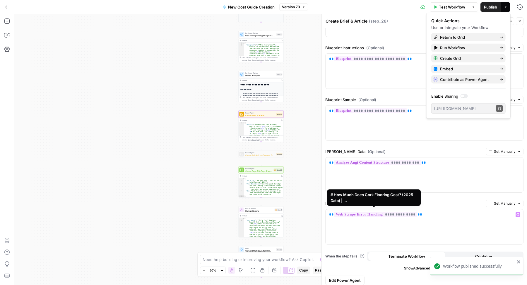
click at [388, 212] on span "**********" at bounding box center [375, 214] width 83 height 5
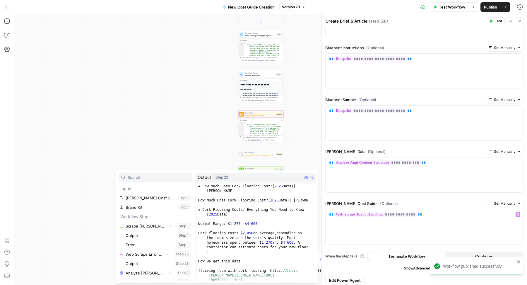
click at [227, 209] on div "# How Much Does Cork Flooring Cost? ( 2025 Data ) | Angi How Much Does Cork Flo…" at bounding box center [253, 239] width 113 height 111
type textarea "**********"
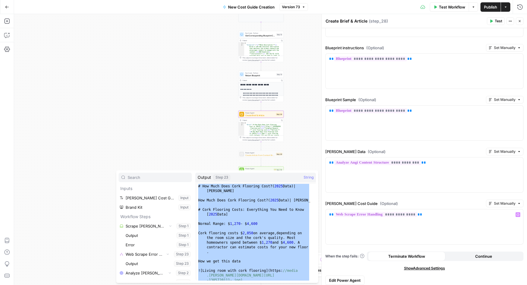
click at [342, 277] on span "Edit Power Agent" at bounding box center [345, 280] width 32 height 6
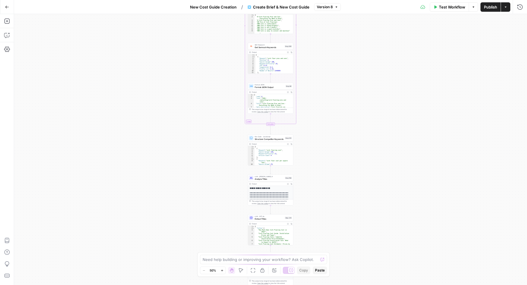
click at [442, 4] on span "Test Workflow" at bounding box center [452, 7] width 26 height 6
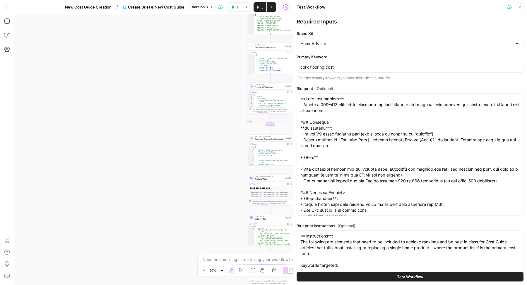
scroll to position [384, 0]
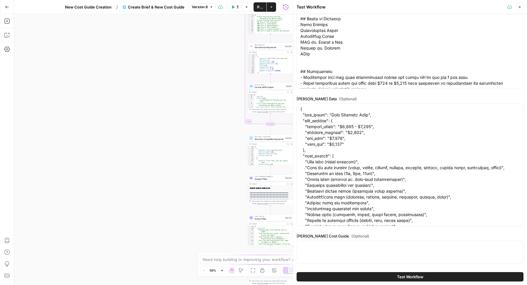
click at [339, 253] on div at bounding box center [410, 252] width 227 height 23
paste textarea "# How Much Does Cork Flooring Cost? (2025 Data) | Angi How Much Does Cork Floor…"
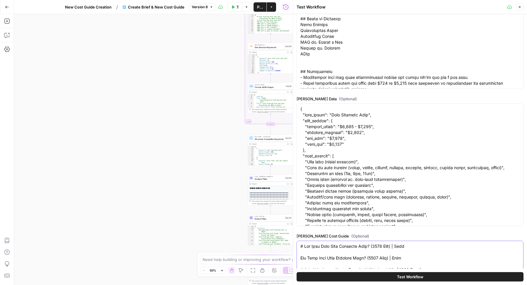
scroll to position [461, 0]
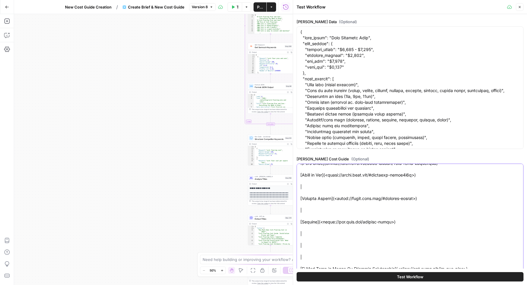
type textarea "# How Much Does Cork Flooring Cost? (2025 Data) | Angi How Much Does Cork Floor…"
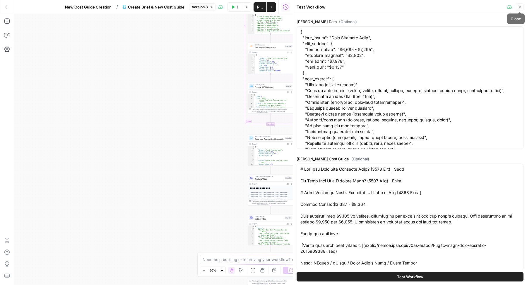
click at [520, 6] on icon "button" at bounding box center [520, 7] width 4 height 4
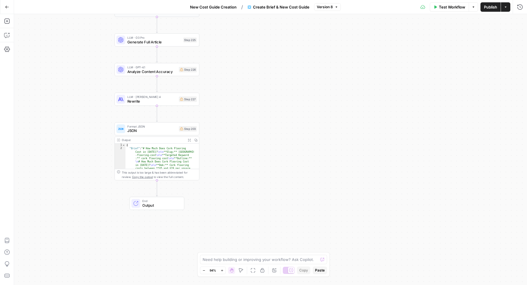
click at [187, 73] on div "LLM · GPT-4.1 Analyze Content Accuracy Step 226 Copy step Delete step Edit Note…" at bounding box center [157, 69] width 81 height 9
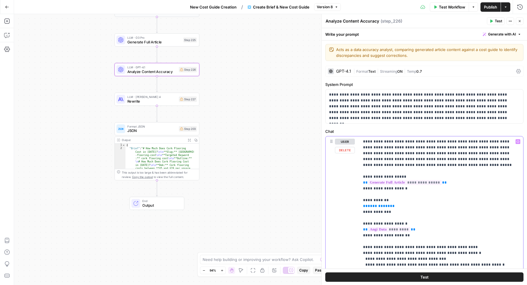
drag, startPoint x: 396, startPoint y: 206, endPoint x: 338, endPoint y: 206, distance: 58.3
click at [338, 206] on div "**********" at bounding box center [425, 259] width 198 height 247
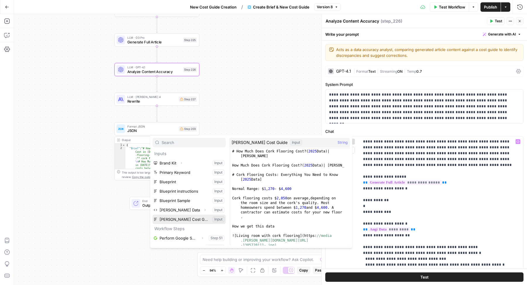
click at [193, 217] on button "Select variable Angi Cost Guide" at bounding box center [189, 218] width 73 height 9
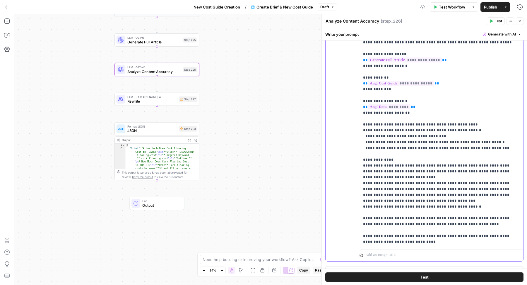
scroll to position [131, 0]
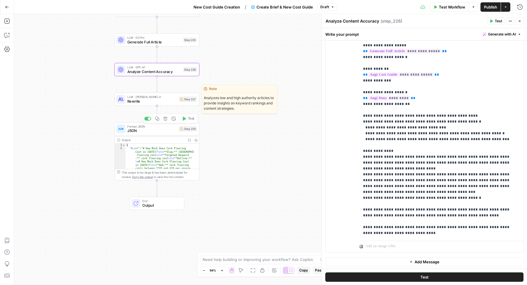
click at [176, 102] on span "Rewrite" at bounding box center [151, 101] width 49 height 6
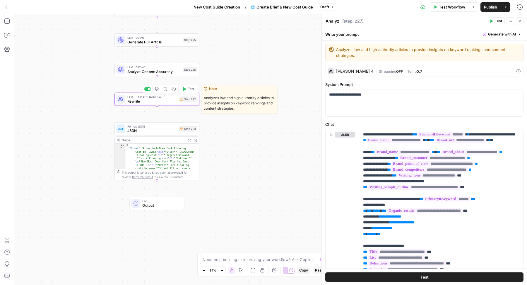
type textarea "Rewrite"
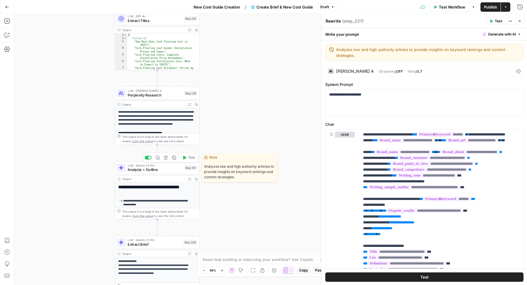
click at [146, 170] on span "Analysis + Outline" at bounding box center [155, 170] width 54 height 6
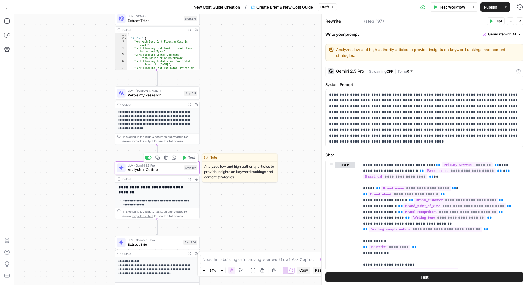
type textarea "Analysis + Outline"
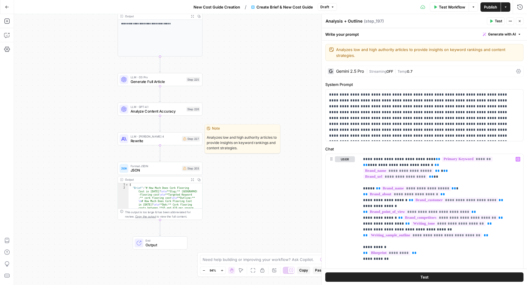
click at [172, 141] on span "Rewrite" at bounding box center [155, 141] width 49 height 6
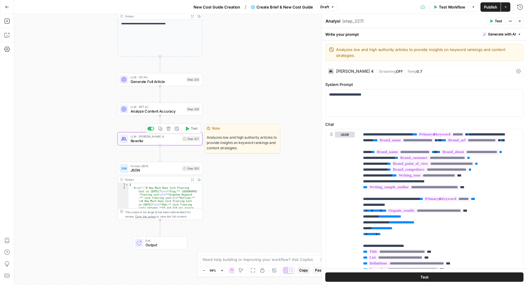
type textarea "Rewrite"
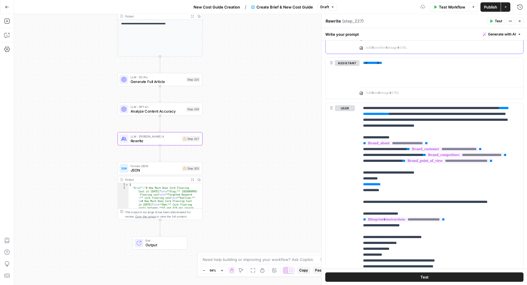
scroll to position [246, 0]
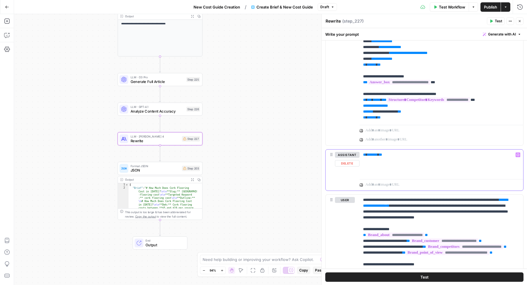
click at [391, 156] on div "** ******* **" at bounding box center [442, 162] width 164 height 27
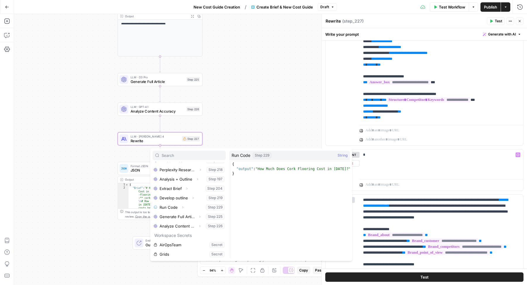
scroll to position [147, 0]
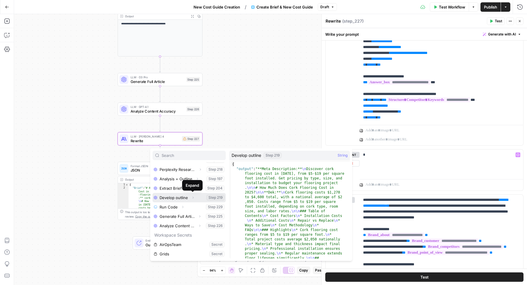
click at [191, 196] on icon "button" at bounding box center [193, 198] width 4 height 4
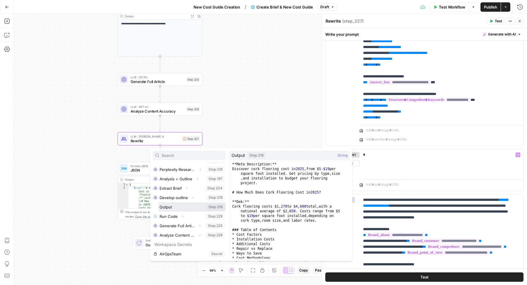
click at [184, 207] on button "Select variable Output" at bounding box center [192, 206] width 67 height 9
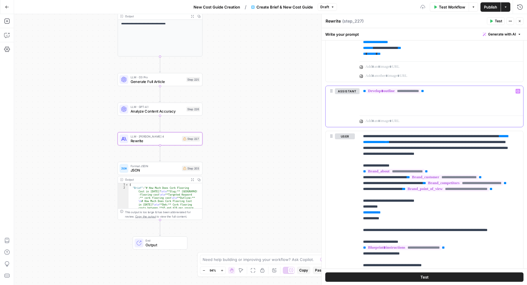
scroll to position [425, 0]
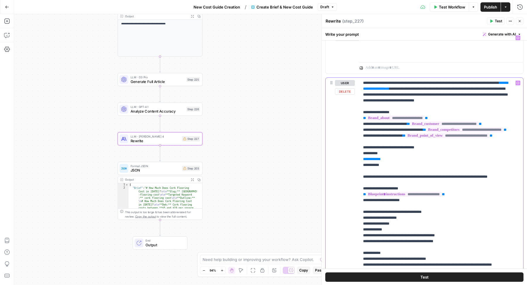
scroll to position [342, 0]
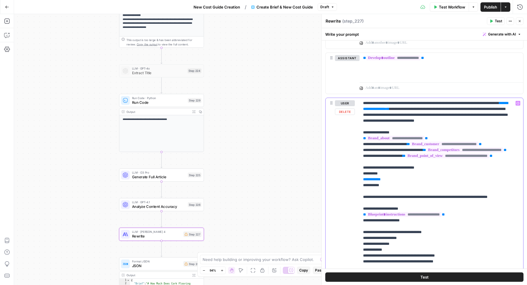
click at [410, 107] on span "**********" at bounding box center [435, 106] width 145 height 10
click at [391, 106] on span "**********" at bounding box center [435, 106] width 145 height 10
drag, startPoint x: 391, startPoint y: 202, endPoint x: 339, endPoint y: 202, distance: 51.6
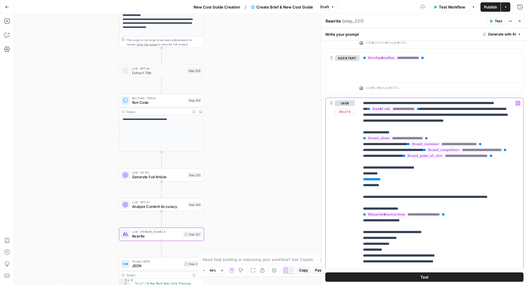
click at [339, 202] on div "**********" at bounding box center [425, 224] width 198 height 253
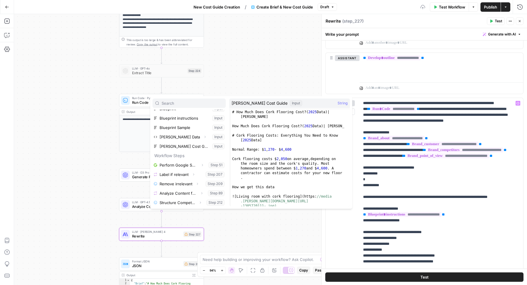
scroll to position [72, 0]
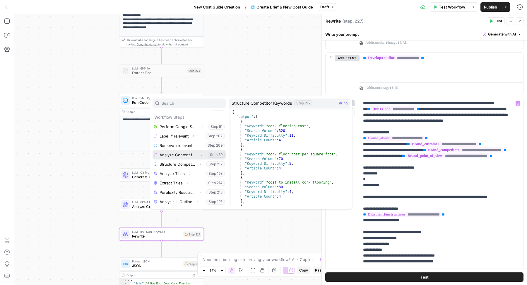
click at [200, 154] on icon "button" at bounding box center [202, 155] width 4 height 4
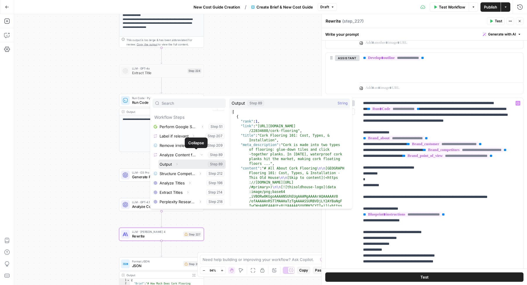
click at [185, 163] on button "Select variable Output" at bounding box center [192, 163] width 67 height 9
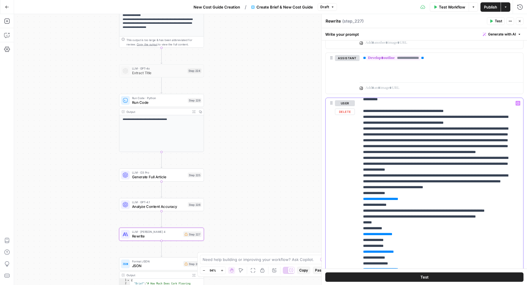
scroll to position [532, 0]
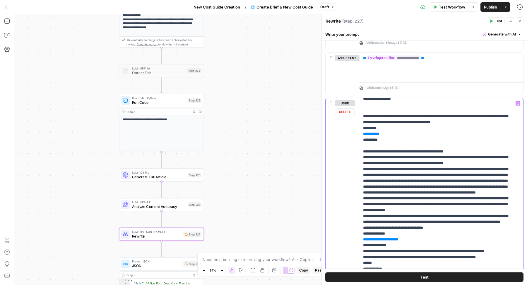
drag, startPoint x: 383, startPoint y: 185, endPoint x: 354, endPoint y: 185, distance: 29.3
click at [354, 185] on div "**********" at bounding box center [425, 224] width 198 height 253
click at [450, 57] on p "**********" at bounding box center [438, 58] width 151 height 6
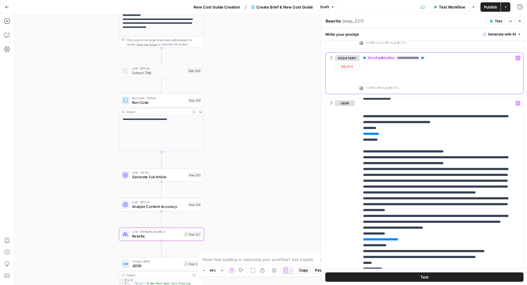
copy p "**********"
drag, startPoint x: 383, startPoint y: 185, endPoint x: 348, endPoint y: 185, distance: 34.9
click at [348, 185] on div "**********" at bounding box center [425, 224] width 198 height 253
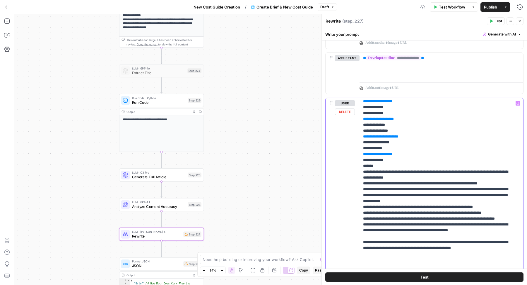
scroll to position [709, 0]
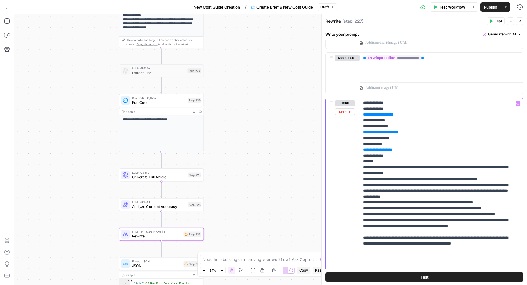
click at [366, 64] on span "**********" at bounding box center [380, 62] width 29 height 4
copy span "*****"
click at [367, 99] on span "**********" at bounding box center [377, 97] width 23 height 4
click at [367, 116] on span "**********" at bounding box center [378, 115] width 25 height 4
click at [367, 134] on span "**********" at bounding box center [380, 132] width 29 height 4
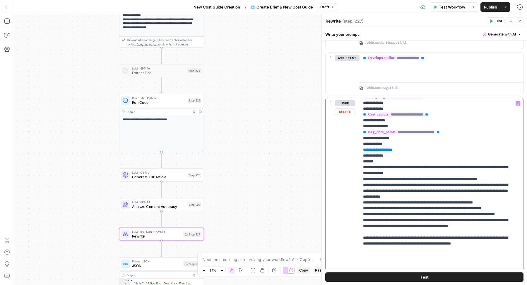
click at [367, 151] on span "**********" at bounding box center [377, 150] width 23 height 4
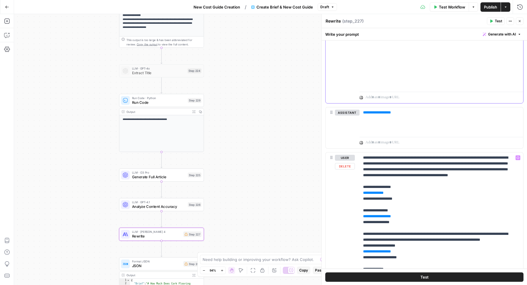
scroll to position [520, 0]
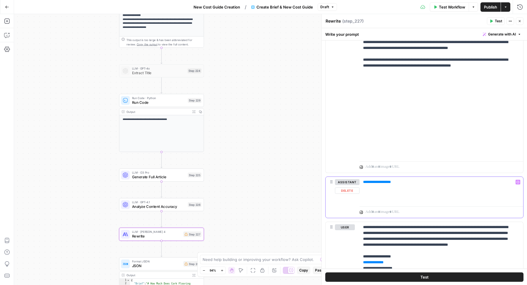
click at [410, 189] on div "**********" at bounding box center [442, 190] width 164 height 27
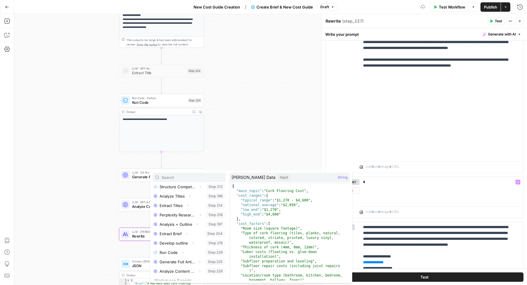
scroll to position [175, 0]
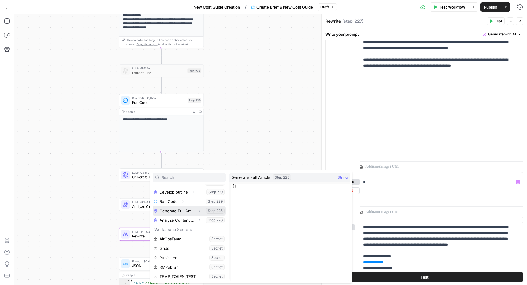
click at [198, 209] on icon "button" at bounding box center [200, 211] width 4 height 4
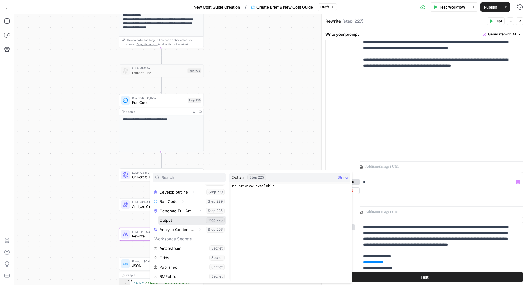
click at [190, 218] on button "Select variable Output" at bounding box center [192, 219] width 67 height 9
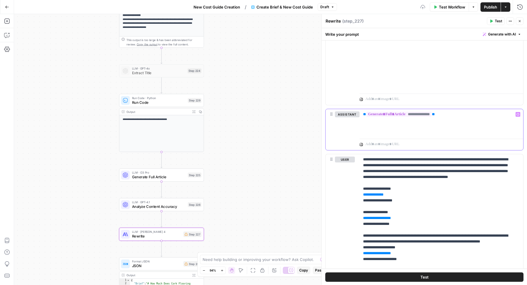
scroll to position [606, 0]
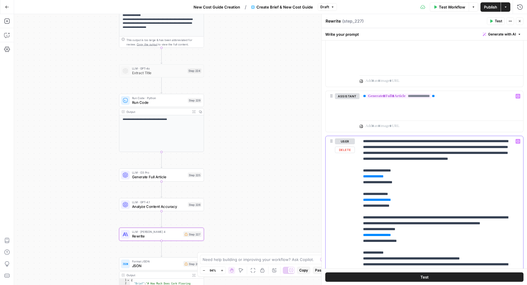
drag, startPoint x: 396, startPoint y: 181, endPoint x: 334, endPoint y: 181, distance: 61.8
click at [335, 181] on div "**********" at bounding box center [425, 262] width 198 height 253
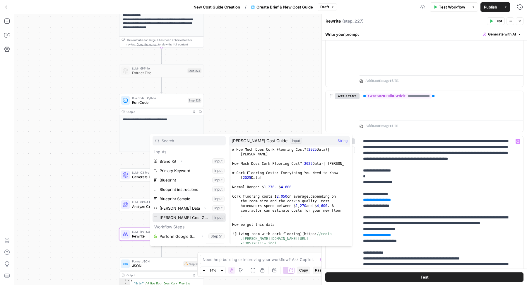
click at [191, 220] on button "Select variable Angi Cost Guide" at bounding box center [189, 217] width 73 height 9
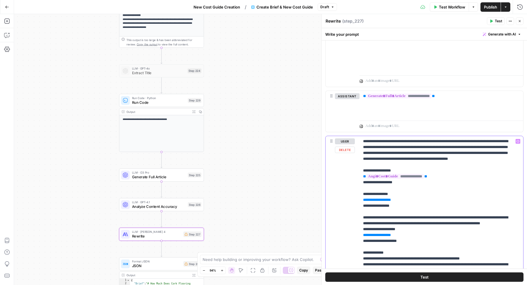
click at [381, 202] on span "**********" at bounding box center [377, 200] width 22 height 4
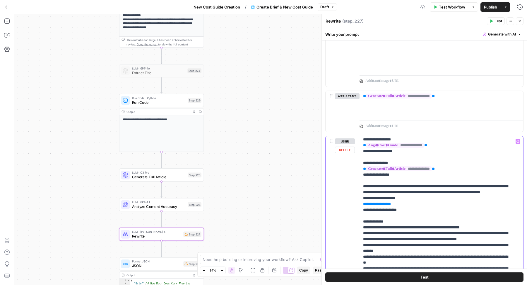
scroll to position [39, 0]
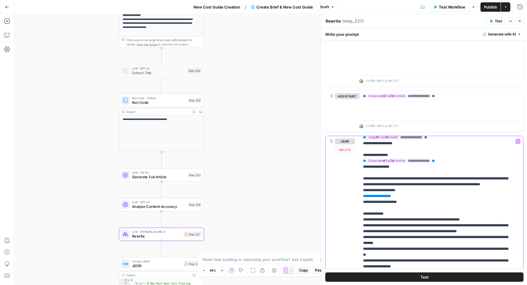
click at [381, 198] on span "**********" at bounding box center [377, 196] width 22 height 4
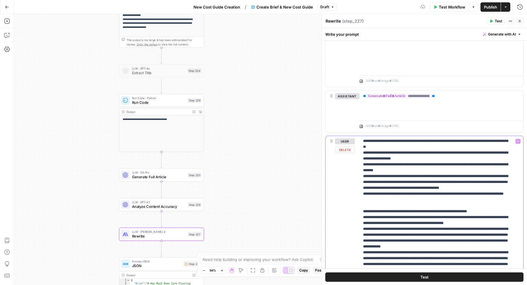
scroll to position [741, 0]
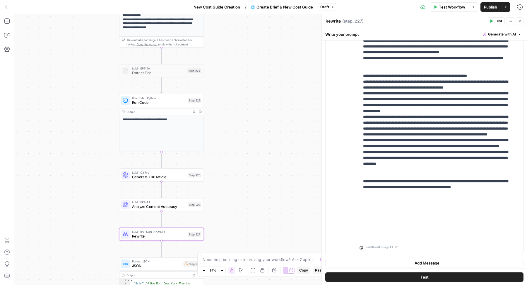
click at [520, 23] on button "Close" at bounding box center [520, 21] width 8 height 8
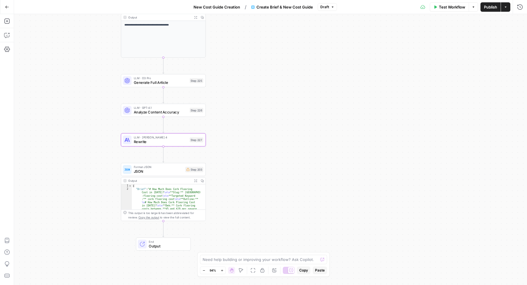
click at [185, 173] on div "Format JSON JSON Step 203 Copy step Delete step Edit Note Test" at bounding box center [163, 169] width 81 height 9
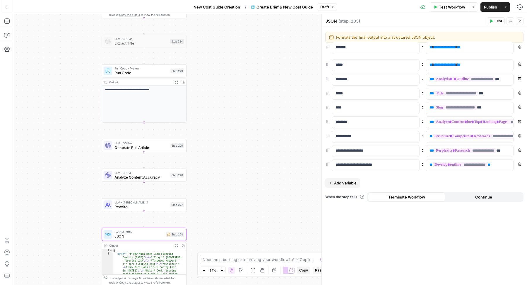
drag, startPoint x: 326, startPoint y: 94, endPoint x: 326, endPoint y: 46, distance: 47.8
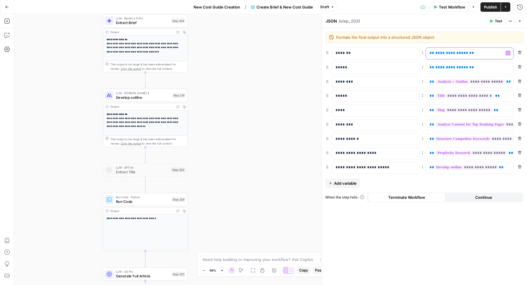
click at [450, 54] on span "**********" at bounding box center [452, 53] width 33 height 4
click at [520, 64] on button "Remove" at bounding box center [520, 67] width 8 height 8
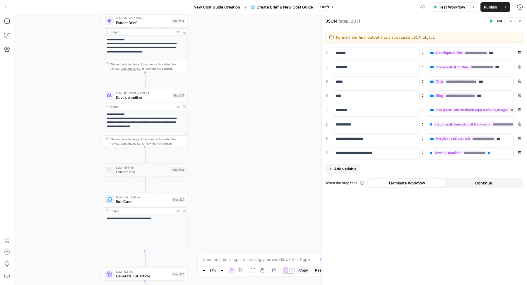
click at [349, 168] on span "Add variable" at bounding box center [345, 169] width 23 height 6
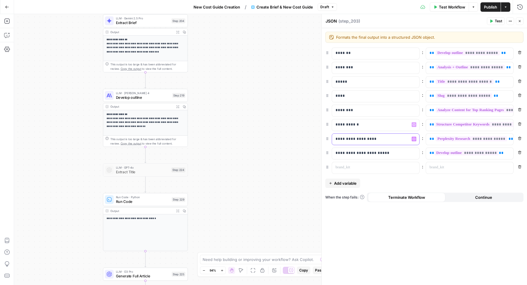
click at [344, 136] on p "**********" at bounding box center [376, 139] width 81 height 6
click at [344, 136] on p "**********" at bounding box center [371, 139] width 71 height 6
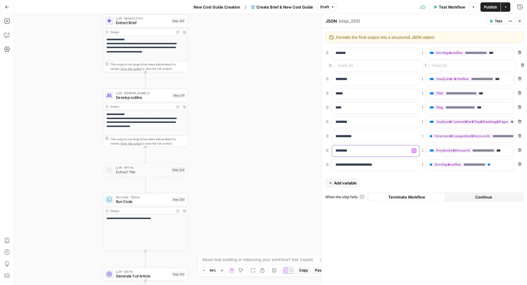
drag, startPoint x: 325, startPoint y: 163, endPoint x: 328, endPoint y: 61, distance: 102.6
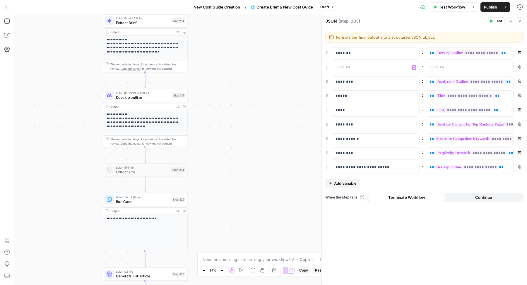
click at [352, 63] on div at bounding box center [375, 67] width 87 height 11
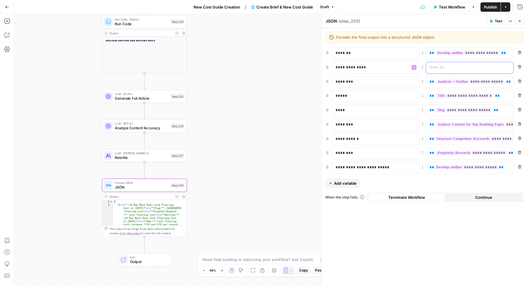
click at [465, 72] on div at bounding box center [465, 67] width 78 height 11
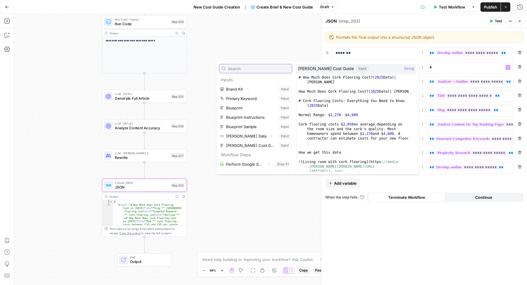
scroll to position [184, 0]
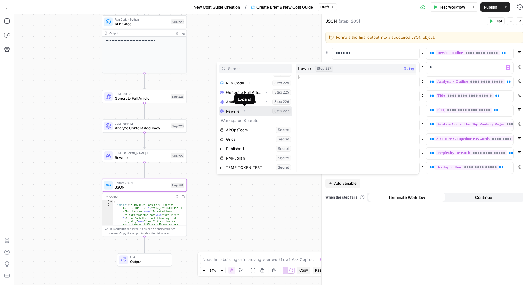
click at [244, 112] on icon "button" at bounding box center [245, 111] width 4 height 4
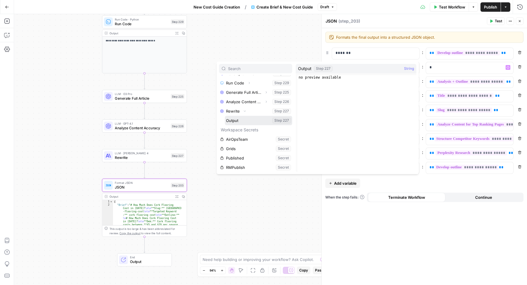
click at [246, 117] on button "Select variable Output" at bounding box center [258, 120] width 67 height 9
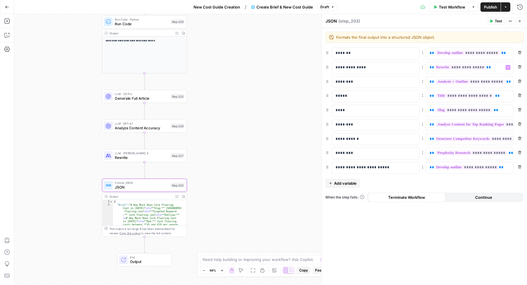
click at [518, 20] on icon "button" at bounding box center [520, 21] width 4 height 4
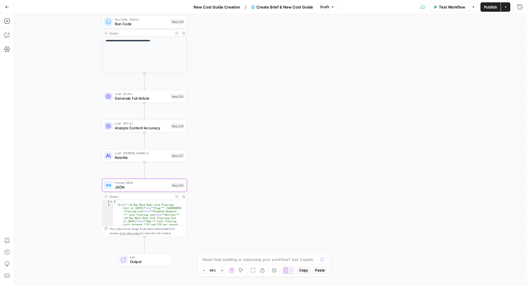
click at [490, 8] on span "Publish" at bounding box center [490, 7] width 13 height 6
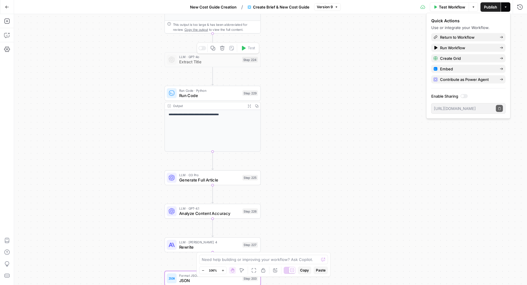
click at [225, 49] on icon "button" at bounding box center [222, 48] width 5 height 5
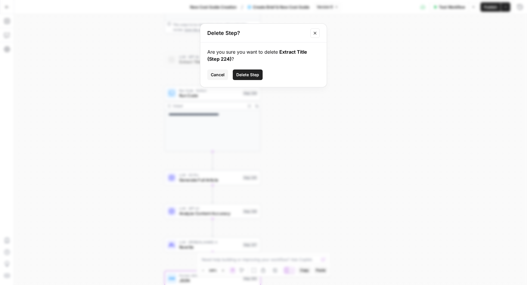
click at [255, 77] on span "Delete Step" at bounding box center [247, 75] width 23 height 6
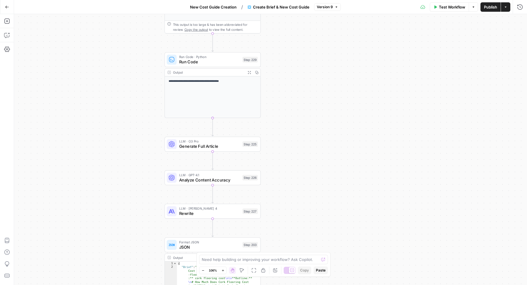
click at [279, 270] on button "Annotate Workflow" at bounding box center [275, 270] width 7 height 7
click at [331, 9] on button "Draft" at bounding box center [327, 7] width 19 height 8
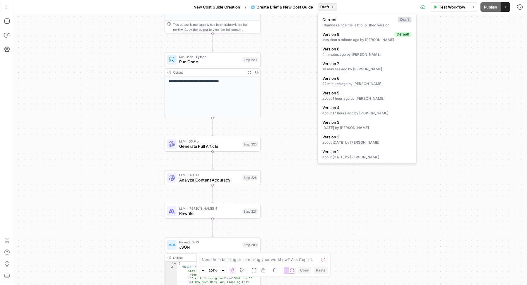
click at [331, 9] on button "Draft" at bounding box center [327, 7] width 19 height 8
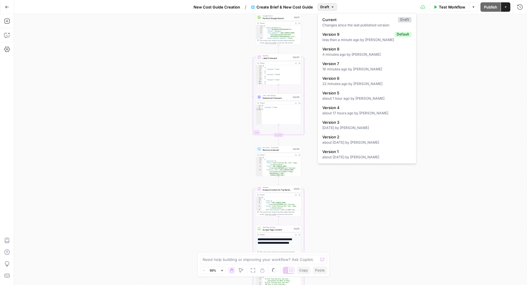
click at [330, 4] on button "Draft" at bounding box center [327, 7] width 19 height 8
click at [447, 5] on span "Test Workflow" at bounding box center [452, 7] width 26 height 6
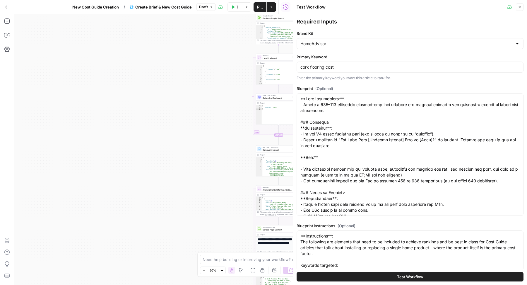
click at [401, 278] on span "Test Workflow" at bounding box center [410, 277] width 26 height 6
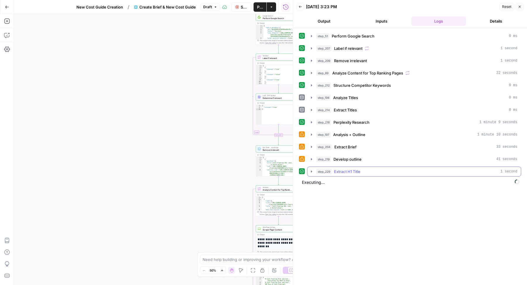
click at [415, 168] on div "step_229 Extract H1 Title 1 second" at bounding box center [416, 171] width 201 height 6
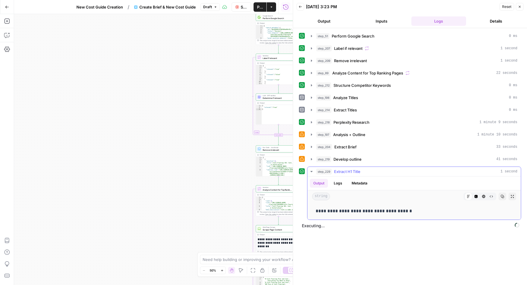
click at [415, 168] on div "step_229 Extract H1 Title 1 second" at bounding box center [416, 171] width 201 height 6
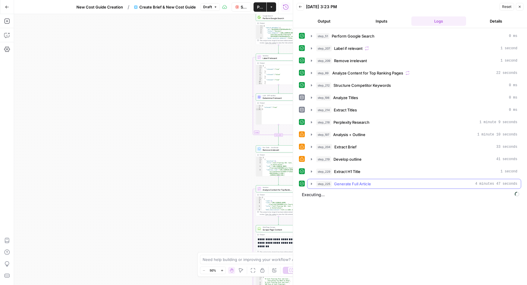
click at [424, 183] on div "step_225 Generate Full Article 4 minutes 47 seconds" at bounding box center [416, 184] width 201 height 6
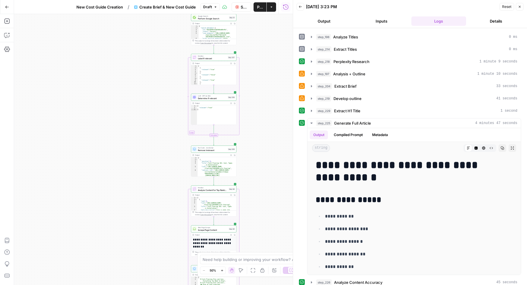
click at [255, 8] on button "Publish" at bounding box center [260, 6] width 13 height 9
click at [523, 6] on button "Close" at bounding box center [520, 7] width 8 height 8
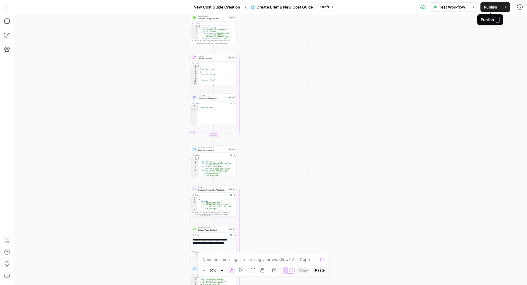
click at [483, 8] on button "Publish" at bounding box center [491, 6] width 20 height 9
